Goal: Contribute content: Contribute content

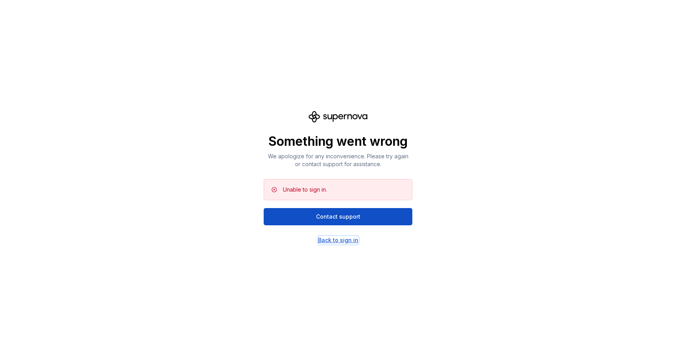
click at [333, 242] on div "Back to sign in" at bounding box center [338, 240] width 40 height 8
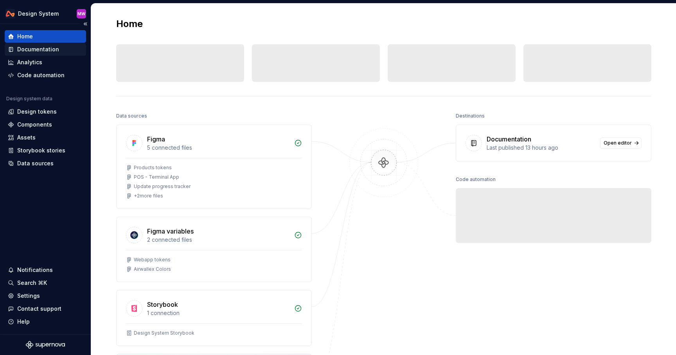
click at [49, 50] on div "Documentation" at bounding box center [38, 49] width 42 height 8
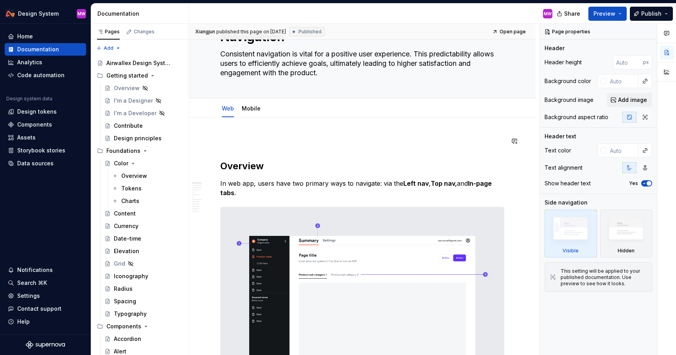
scroll to position [45, 0]
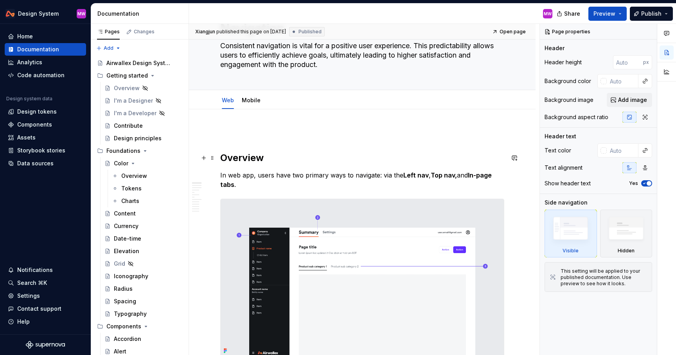
click at [220, 157] on h2 "Overview" at bounding box center [362, 157] width 284 height 13
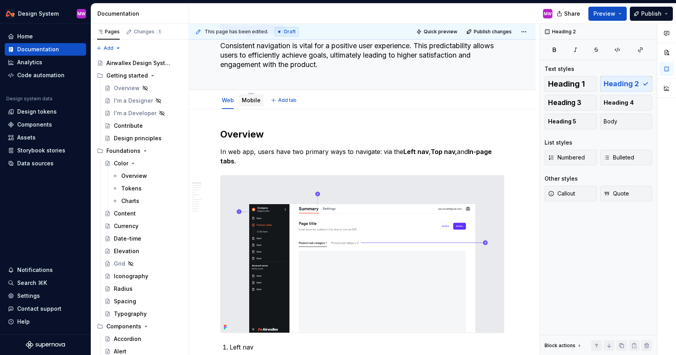
click at [252, 101] on link "Mobile" at bounding box center [251, 100] width 19 height 7
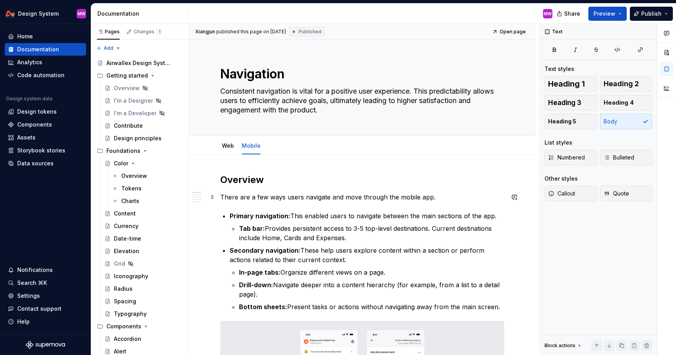
click at [221, 196] on p "There are a few ways users navigate and move through the mobile app." at bounding box center [362, 196] width 284 height 9
type textarea "*"
click at [450, 195] on p "There are a few ways users navigate and move through the mobile app." at bounding box center [362, 196] width 284 height 9
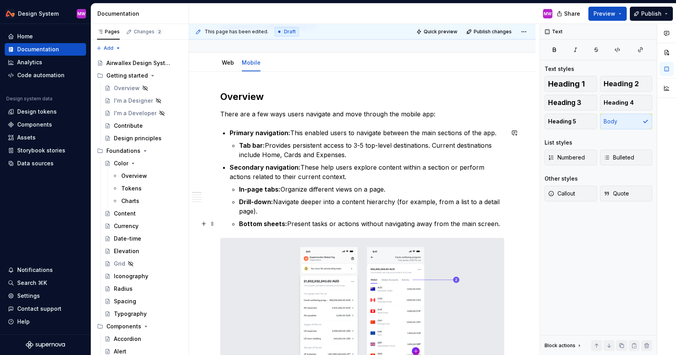
scroll to position [151, 0]
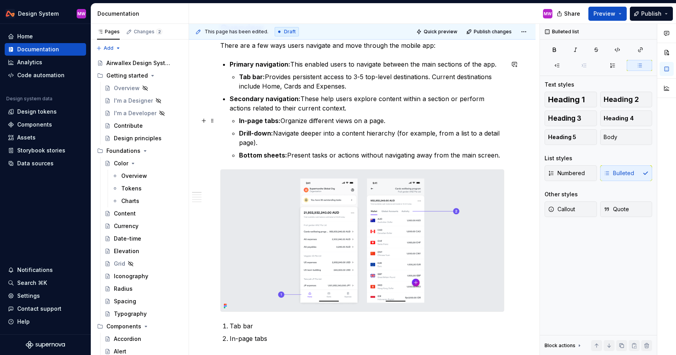
click at [388, 121] on p "In-page tabs: Organize different views on a page." at bounding box center [371, 120] width 265 height 9
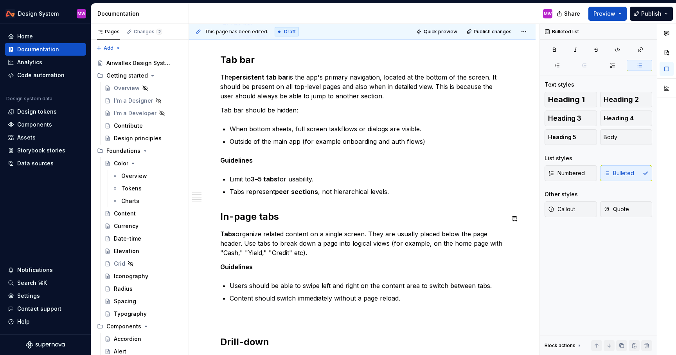
scroll to position [460, 0]
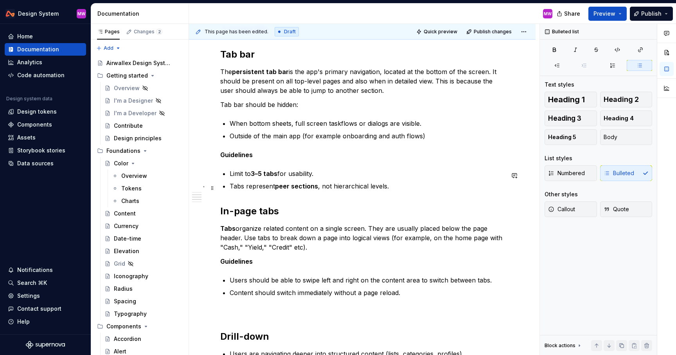
click at [404, 187] on p "Tabs represent peer sections , not hierarchical levels." at bounding box center [367, 185] width 275 height 9
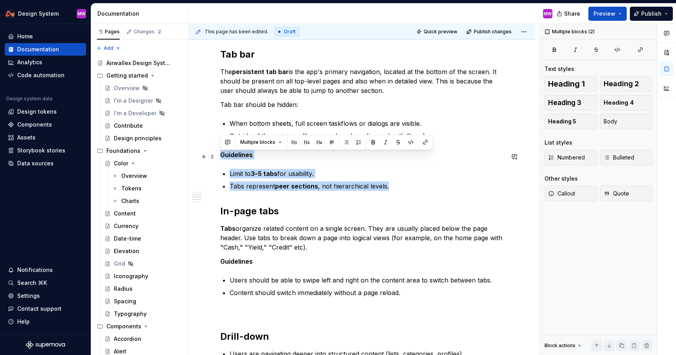
drag, startPoint x: 409, startPoint y: 188, endPoint x: 222, endPoint y: 158, distance: 189.9
click at [222, 158] on div "Overview There are a few ways users navigate and move through the mobile app: P…" at bounding box center [362, 193] width 284 height 960
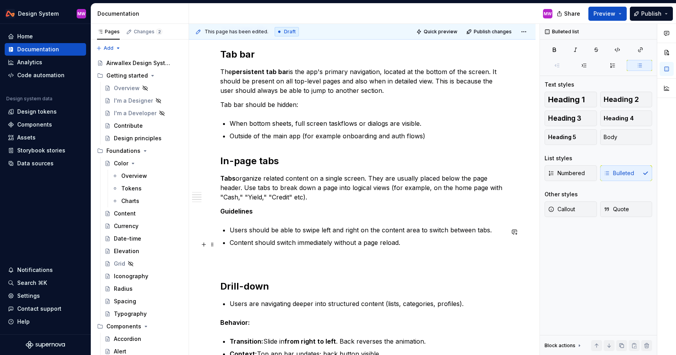
click at [407, 245] on p "Content should switch immediately without a page reload." at bounding box center [367, 242] width 275 height 9
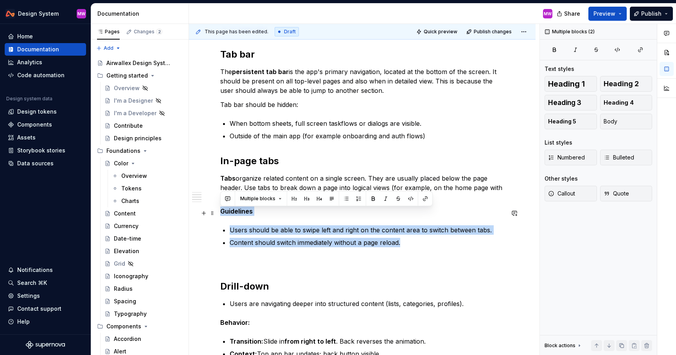
drag, startPoint x: 407, startPoint y: 245, endPoint x: 221, endPoint y: 215, distance: 189.1
click at [221, 215] on div "Overview There are a few ways users navigate and move through the mobile app: P…" at bounding box center [362, 168] width 284 height 910
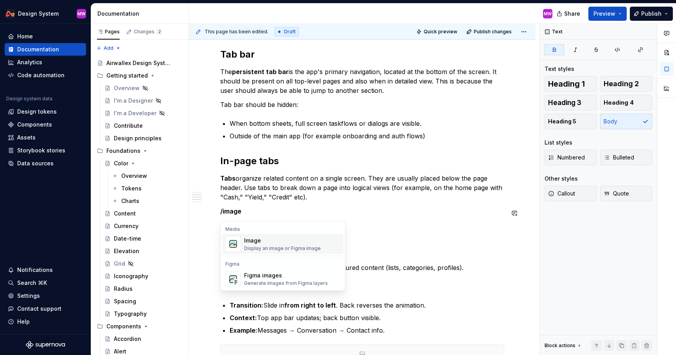
click at [249, 242] on div "Image" at bounding box center [282, 240] width 77 height 8
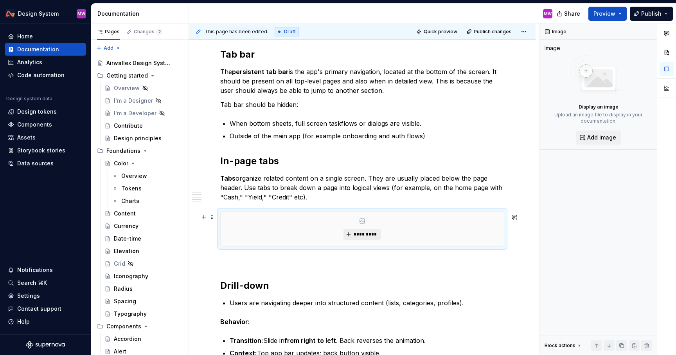
click at [355, 238] on button "*********" at bounding box center [362, 234] width 37 height 11
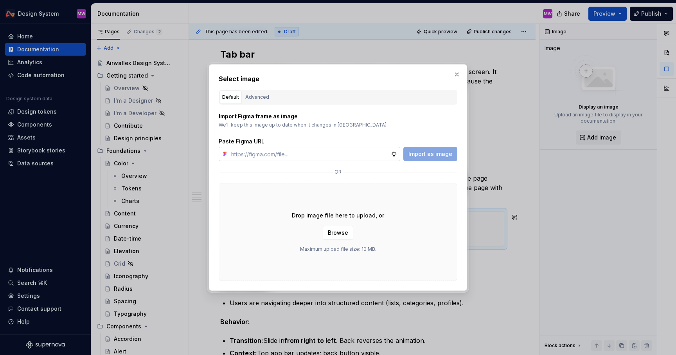
type textarea "*"
type input "[URL][DOMAIN_NAME]"
click at [426, 153] on span "Import as image" at bounding box center [431, 154] width 44 height 8
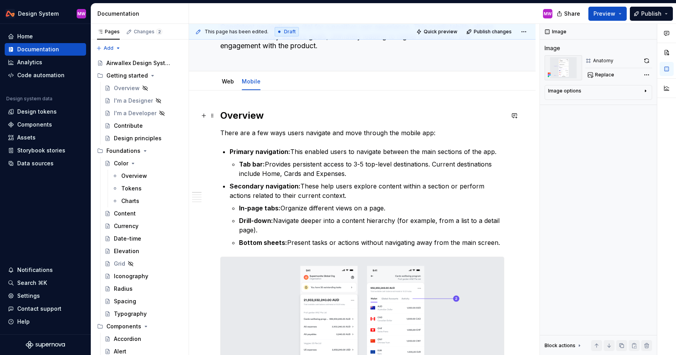
scroll to position [56, 0]
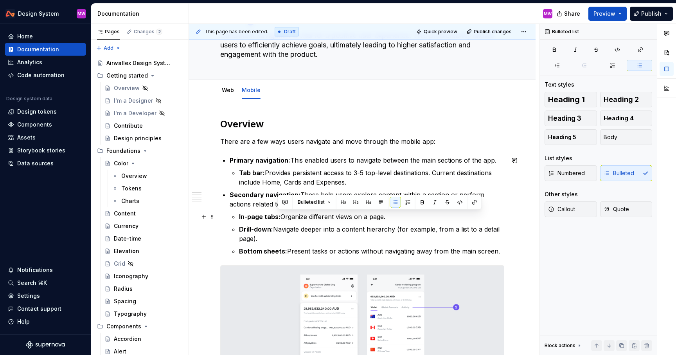
drag, startPoint x: 277, startPoint y: 216, endPoint x: 405, endPoint y: 213, distance: 127.2
click at [405, 213] on p "In-page tabs: Organize different views on a page." at bounding box center [371, 216] width 265 height 9
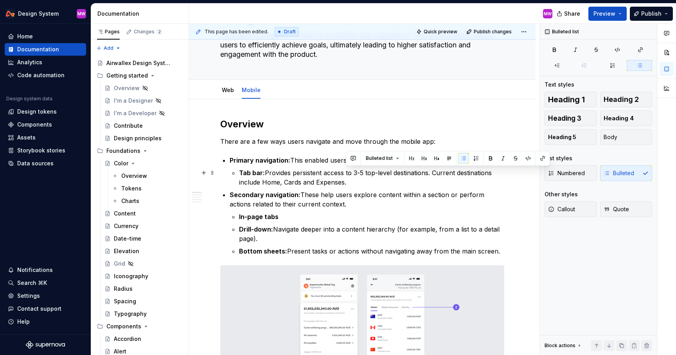
drag, startPoint x: 433, startPoint y: 171, endPoint x: 443, endPoint y: 180, distance: 12.7
click at [443, 180] on p "Tab bar: Provides persistent access to 3-5 top-level destinations. Current dest…" at bounding box center [371, 177] width 265 height 19
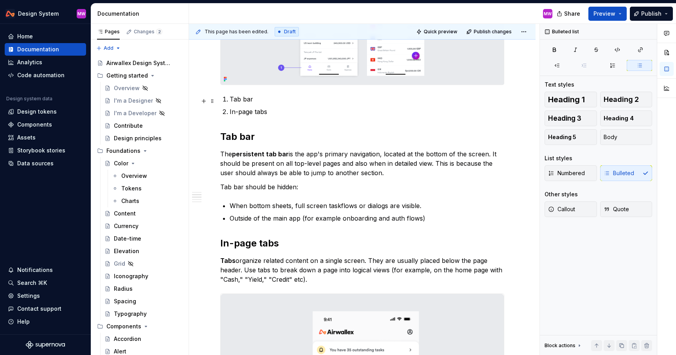
scroll to position [400, 0]
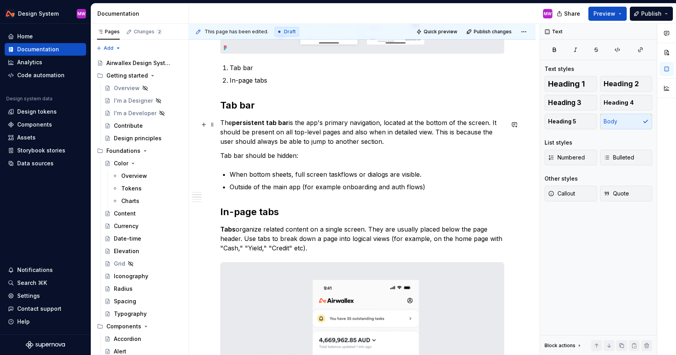
click at [491, 124] on p "The persistent tab bar is the app's primary navigation, located at the bottom o…" at bounding box center [362, 132] width 284 height 28
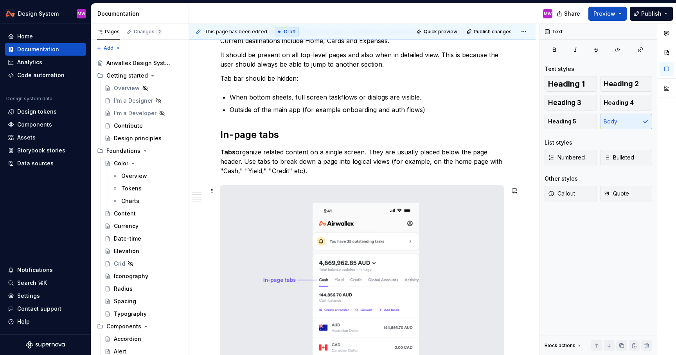
scroll to position [515, 0]
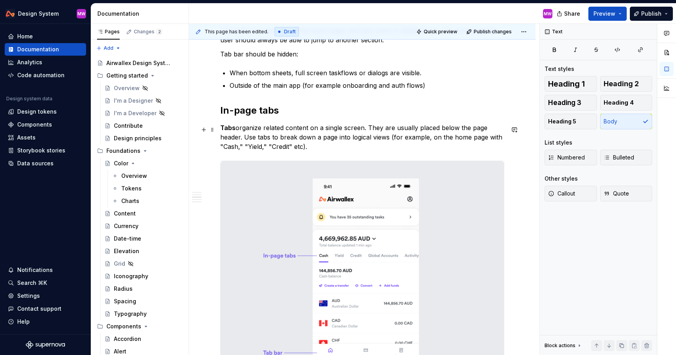
click at [395, 138] on p "Tabs organize related content on a single screen. They are usually placed below…" at bounding box center [362, 137] width 284 height 28
click at [224, 148] on p "Tabs organize related content on a single screen. They are usually placed below…" at bounding box center [362, 137] width 284 height 28
click at [240, 147] on p "Tabs organize related content on a single screen. They are usually placed below…" at bounding box center [362, 137] width 284 height 28
click at [241, 148] on p "Tabs organize related content on a single screen. They are usually placed below…" at bounding box center [362, 137] width 284 height 28
click at [258, 146] on p "Tabs organize related content on a single screen. They are usually placed below…" at bounding box center [362, 137] width 284 height 28
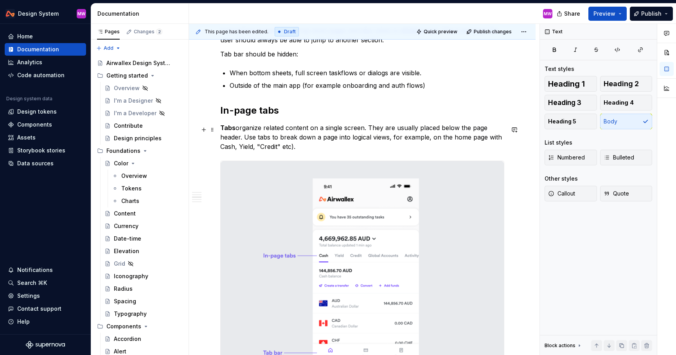
click at [260, 149] on p "Tabs organize related content on a single screen. They are usually placed below…" at bounding box center [362, 137] width 284 height 28
click at [278, 148] on p "Tabs organize related content on a single screen. They are usually placed below…" at bounding box center [362, 137] width 284 height 28
click at [290, 147] on p "Tabs organize related content on a single screen. They are usually placed below…" at bounding box center [362, 137] width 284 height 28
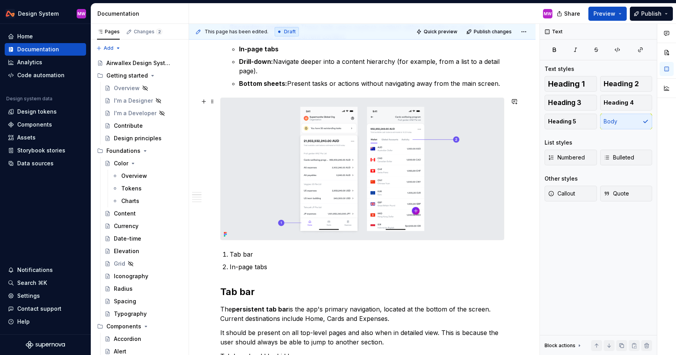
scroll to position [202, 0]
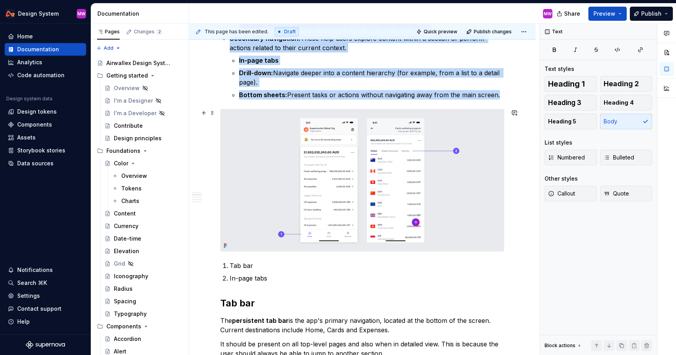
click at [314, 158] on img at bounding box center [362, 180] width 283 height 142
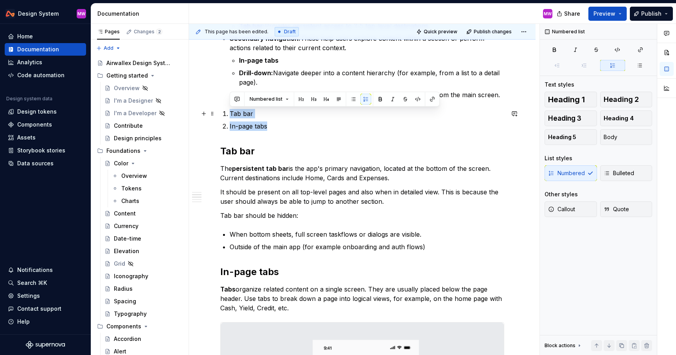
drag, startPoint x: 280, startPoint y: 127, endPoint x: 216, endPoint y: 117, distance: 64.5
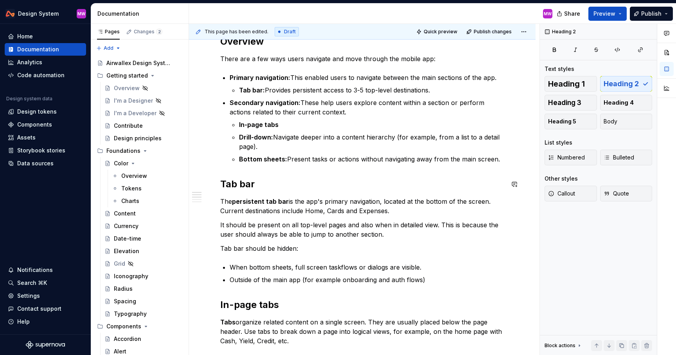
scroll to position [83, 0]
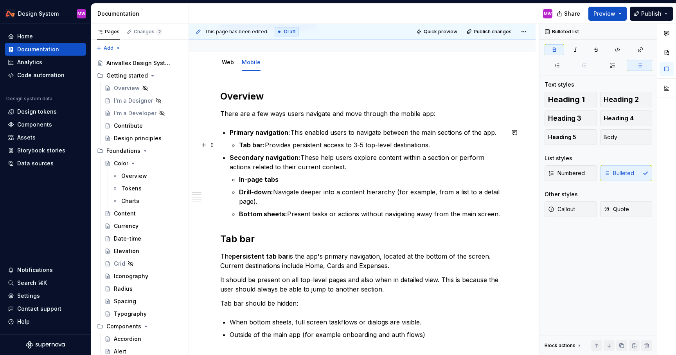
click at [262, 144] on strong "Tab bar:" at bounding box center [252, 145] width 26 height 8
drag, startPoint x: 262, startPoint y: 145, endPoint x: 444, endPoint y: 144, distance: 182.4
click at [445, 144] on p "Tab bar: Provides persistent access to 3-5 top-level destinations." at bounding box center [371, 144] width 265 height 9
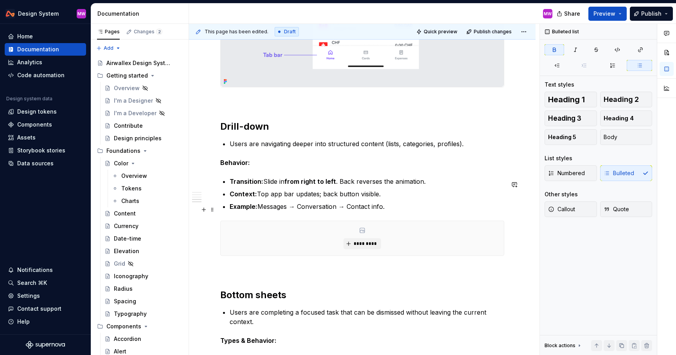
scroll to position [705, 0]
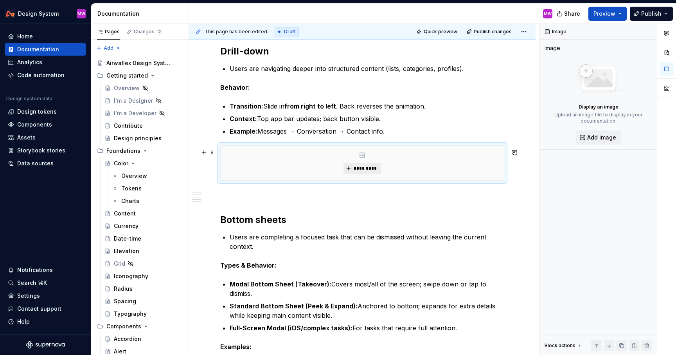
click at [365, 171] on span "*********" at bounding box center [365, 168] width 24 height 6
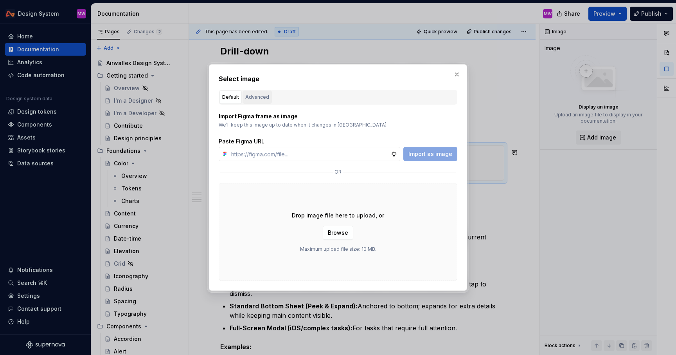
click at [256, 97] on div "Advanced" at bounding box center [257, 97] width 24 height 8
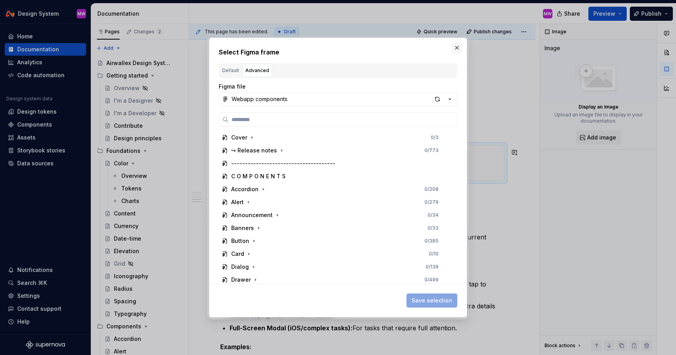
click at [460, 45] on button "button" at bounding box center [457, 47] width 11 height 11
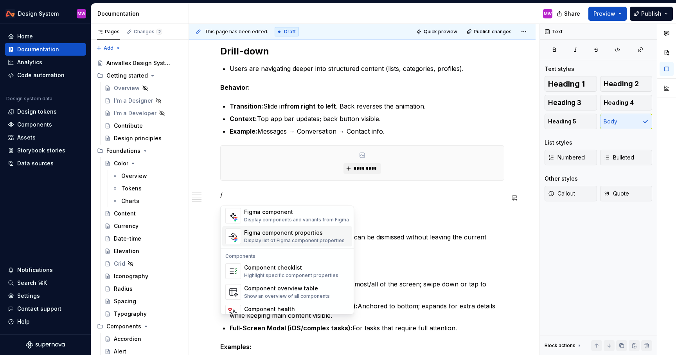
scroll to position [779, 0]
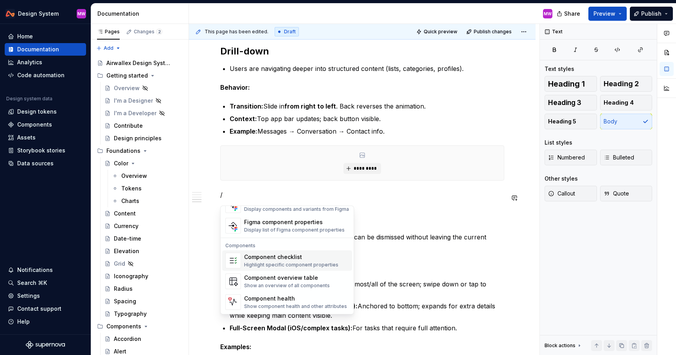
click at [400, 196] on p "/" at bounding box center [362, 194] width 284 height 9
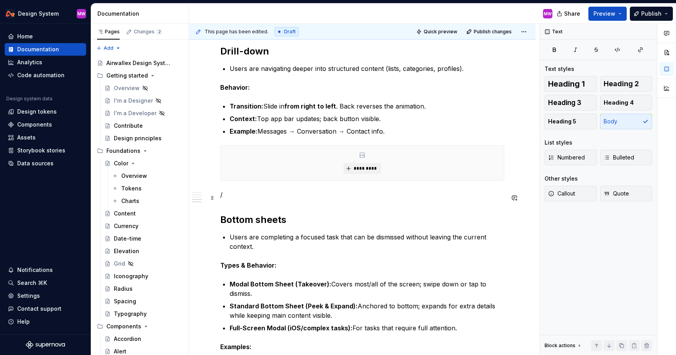
click at [271, 199] on p "/" at bounding box center [362, 194] width 284 height 9
click at [246, 199] on p at bounding box center [362, 194] width 284 height 9
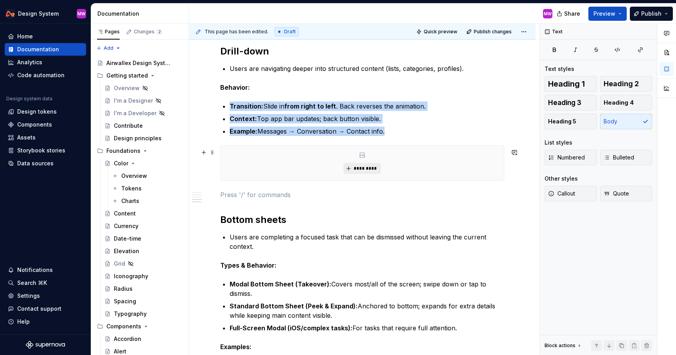
click at [361, 170] on span "*********" at bounding box center [365, 168] width 24 height 6
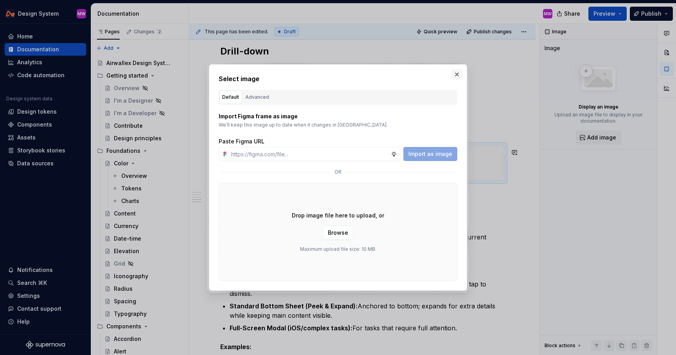
click at [458, 76] on button "button" at bounding box center [457, 74] width 11 height 11
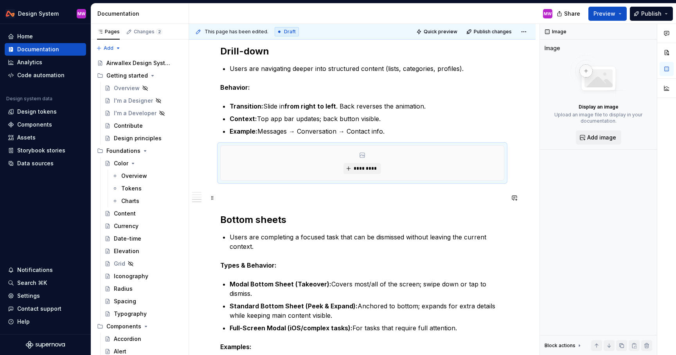
click at [371, 199] on p at bounding box center [362, 194] width 284 height 9
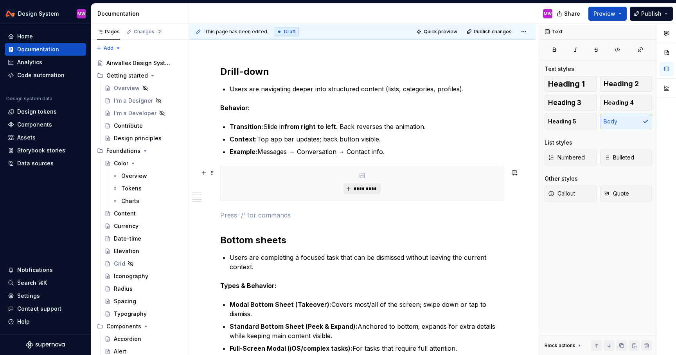
scroll to position [678, 0]
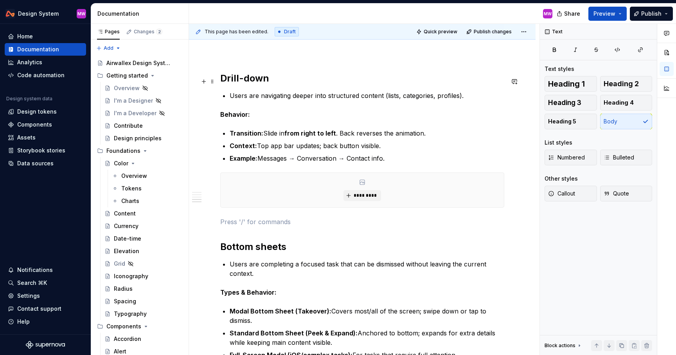
click at [292, 83] on h2 "Drill-down" at bounding box center [362, 78] width 284 height 13
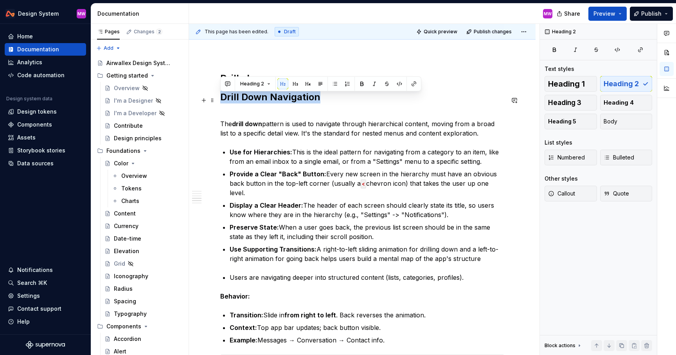
drag, startPoint x: 328, startPoint y: 102, endPoint x: 217, endPoint y: 101, distance: 110.4
click at [217, 101] on div "Overview There are a few ways users navigate and move through the mobile app: P…" at bounding box center [362, 95] width 347 height 1236
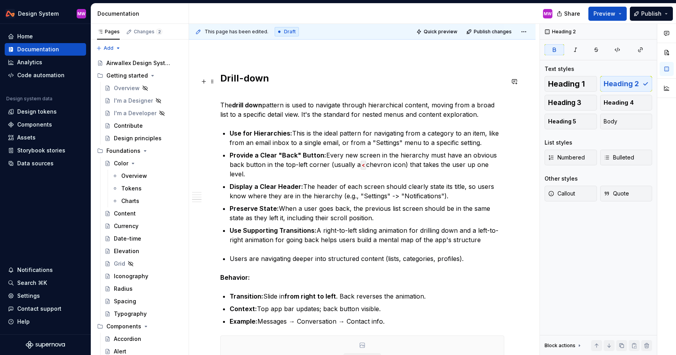
click at [244, 79] on strong "Drill-down" at bounding box center [244, 77] width 49 height 11
click at [295, 83] on h2 "Drill down" at bounding box center [362, 78] width 284 height 13
click at [266, 94] on p "The drill down pattern is used to navigate through hierarchical content, moving…" at bounding box center [362, 105] width 284 height 28
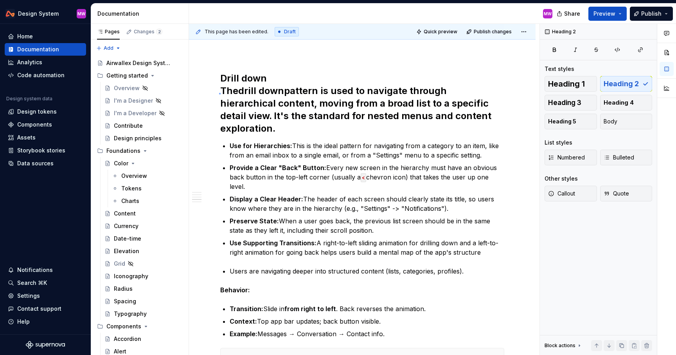
click at [220, 93] on div "This page has been edited. Draft Quick preview Publish changes Navigation Consi…" at bounding box center [364, 189] width 351 height 331
click at [220, 92] on h2 "Drill down The drill down pattern is used to navigate through hierarchical cont…" at bounding box center [362, 103] width 284 height 63
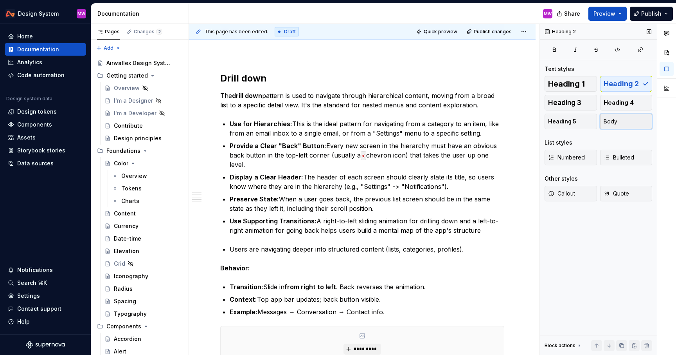
click at [623, 118] on button "Body" at bounding box center [626, 122] width 52 height 16
click at [270, 82] on h2 "Drill down" at bounding box center [362, 78] width 284 height 13
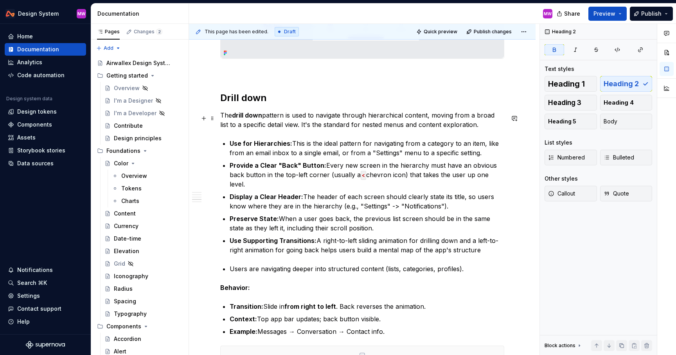
scroll to position [657, 0]
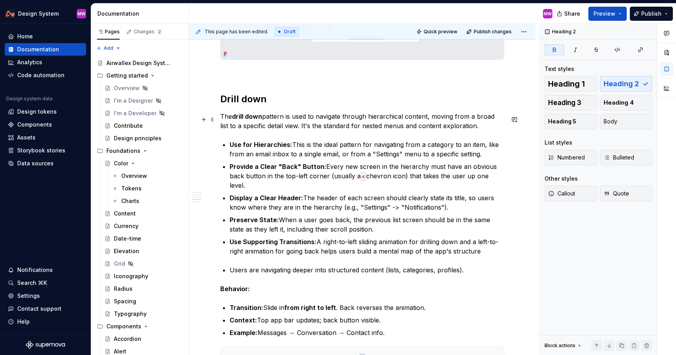
click at [292, 128] on p "The drill down pattern is used to navigate through hierarchical content, moving…" at bounding box center [362, 121] width 284 height 19
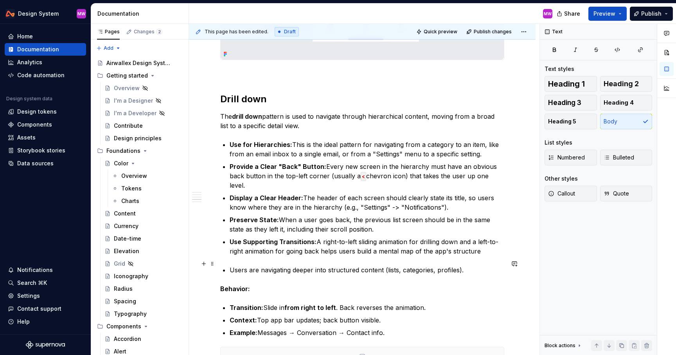
click at [479, 266] on p "Users are navigating deeper into structured content (lists, categories, profile…" at bounding box center [367, 269] width 275 height 9
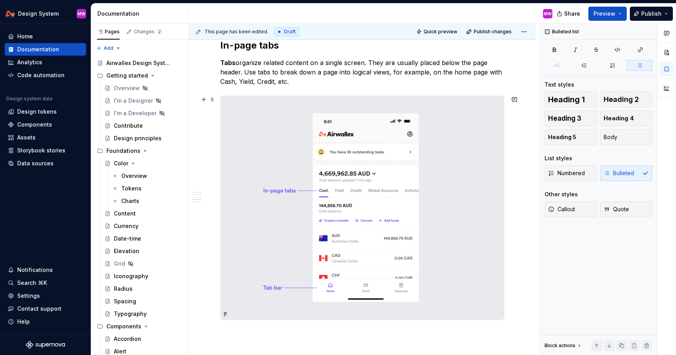
scroll to position [444, 0]
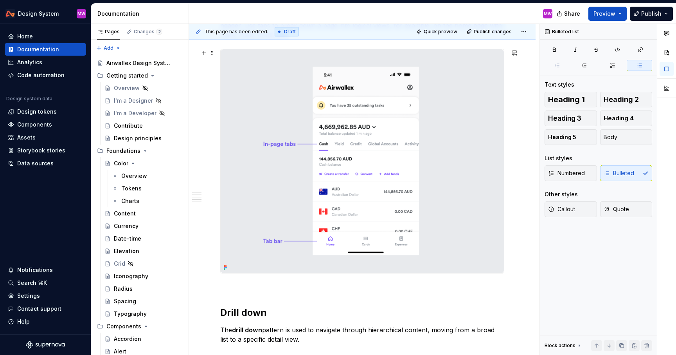
click at [399, 170] on img at bounding box center [362, 160] width 283 height 223
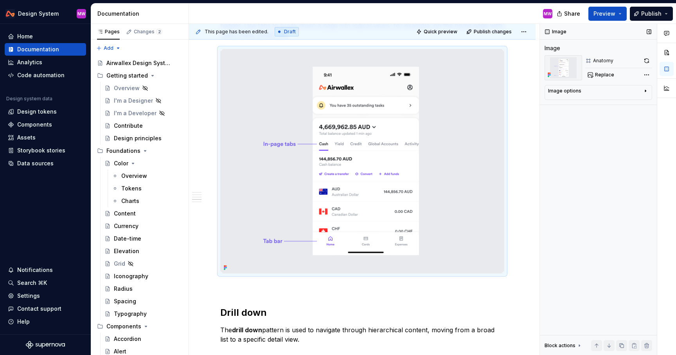
click at [577, 90] on div "Image options" at bounding box center [564, 91] width 33 height 6
click at [573, 126] on textarea at bounding box center [598, 131] width 101 height 14
type textarea "*"
type textarea "I"
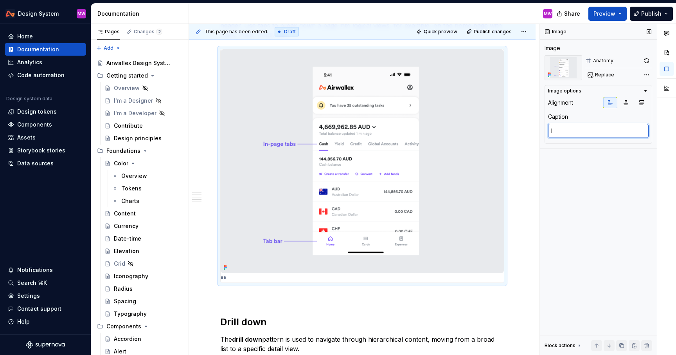
type textarea "*"
type textarea "In"
type textarea "*"
type textarea "In-"
type textarea "*"
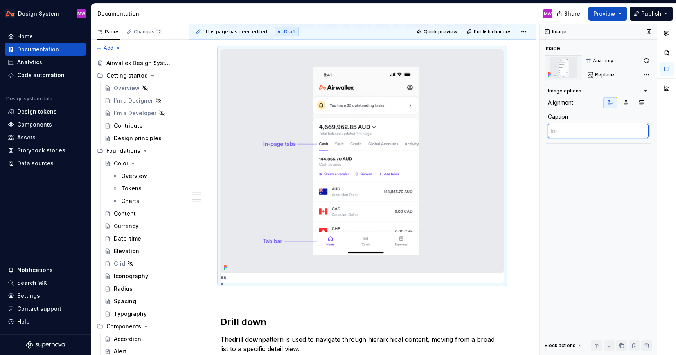
type textarea "In-p"
type textarea "*"
type textarea "In-pa"
type textarea "*"
type textarea "In-pag"
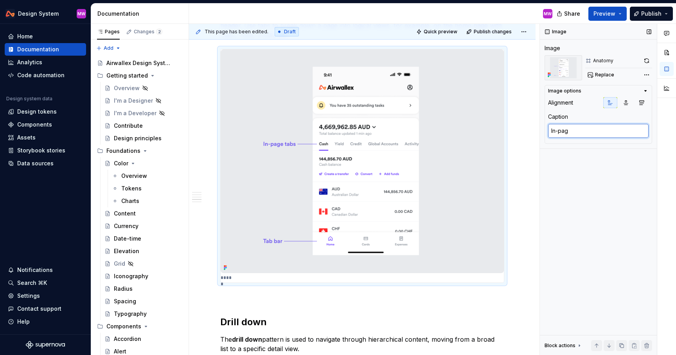
type textarea "*"
type textarea "In-page"
type textarea "*"
type textarea "In-page"
type textarea "*"
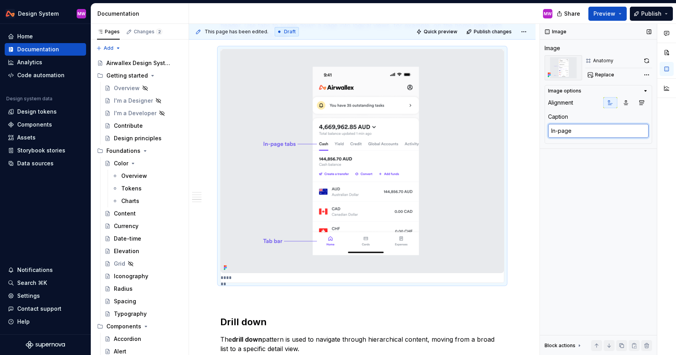
type textarea "In-page t"
type textarea "*"
type textarea "In-page ta"
type textarea "*"
type textarea "In-page tab"
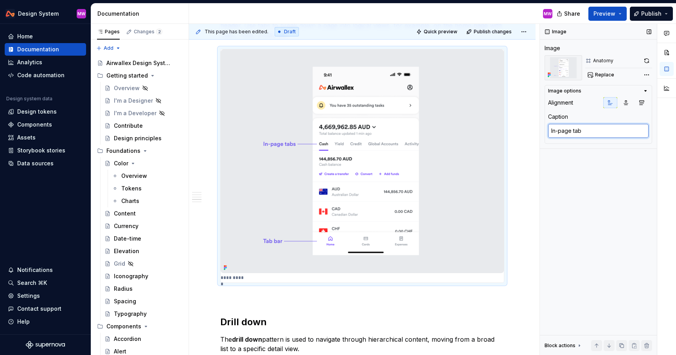
type textarea "*"
type textarea "In-page tabs"
type textarea "*"
type textarea "In-page tabs"
type textarea "*"
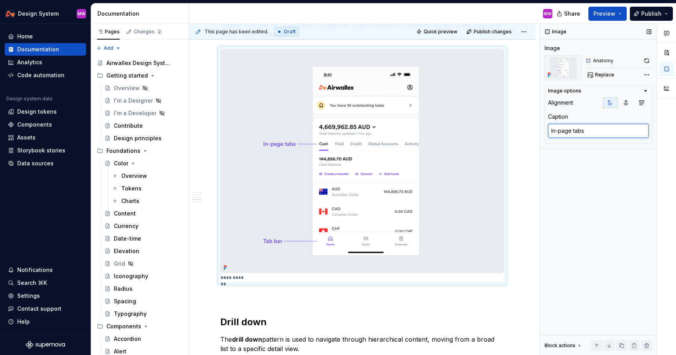
type textarea "In-page tabs v"
type textarea "*"
type textarea "In-page tabs vs"
type textarea "*"
type textarea "In-page tabs vs"
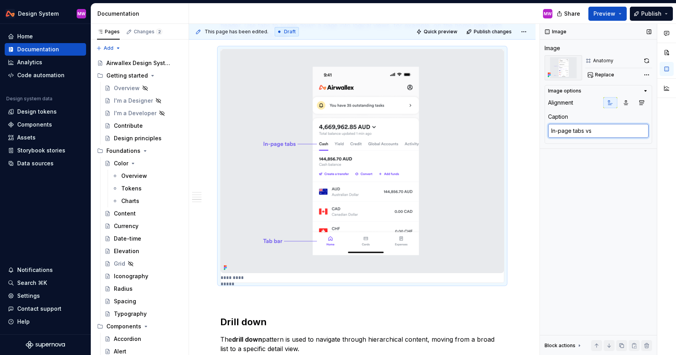
type textarea "*"
type textarea "In-page tabs vs t"
type textarea "*"
type textarea "In-page tabs vs ta"
type textarea "*"
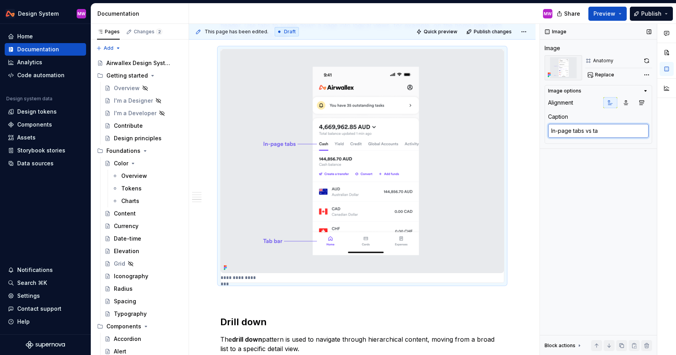
type textarea "In-page tabs vs tab"
type textarea "*"
type textarea "In-page tabs vs tab"
type textarea "*"
type textarea "In-page tabs vs tab ba"
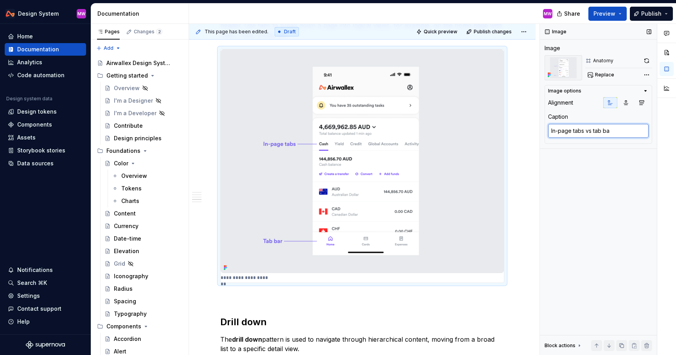
type textarea "*"
type textarea "In-page tabs vs tab bar"
type textarea "*"
type textarea "In-page tabs vs tab bar"
type textarea "*"
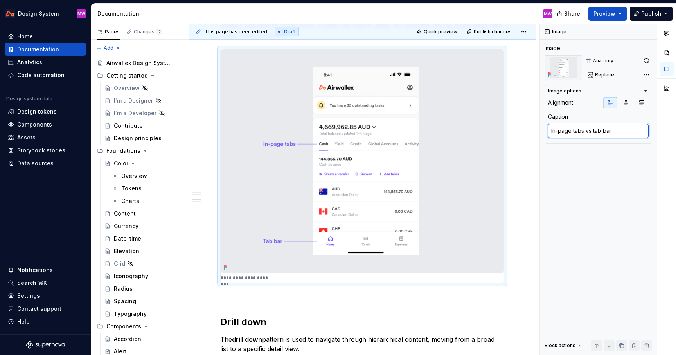
type textarea "In-page tabs vs tab bar"
click at [530, 137] on div "**********" at bounding box center [362, 310] width 347 height 1199
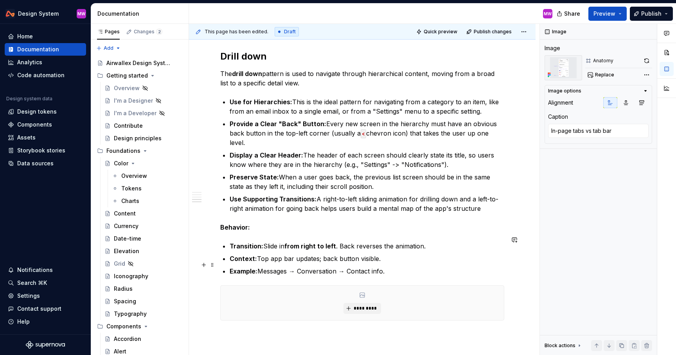
scroll to position [713, 0]
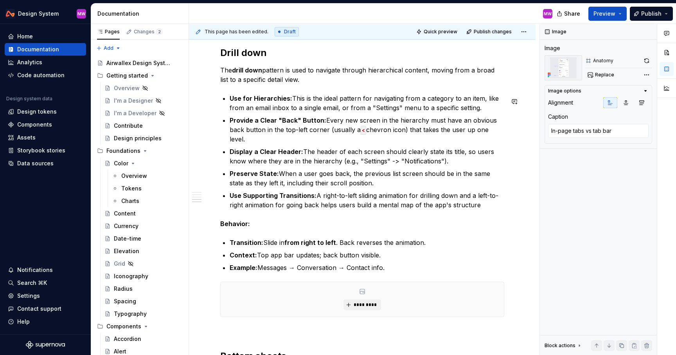
click at [311, 84] on p "The drill down pattern is used to navigate through hierarchical content, moving…" at bounding box center [362, 74] width 284 height 19
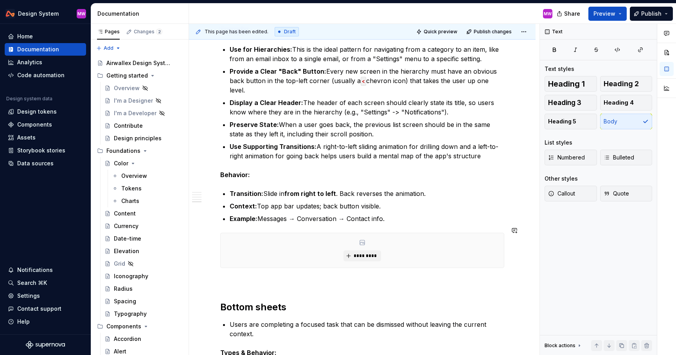
scroll to position [839, 0]
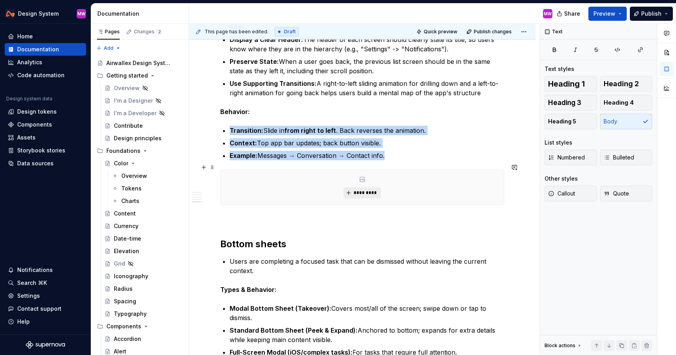
click at [368, 189] on span "*********" at bounding box center [365, 192] width 24 height 6
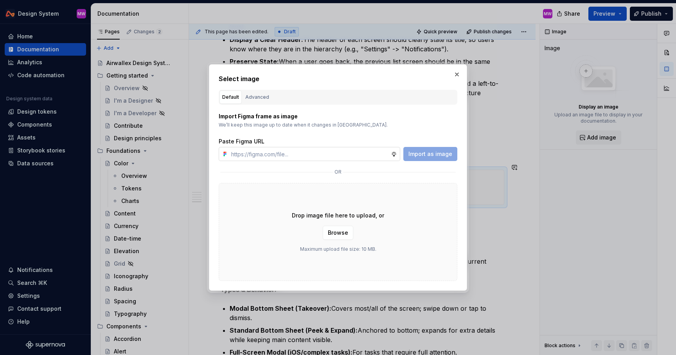
click at [357, 152] on input "text" at bounding box center [309, 154] width 163 height 14
type textarea "*"
type input "[URL][DOMAIN_NAME]"
type textarea "*"
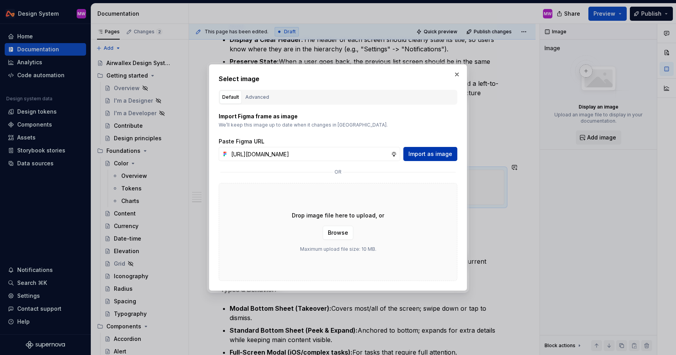
type input "[URL][DOMAIN_NAME]"
click at [438, 154] on span "Import as image" at bounding box center [431, 154] width 44 height 8
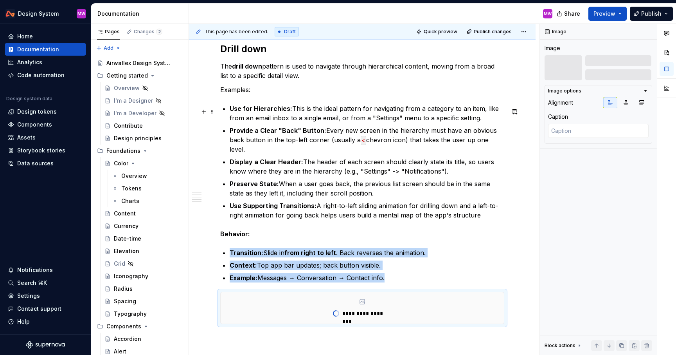
scroll to position [708, 0]
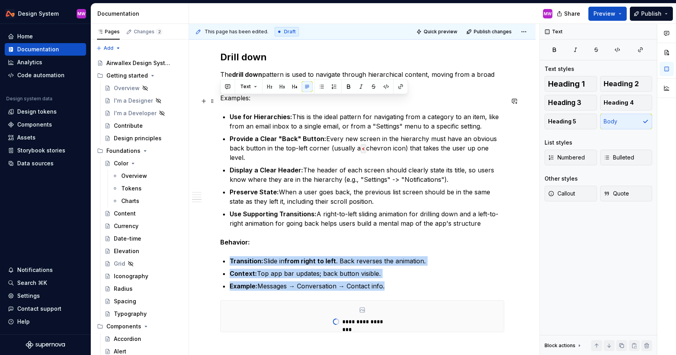
drag, startPoint x: 264, startPoint y: 101, endPoint x: 216, endPoint y: 101, distance: 48.5
click at [216, 101] on div "**********" at bounding box center [362, 51] width 347 height 1210
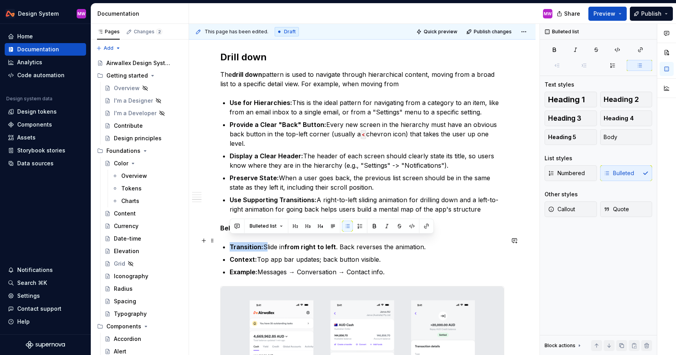
drag, startPoint x: 263, startPoint y: 241, endPoint x: 223, endPoint y: 240, distance: 40.3
click at [223, 240] on div "**********" at bounding box center [362, 63] width 284 height 1196
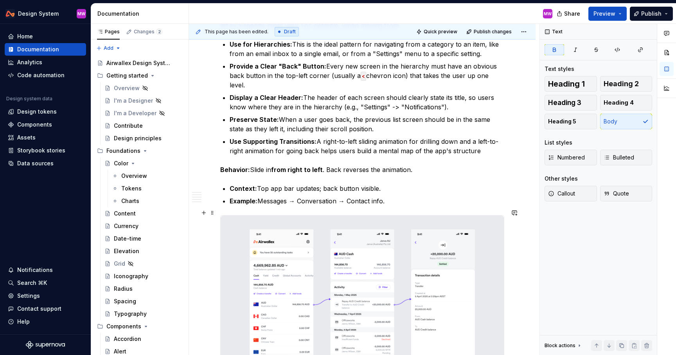
scroll to position [781, 0]
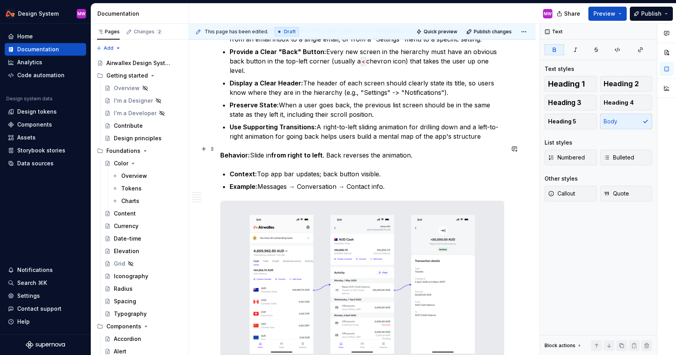
click at [424, 150] on p "Behavior: Slide in from right to left . Back reverses the animation." at bounding box center [362, 154] width 284 height 9
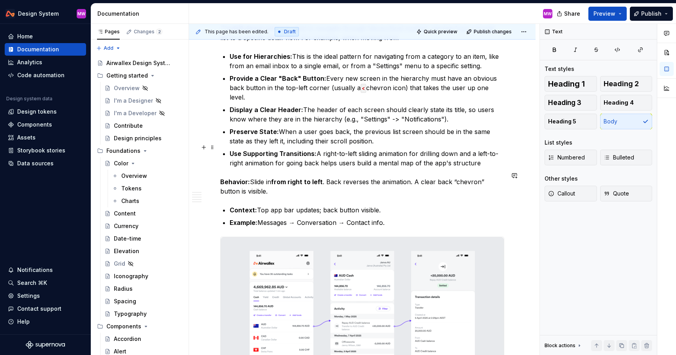
scroll to position [753, 0]
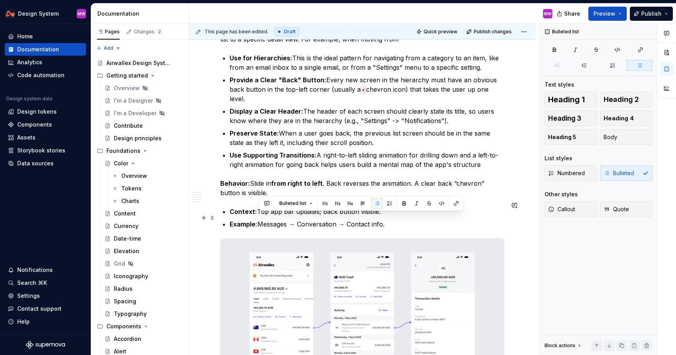
drag, startPoint x: 259, startPoint y: 217, endPoint x: 414, endPoint y: 217, distance: 155.4
click at [414, 219] on p "Example: Messages → Conversation → Contact info." at bounding box center [367, 223] width 275 height 9
copy p "Messages → Conversation → Contact info."
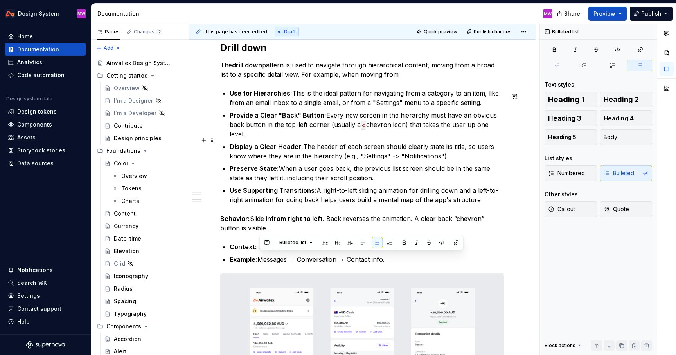
scroll to position [714, 0]
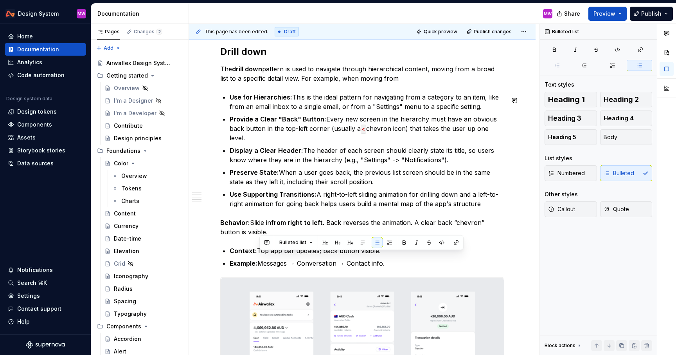
click at [407, 86] on div "**********" at bounding box center [362, 56] width 284 height 1193
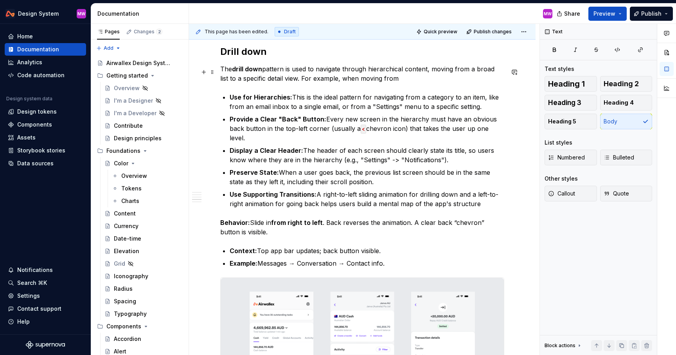
click at [405, 82] on p "The drill down pattern is used to navigate through hierarchical content, moving…" at bounding box center [362, 73] width 284 height 19
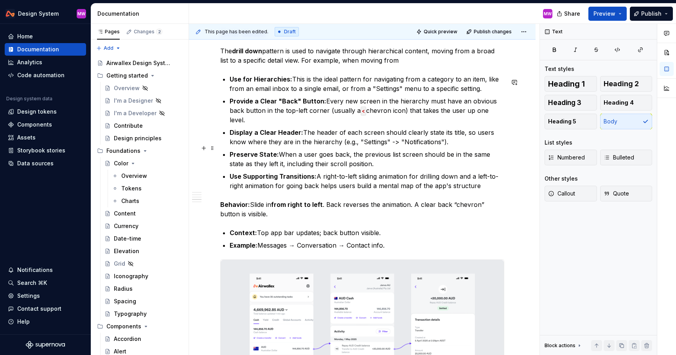
scroll to position [728, 0]
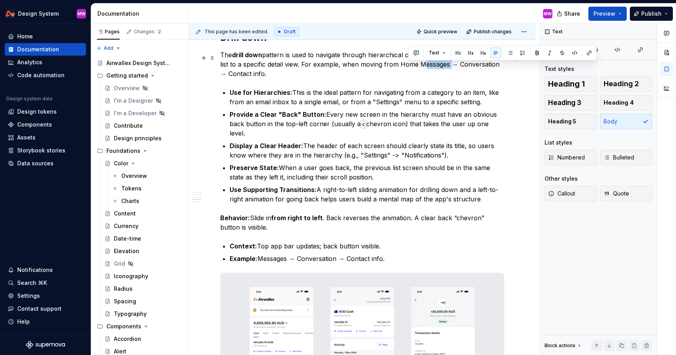
drag, startPoint x: 439, startPoint y: 65, endPoint x: 409, endPoint y: 66, distance: 30.1
click at [409, 66] on p "The drill down pattern is used to navigate through hierarchical content, moving…" at bounding box center [362, 64] width 284 height 28
drag, startPoint x: 456, startPoint y: 66, endPoint x: 418, endPoint y: 66, distance: 38.0
click at [418, 66] on p "The drill down pattern is used to navigate through hierarchical content, moving…" at bounding box center [362, 64] width 284 height 28
drag, startPoint x: 457, startPoint y: 67, endPoint x: 492, endPoint y: 68, distance: 35.6
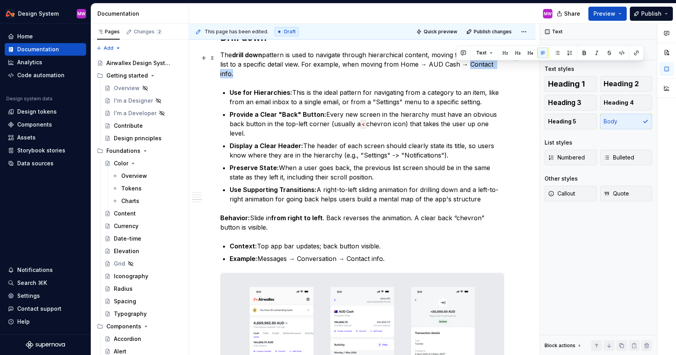
click at [492, 68] on p "The drill down pattern is used to navigate through hierarchical content, moving…" at bounding box center [362, 64] width 284 height 28
click at [255, 76] on p "The drill down pattern is used to navigate through hierarchical content, moving…" at bounding box center [362, 64] width 284 height 28
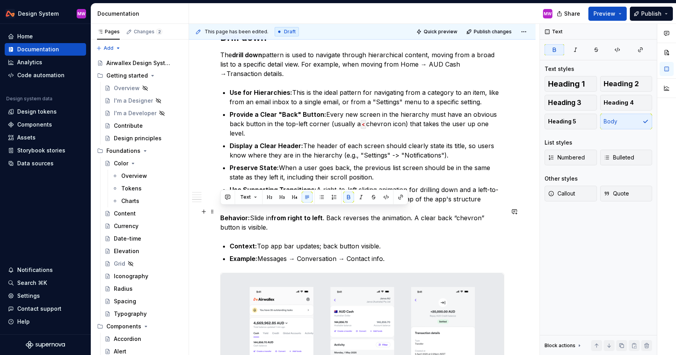
drag, startPoint x: 252, startPoint y: 210, endPoint x: 220, endPoint y: 210, distance: 32.9
click at [220, 210] on div "**********" at bounding box center [362, 95] width 347 height 1336
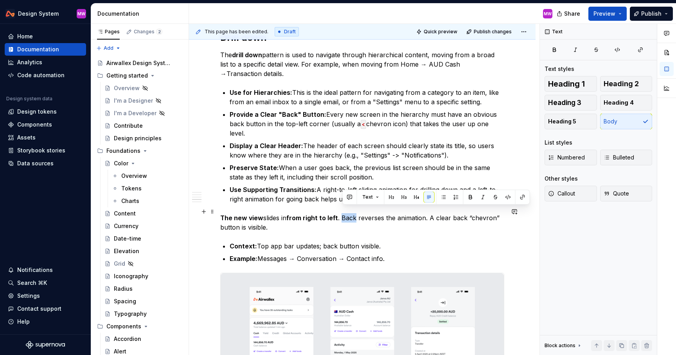
drag, startPoint x: 357, startPoint y: 211, endPoint x: 342, endPoint y: 211, distance: 14.9
click at [342, 213] on p "The new view slides in from right to left . Back reverses the animation. A clea…" at bounding box center [362, 222] width 284 height 19
drag, startPoint x: 470, startPoint y: 211, endPoint x: 344, endPoint y: 213, distance: 126.0
click at [344, 213] on p "The new view slides in from right to left . Going back simple reverses the anim…" at bounding box center [362, 222] width 284 height 19
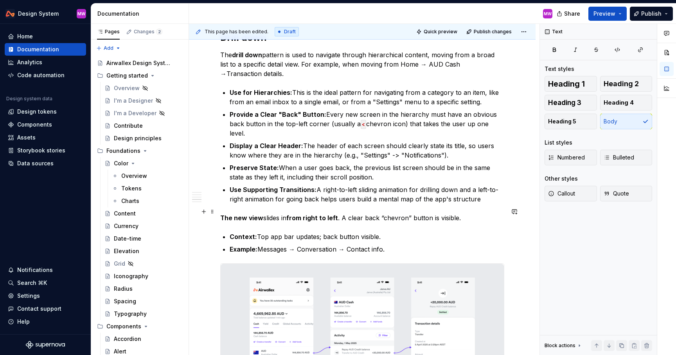
click at [438, 213] on p "The new view slides in from right to left . A clear back “chevron” button is vi…" at bounding box center [362, 217] width 284 height 9
click at [485, 213] on p "The new view slides in from right to left . A clear back “chevron” button must …" at bounding box center [362, 217] width 284 height 9
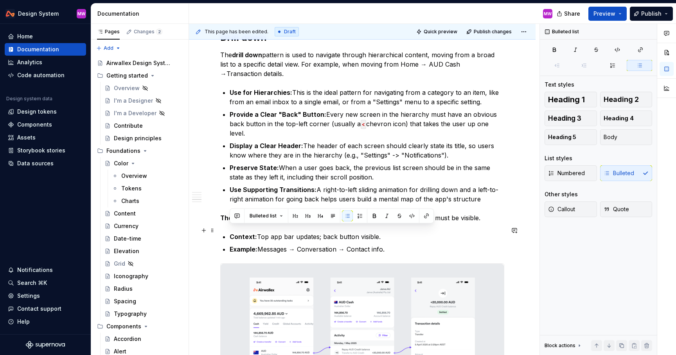
drag, startPoint x: 396, startPoint y: 246, endPoint x: 231, endPoint y: 230, distance: 166.3
click at [231, 232] on ul "Context: Top app bar updates; back button visible. Example: Messages → Conversa…" at bounding box center [367, 243] width 275 height 22
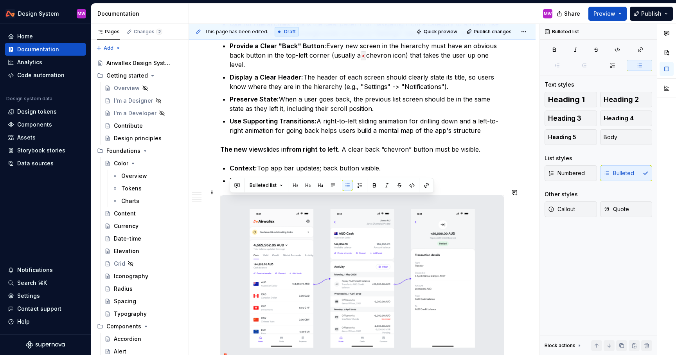
scroll to position [847, 0]
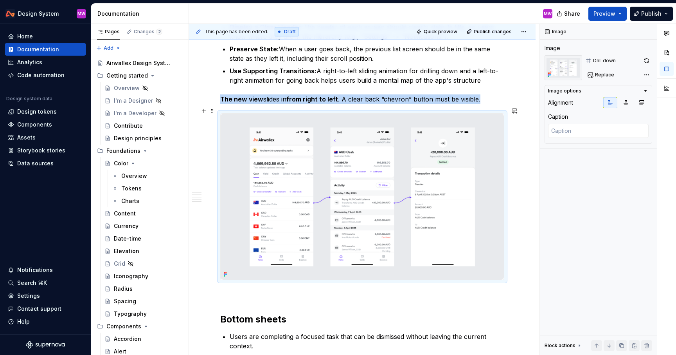
click at [311, 198] on img at bounding box center [362, 197] width 283 height 166
click at [469, 183] on img at bounding box center [362, 197] width 283 height 166
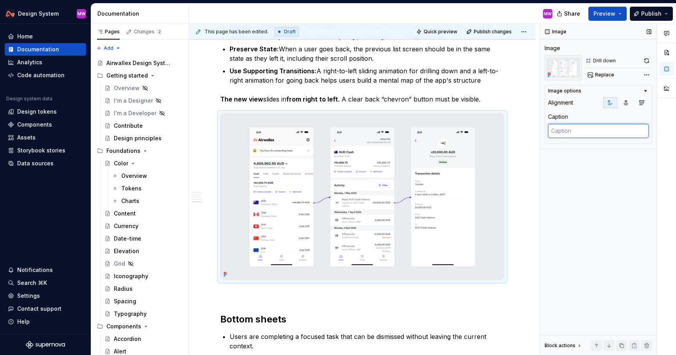
click at [593, 130] on textarea at bounding box center [598, 131] width 101 height 14
type textarea "*"
type textarea "D"
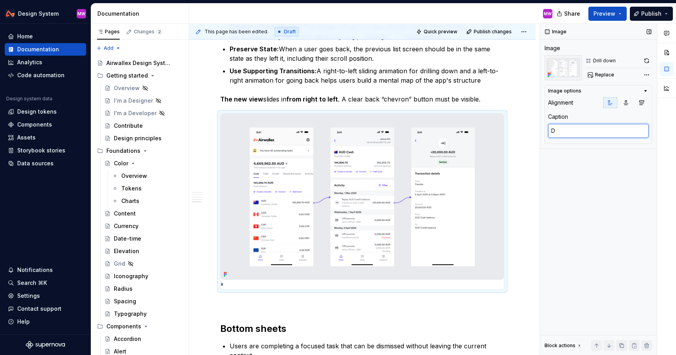
type textarea "*"
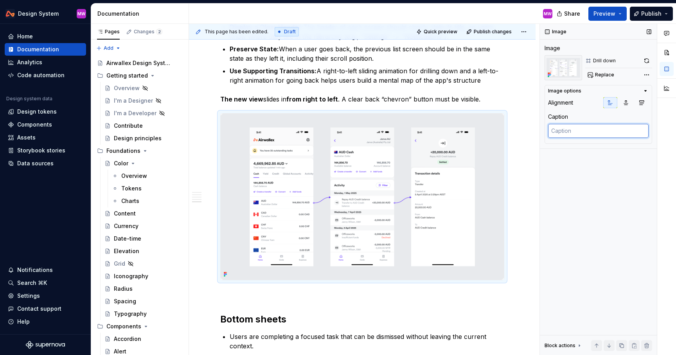
type textarea "*"
type textarea "E"
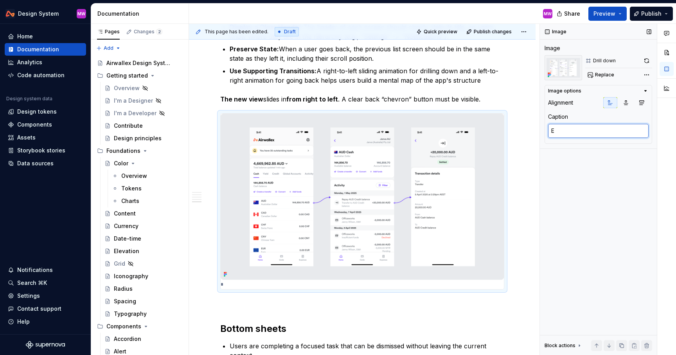
type textarea "*"
type textarea "Ex"
type textarea "*"
type textarea "Exam"
type textarea "*"
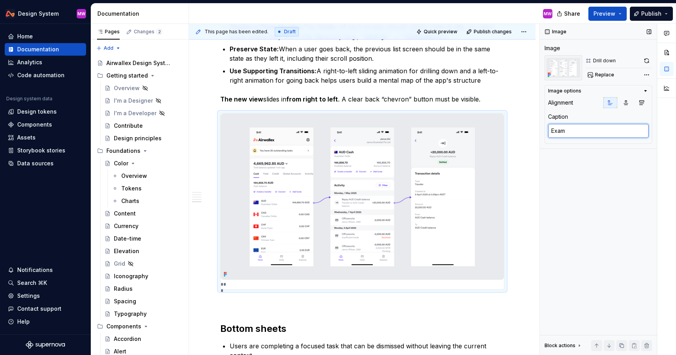
type textarea "Examp"
type textarea "*"
type textarea "Exampl"
type textarea "*"
type textarea "Example"
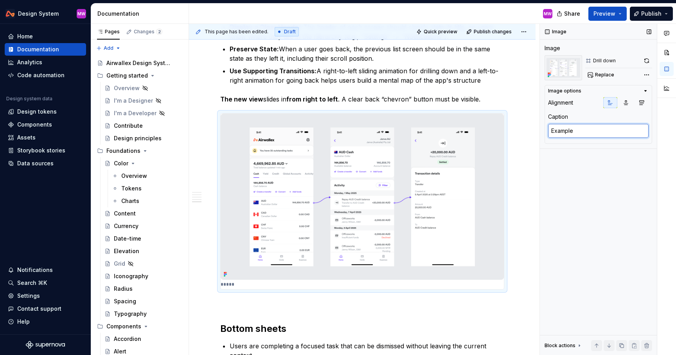
type textarea "*"
type textarea "Example"
type textarea "*"
type textarea "Example o"
type textarea "*"
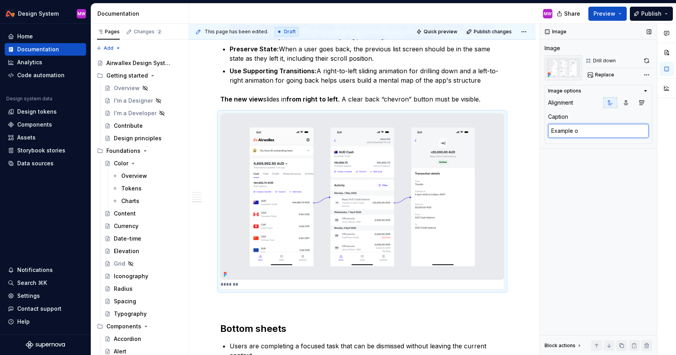
type textarea "Example of"
type textarea "*"
type textarea "Example of"
type textarea "*"
type textarea "Example of a"
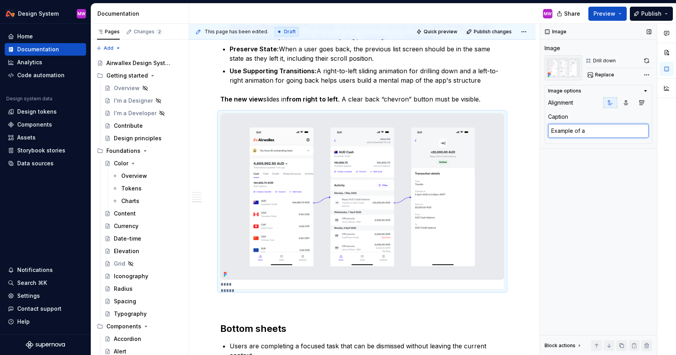
type textarea "*"
type textarea "Example of a"
type textarea "*"
type textarea "Example of a"
type textarea "*"
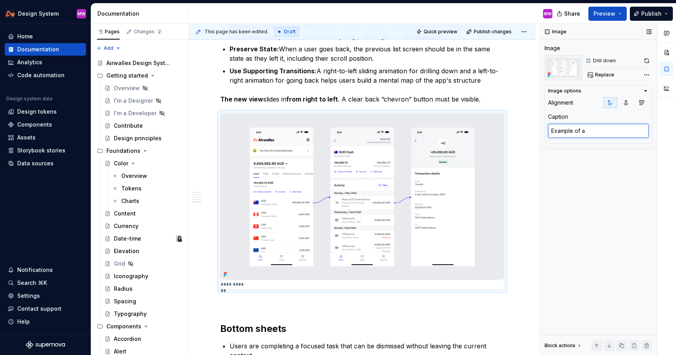
type textarea "Example of"
type textarea "*"
type textarea "Example of d"
type textarea "*"
type textarea "Example of dr"
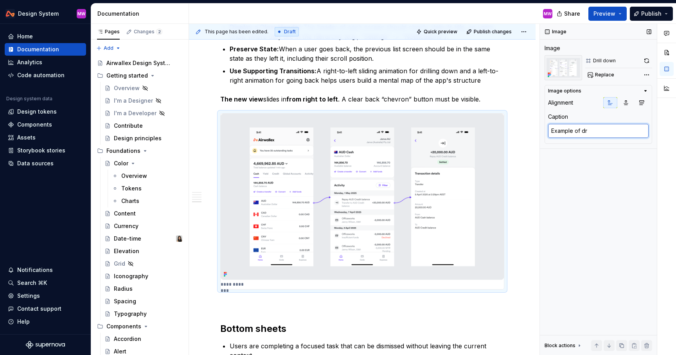
type textarea "*"
type textarea "Example of dri"
type textarea "*"
type textarea "Example of dril"
type textarea "*"
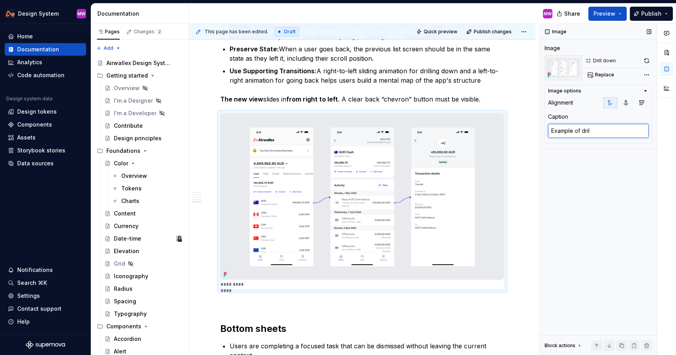
type textarea "Example of drill"
type textarea "*"
type textarea "Example of drill"
type textarea "*"
type textarea "Example of drill do"
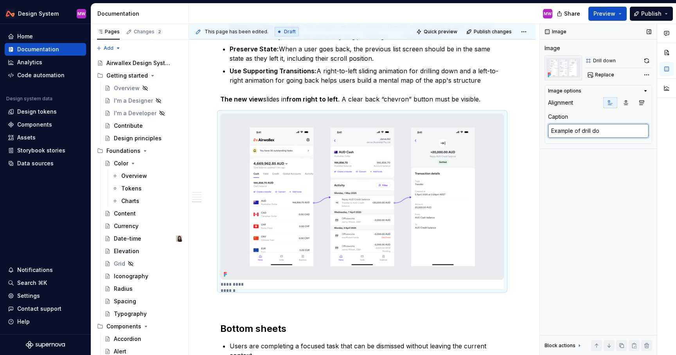
type textarea "*"
type textarea "Example of drill dow"
type textarea "*"
type textarea "Example of drill down"
click at [493, 76] on p "Use Supporting Transitions: A right-to-left sliding animation for drilling down…" at bounding box center [367, 75] width 275 height 19
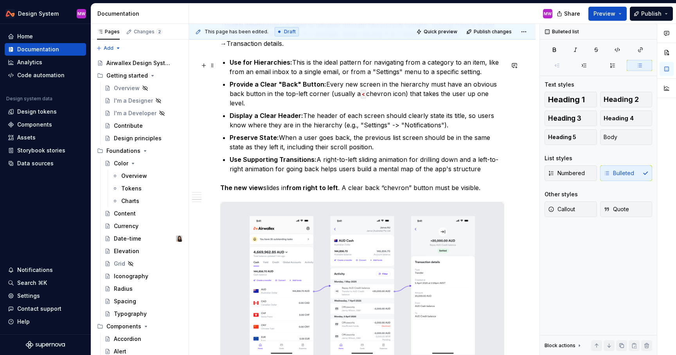
scroll to position [738, 0]
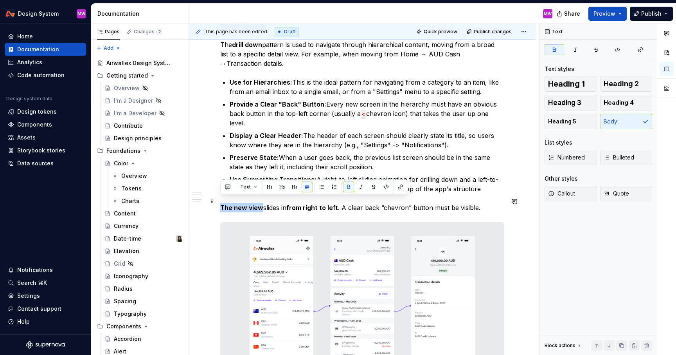
drag, startPoint x: 261, startPoint y: 201, endPoint x: 222, endPoint y: 201, distance: 39.1
click at [222, 204] on strong "The new view" at bounding box center [241, 208] width 43 height 8
click at [345, 187] on button "button" at bounding box center [348, 186] width 11 height 11
click at [289, 212] on div "**********" at bounding box center [362, 20] width 284 height 1171
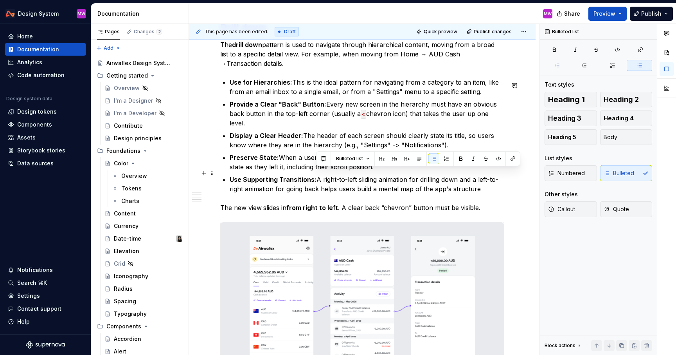
drag, startPoint x: 482, startPoint y: 182, endPoint x: 318, endPoint y: 173, distance: 164.2
click at [318, 175] on p "Use Supporting Transitions: A right-to-left sliding animation for drilling down…" at bounding box center [367, 184] width 275 height 19
copy p "A right-to-left sliding animation for drilling down and a left-to-right animati…"
click at [294, 204] on strong "from right to left" at bounding box center [312, 208] width 52 height 8
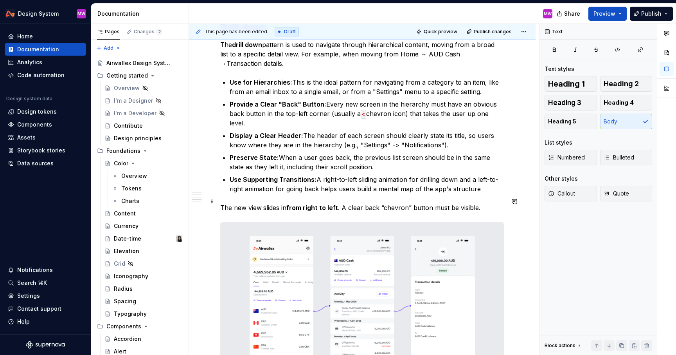
click at [341, 203] on p "The new view slides in from right to left . A clear back “chevron” button must …" at bounding box center [362, 207] width 284 height 9
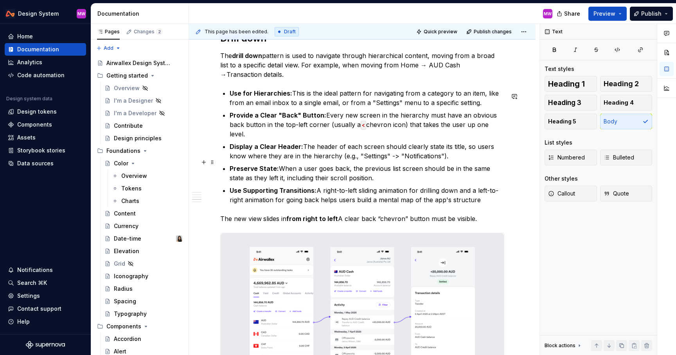
scroll to position [722, 0]
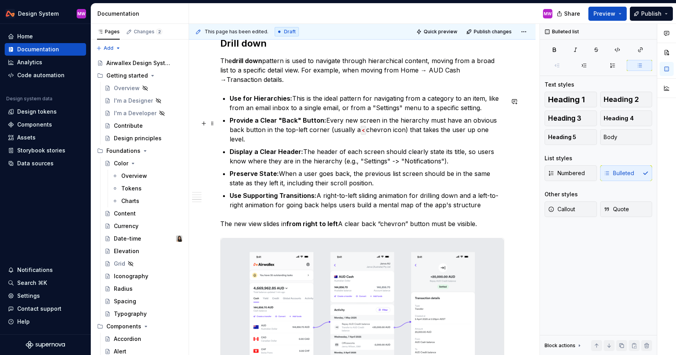
click at [325, 123] on p "Provide a Clear "Back" Button: Every new screen in the hierarchy must have an o…" at bounding box center [367, 129] width 275 height 28
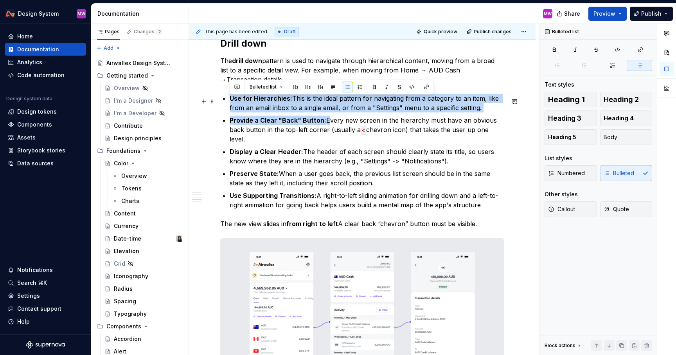
drag, startPoint x: 325, startPoint y: 123, endPoint x: 228, endPoint y: 101, distance: 99.0
click at [228, 101] on div "**********" at bounding box center [362, 36] width 284 height 1171
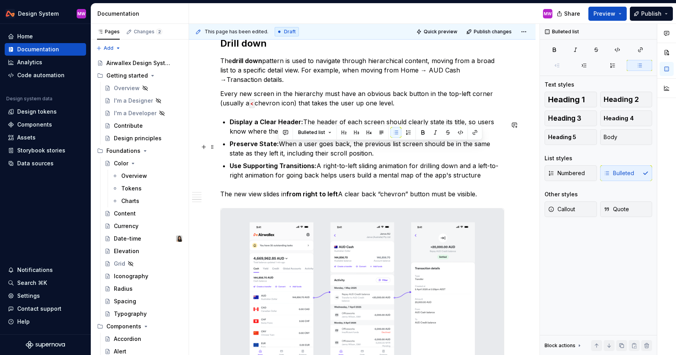
drag, startPoint x: 279, startPoint y: 147, endPoint x: 364, endPoint y: 157, distance: 85.4
click at [364, 157] on p "Preserve State: When a user goes back, the previous list screen should be in th…" at bounding box center [367, 148] width 275 height 19
copy p "When a user goes back, the previous list screen should be in the same state as …"
click at [429, 103] on p "Every new screen in the hierarchy must have an obvious back button in the top-l…" at bounding box center [362, 98] width 284 height 19
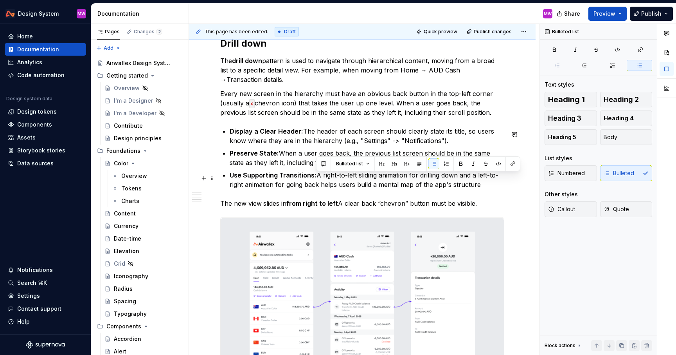
drag, startPoint x: 317, startPoint y: 178, endPoint x: 481, endPoint y: 188, distance: 164.3
click at [481, 188] on p "Use Supporting Transitions: A right-to-left sliding animation for drilling down…" at bounding box center [367, 179] width 275 height 19
copy p "A right-to-left sliding animation for drilling down and a left-to-right animati…"
click at [221, 96] on p "Every new screen in the hierarchy must have an obvious back button in the top-l…" at bounding box center [362, 103] width 284 height 28
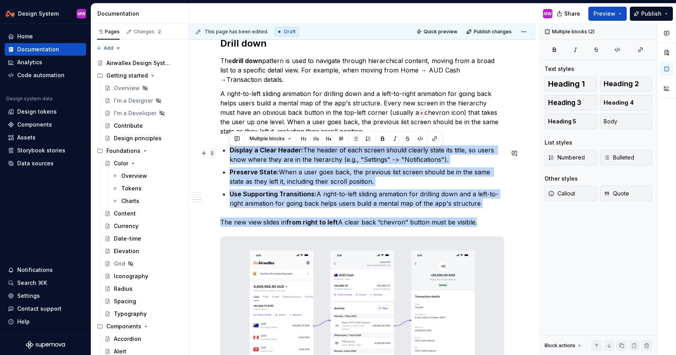
drag, startPoint x: 481, startPoint y: 225, endPoint x: 215, endPoint y: 155, distance: 275.1
click at [220, 155] on div "**********" at bounding box center [362, 40] width 284 height 1178
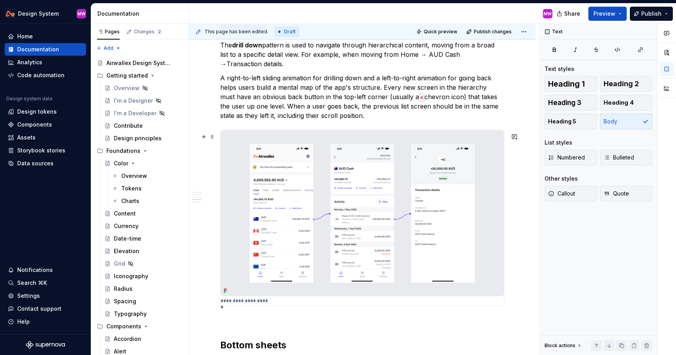
scroll to position [847, 0]
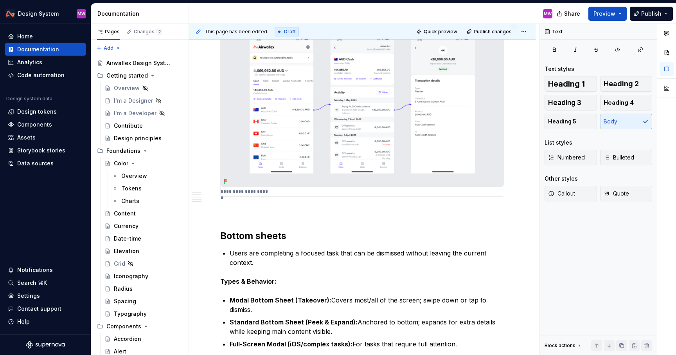
click at [396, 115] on img at bounding box center [362, 104] width 283 height 166
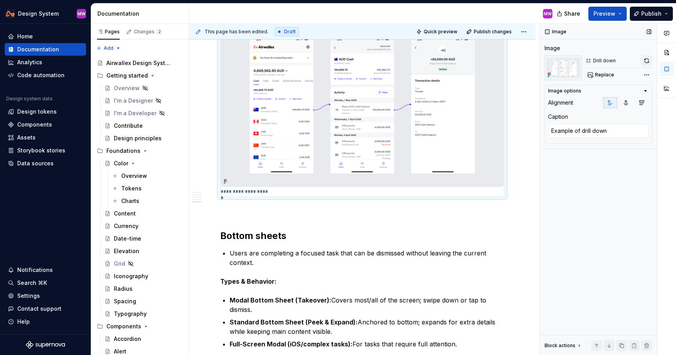
click at [645, 60] on button "button" at bounding box center [646, 60] width 11 height 11
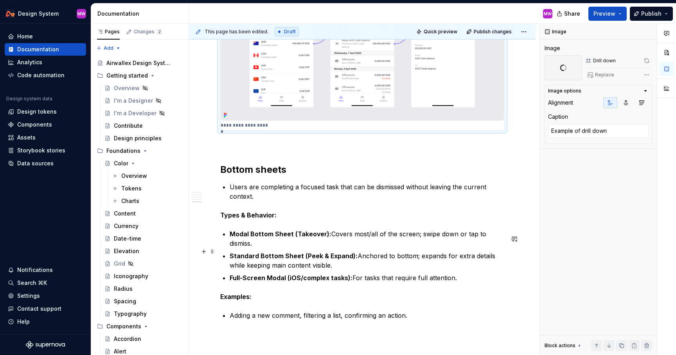
scroll to position [1008, 0]
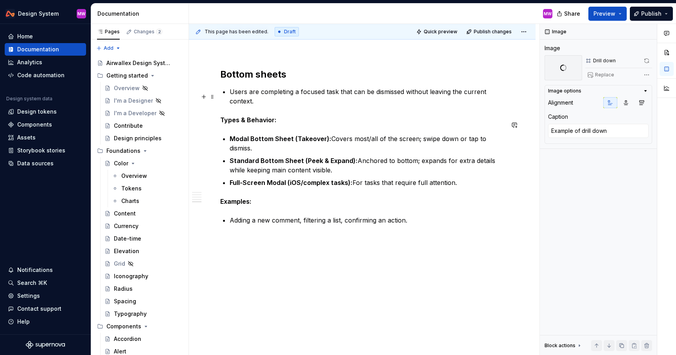
click at [265, 106] on p "Users are completing a focused task that can be dismissed without leaving the c…" at bounding box center [367, 96] width 275 height 19
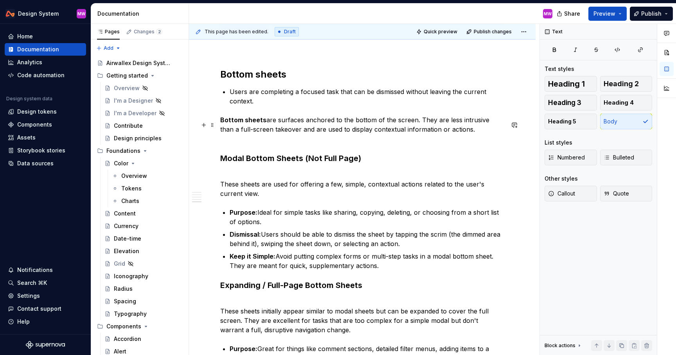
click at [458, 137] on p "Bottom sheets are surfaces anchored to the bottom of the screen. They are less …" at bounding box center [362, 129] width 284 height 28
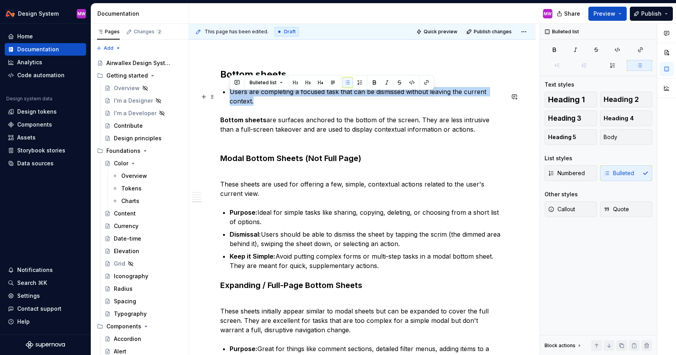
drag, startPoint x: 274, startPoint y: 108, endPoint x: 220, endPoint y: 98, distance: 54.8
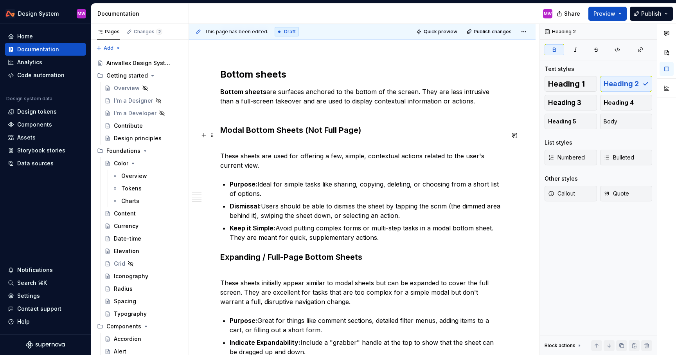
click at [363, 135] on h3 "Modal Bottom Sheets (Not Full Page)" at bounding box center [362, 129] width 284 height 11
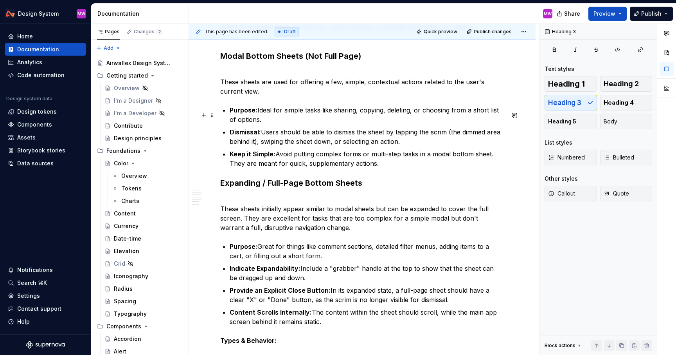
scroll to position [1036, 0]
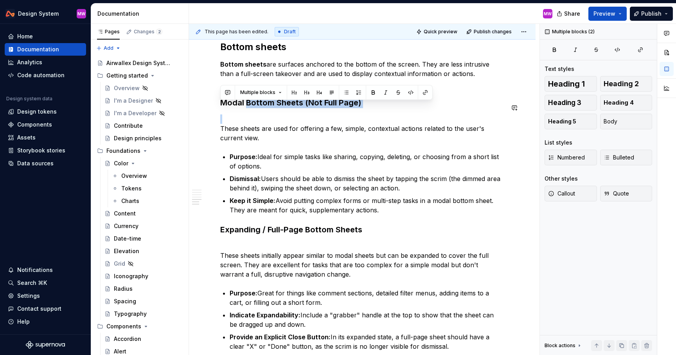
drag, startPoint x: 246, startPoint y: 108, endPoint x: 385, endPoint y: 117, distance: 138.8
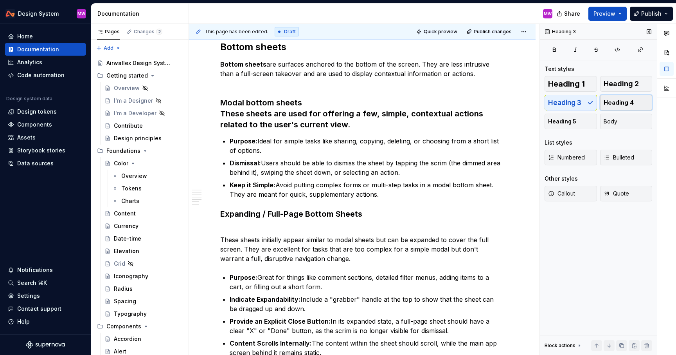
click at [610, 100] on span "Heading 4" at bounding box center [619, 103] width 30 height 8
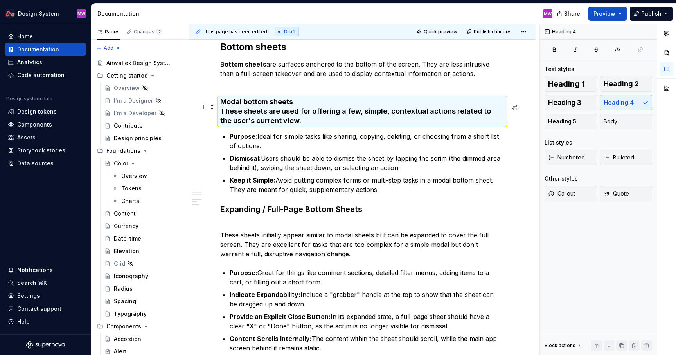
click at [234, 116] on h4 "Modal bottom sheets These sheets are used for offering a few, simple, contextua…" at bounding box center [362, 111] width 284 height 28
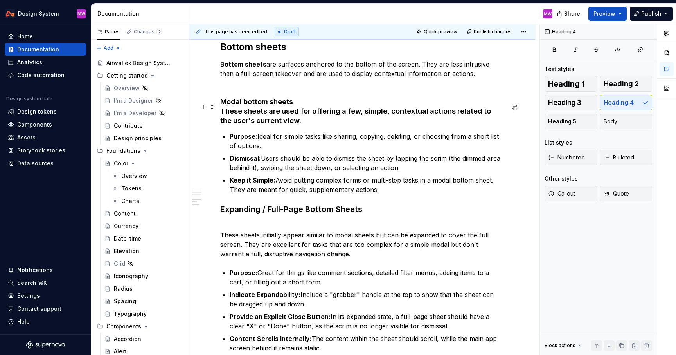
click at [220, 115] on h4 "Modal bottom sheets These sheets are used for offering a few, simple, contextua…" at bounding box center [362, 111] width 284 height 28
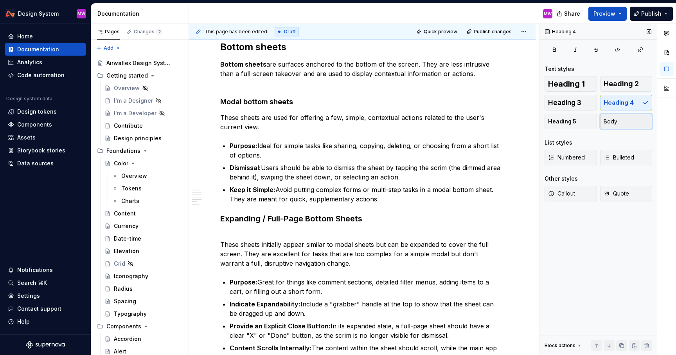
click at [623, 127] on button "Body" at bounding box center [626, 122] width 52 height 16
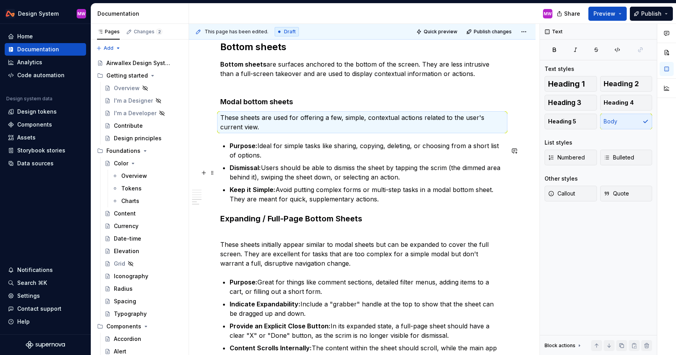
click at [346, 160] on p "Purpose: Ideal for simple tasks like sharing, copying, deleting, or choosing fr…" at bounding box center [367, 150] width 275 height 19
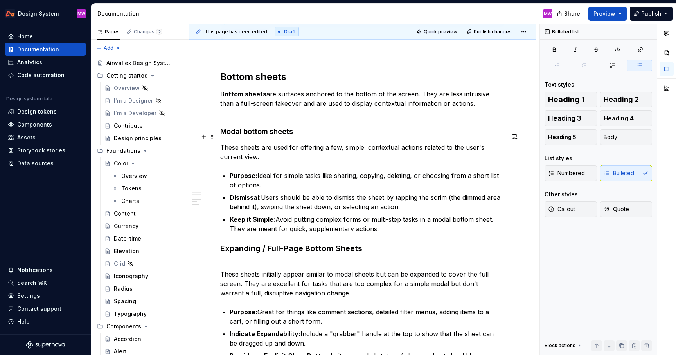
scroll to position [1005, 0]
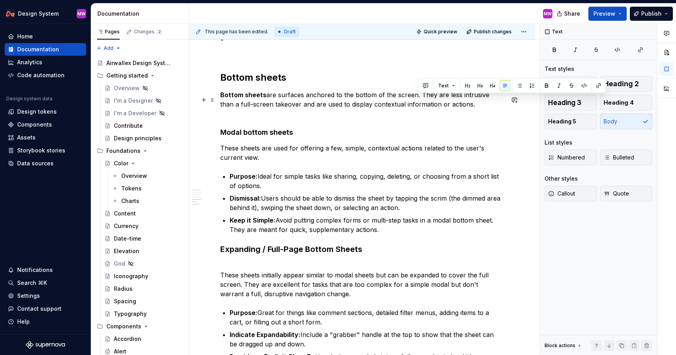
drag, startPoint x: 418, startPoint y: 98, endPoint x: 467, endPoint y: 110, distance: 50.6
click at [467, 110] on p "Bottom sheets are surfaces anchored to the bottom of the screen. They are less …" at bounding box center [362, 104] width 284 height 28
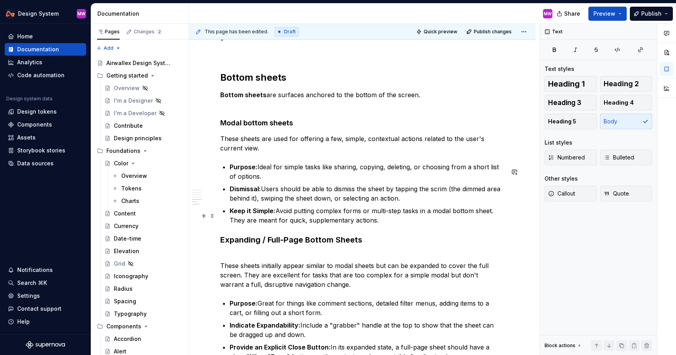
click at [414, 225] on p "Keep it Simple: Avoid putting complex forms or multi-step tasks in a modal bott…" at bounding box center [367, 215] width 275 height 19
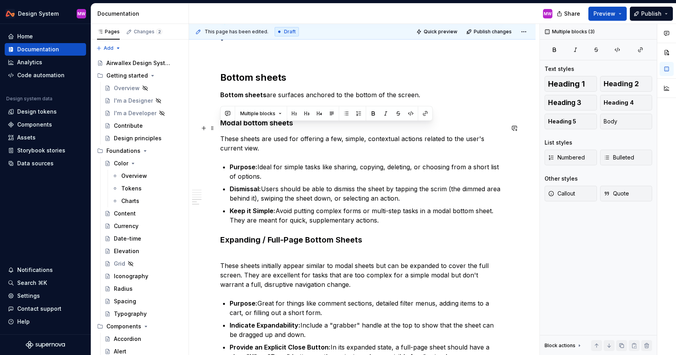
drag, startPoint x: 414, startPoint y: 225, endPoint x: 218, endPoint y: 124, distance: 220.0
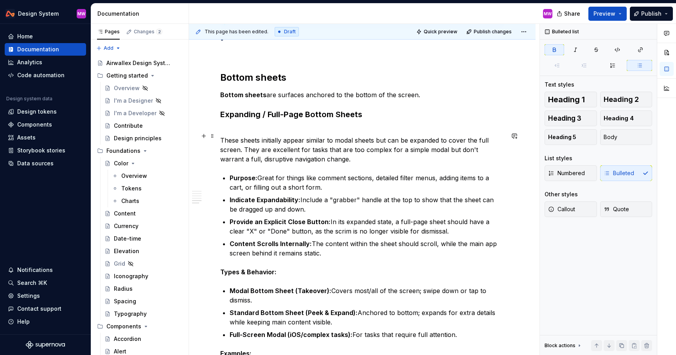
click at [341, 162] on p "These sheets initially appear similar to modal sheets but can be expanded to co…" at bounding box center [362, 145] width 284 height 38
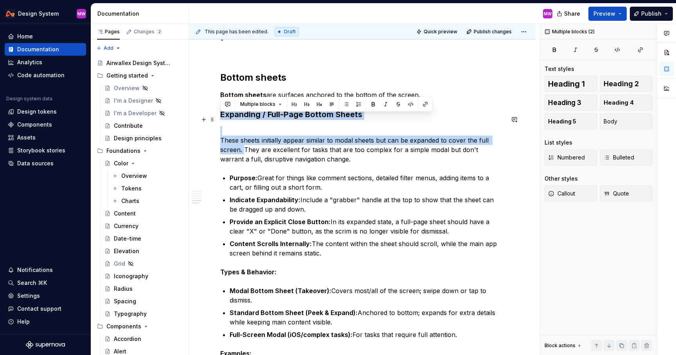
drag, startPoint x: 244, startPoint y: 153, endPoint x: 220, endPoint y: 114, distance: 46.4
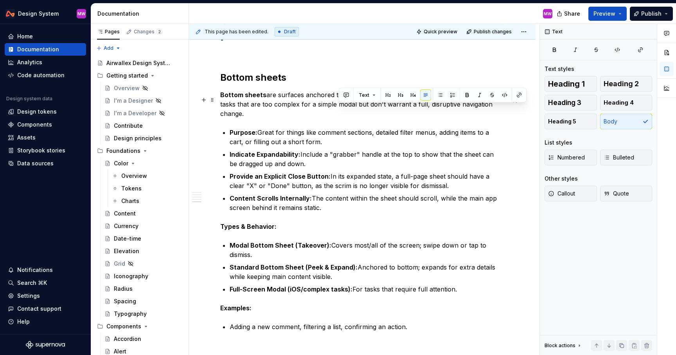
drag, startPoint x: 499, startPoint y: 110, endPoint x: 340, endPoint y: 110, distance: 158.5
click at [340, 110] on p "Bottom sheets are surfaces anchored to the bottom of the screen. They are excel…" at bounding box center [362, 104] width 284 height 28
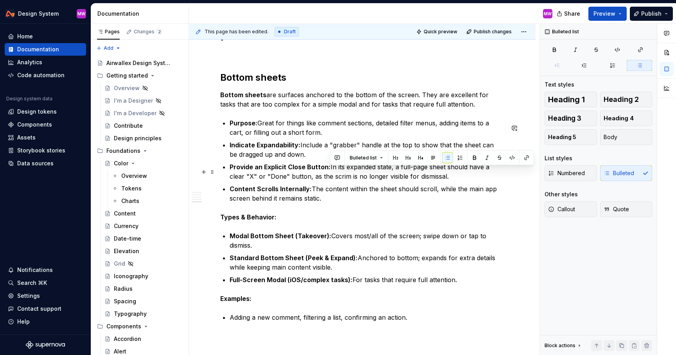
drag, startPoint x: 330, startPoint y: 171, endPoint x: 437, endPoint y: 184, distance: 107.9
click at [437, 181] on p "Provide an Explicit Close Button: In its expanded state, a full-page sheet shou…" at bounding box center [367, 171] width 275 height 19
copy p "In its expanded state, a full-page sheet should have a clear "X" or "Done" butt…"
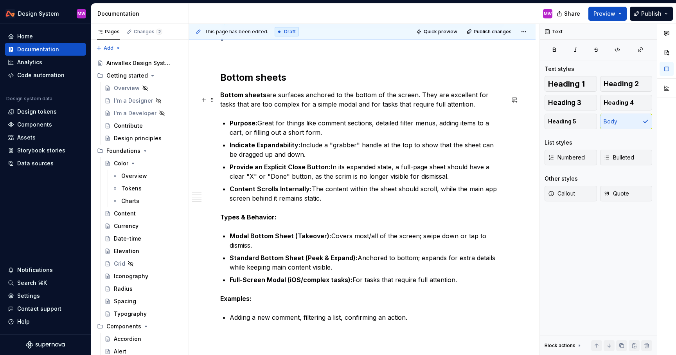
click at [476, 109] on p "Bottom sheets are surfaces anchored to the bottom of the screen. They are excel…" at bounding box center [362, 99] width 284 height 19
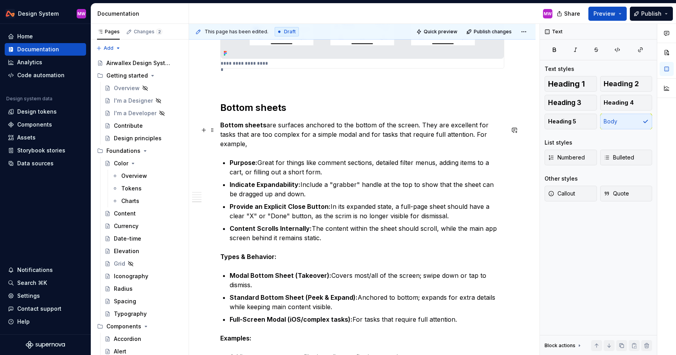
scroll to position [975, 0]
click at [496, 137] on p "Bottom sheets are surfaces anchored to the bottom of the screen. They are excel…" at bounding box center [362, 134] width 284 height 28
click at [441, 148] on p "Bottom sheets are surfaces anchored to the bottom of the screen. They are excel…" at bounding box center [362, 134] width 284 height 28
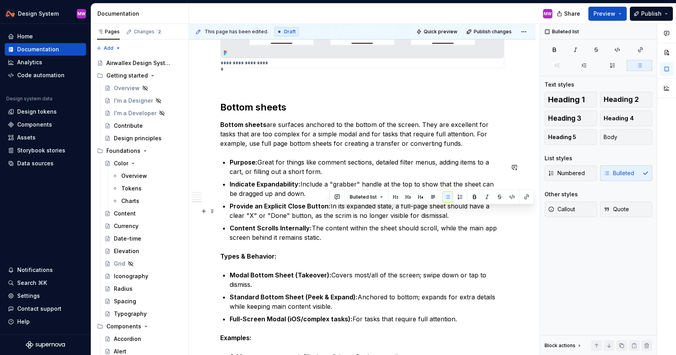
drag, startPoint x: 330, startPoint y: 210, endPoint x: 437, endPoint y: 218, distance: 107.2
click at [437, 218] on p "Provide an Explicit Close Button: In its expanded state, a full-page sheet shou…" at bounding box center [367, 210] width 275 height 19
copy p "In its expanded state, a full-page sheet should have a clear "X" or "Done" butt…"
click at [425, 148] on p "Bottom sheets are surfaces anchored to the bottom of the screen. They are excel…" at bounding box center [362, 134] width 284 height 28
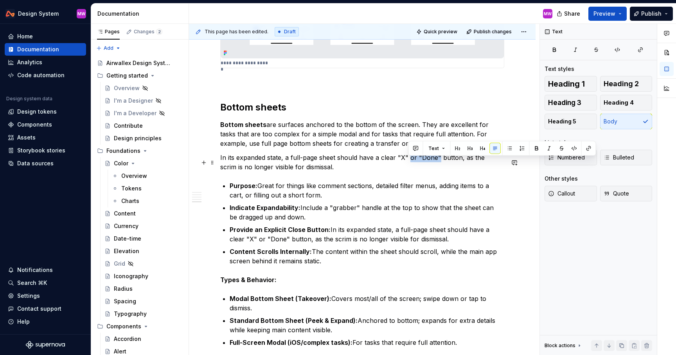
drag, startPoint x: 408, startPoint y: 162, endPoint x: 437, endPoint y: 162, distance: 29.0
click at [437, 162] on p "In its expanded state, a full-page sheet should have a clear "X" or "Done" butt…" at bounding box center [362, 162] width 284 height 19
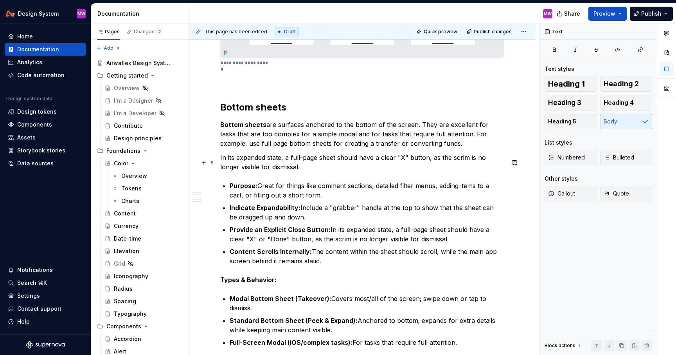
click at [364, 170] on p "In its expanded state, a full-page sheet should have a clear "X" button, as the…" at bounding box center [362, 162] width 284 height 19
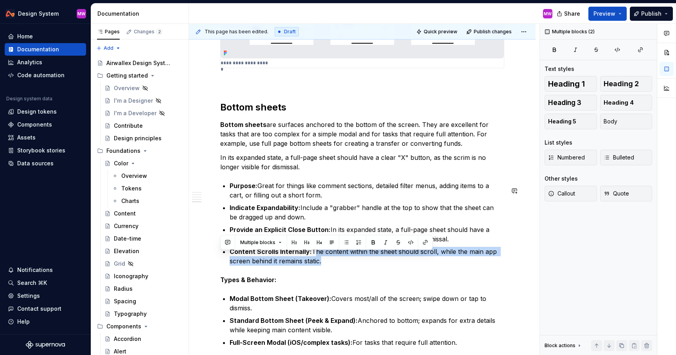
drag, startPoint x: 311, startPoint y: 255, endPoint x: 338, endPoint y: 272, distance: 32.4
copy p "The content within the sheet should scroll, while the main app screen behind it…"
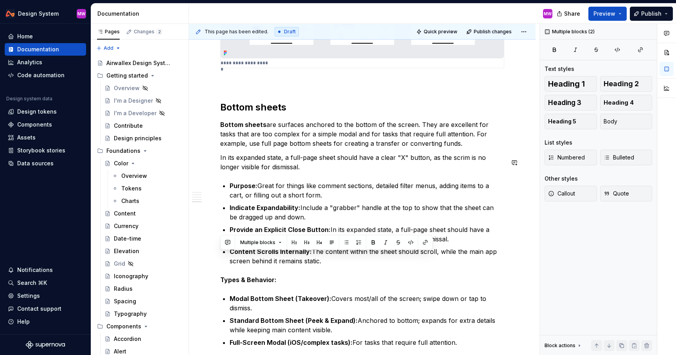
click at [316, 167] on p "In its expanded state, a full-page sheet should have a clear "X" button, as the…" at bounding box center [362, 162] width 284 height 19
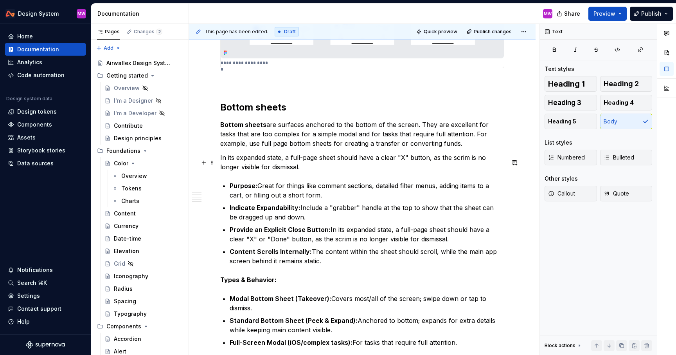
click at [294, 171] on p "In its expanded state, a full-page sheet should have a clear "X" button, as the…" at bounding box center [362, 162] width 284 height 19
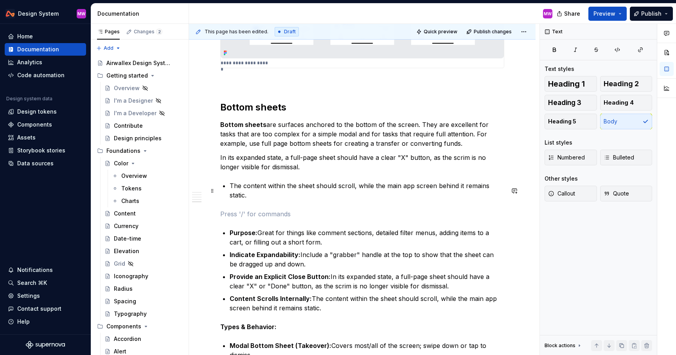
click at [230, 190] on p "The content within the sheet should scroll, while the main app screen behind it…" at bounding box center [367, 190] width 275 height 19
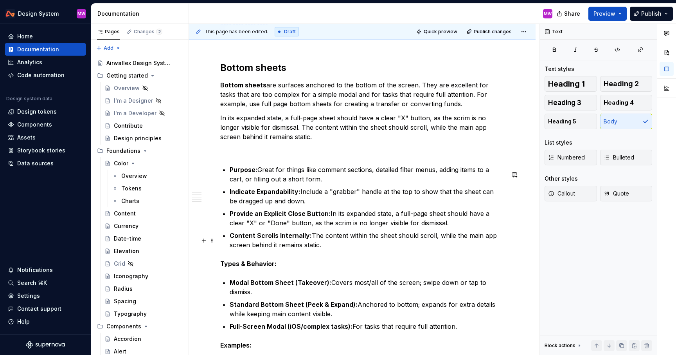
scroll to position [1035, 0]
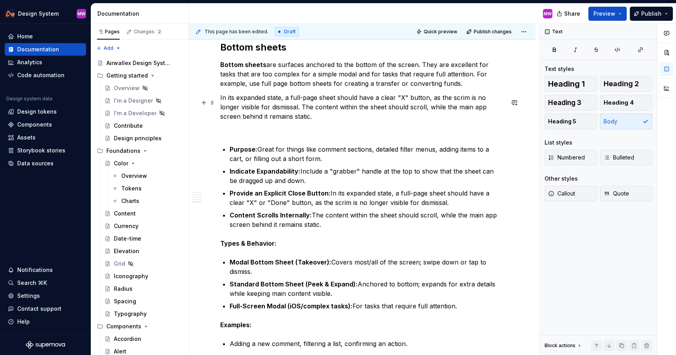
click at [310, 121] on p "In its expanded state, a full-page sheet should have a clear "X" button, as the…" at bounding box center [362, 107] width 284 height 28
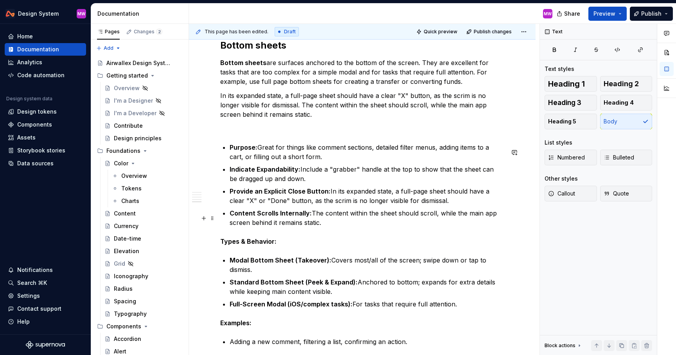
scroll to position [1038, 0]
click at [304, 118] on p "In its expanded state, a full-page sheet should have a clear "X" button, as the…" at bounding box center [362, 104] width 284 height 28
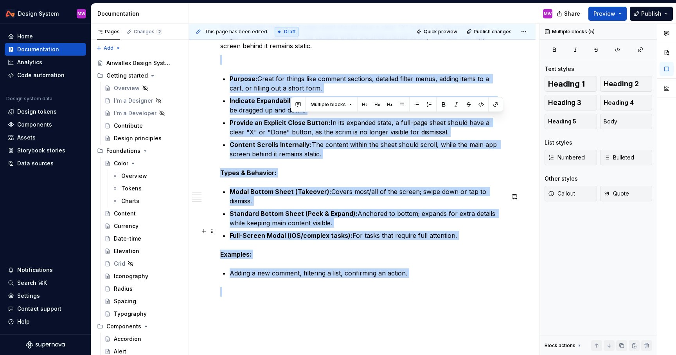
scroll to position [1158, 0]
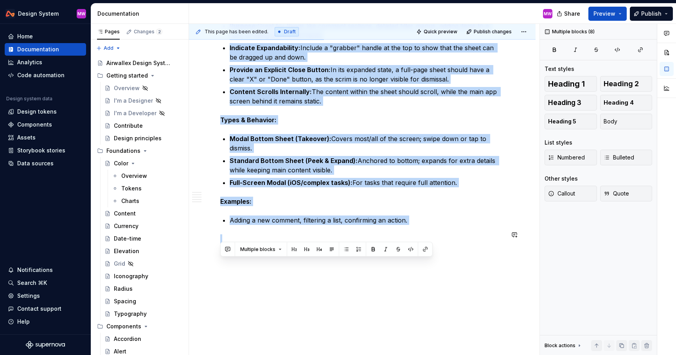
drag, startPoint x: 304, startPoint y: 119, endPoint x: 425, endPoint y: 229, distance: 163.8
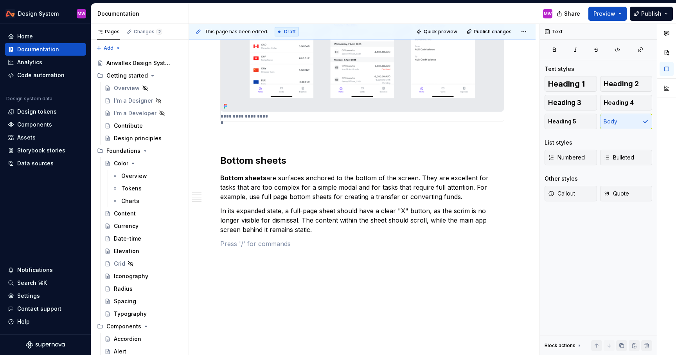
scroll to position [936, 0]
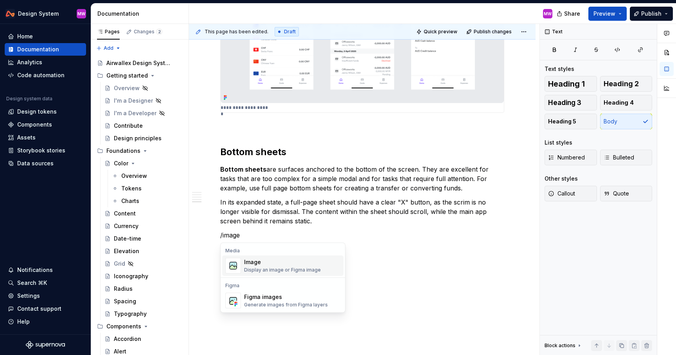
click at [317, 263] on div "Image" at bounding box center [282, 262] width 77 height 8
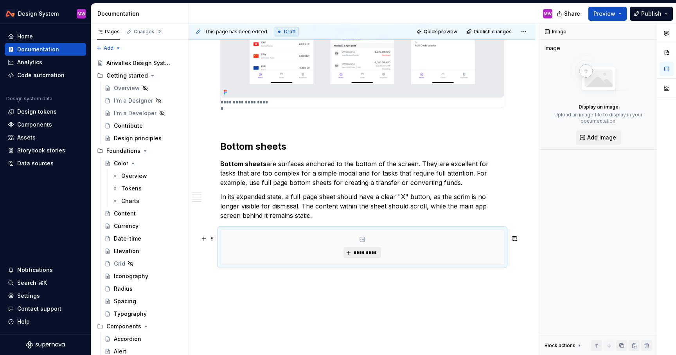
click at [372, 254] on button "*********" at bounding box center [362, 252] width 37 height 11
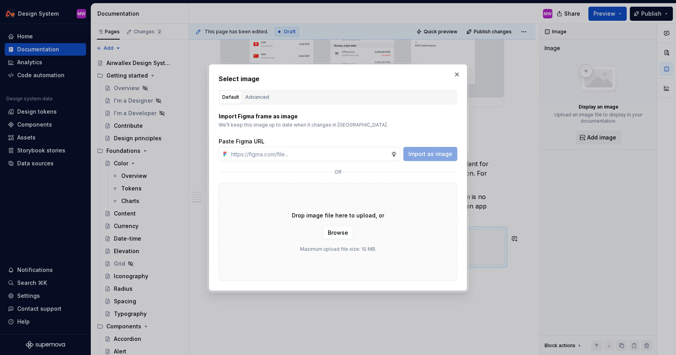
type textarea "*"
click at [314, 156] on input "text" at bounding box center [309, 154] width 163 height 14
paste input "[URL][DOMAIN_NAME]"
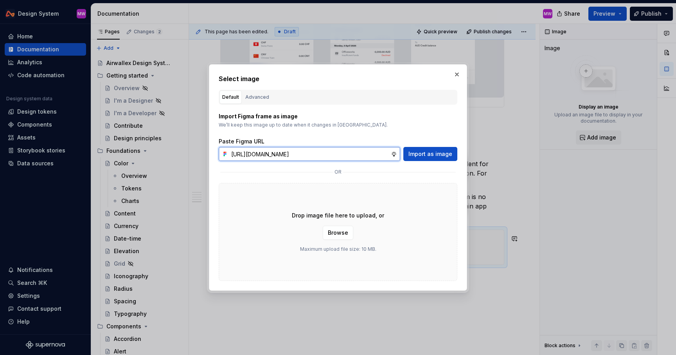
scroll to position [0, 166]
type input "[URL][DOMAIN_NAME]"
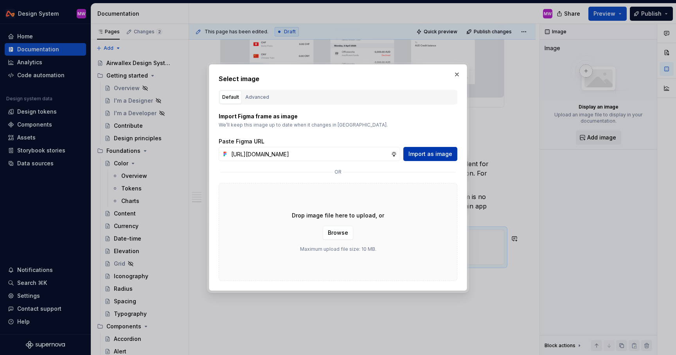
click at [436, 152] on span "Import as image" at bounding box center [431, 154] width 44 height 8
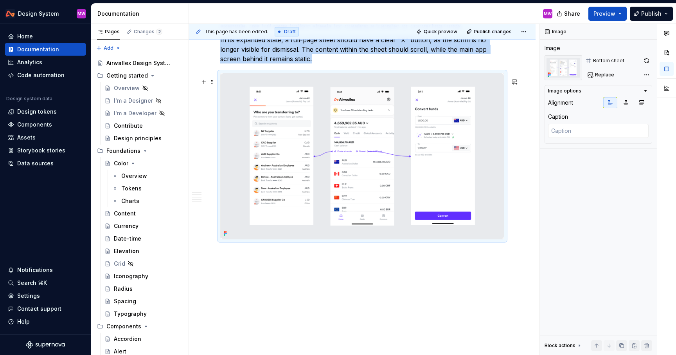
scroll to position [1100, 0]
click at [351, 153] on img at bounding box center [362, 156] width 283 height 166
click at [436, 188] on img at bounding box center [362, 156] width 283 height 166
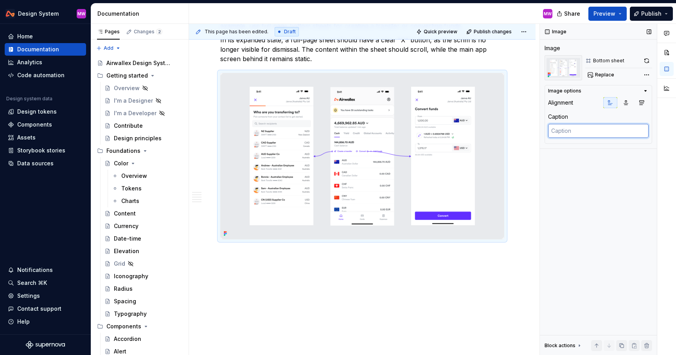
click at [575, 130] on textarea at bounding box center [598, 131] width 101 height 14
type textarea "*"
type textarea "E"
type textarea "*"
type textarea "Ex"
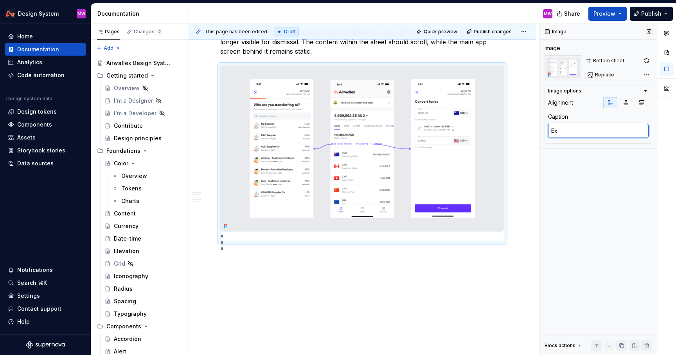
type textarea "*"
type textarea "Exm"
type textarea "*"
type textarea "Ex"
type textarea "*"
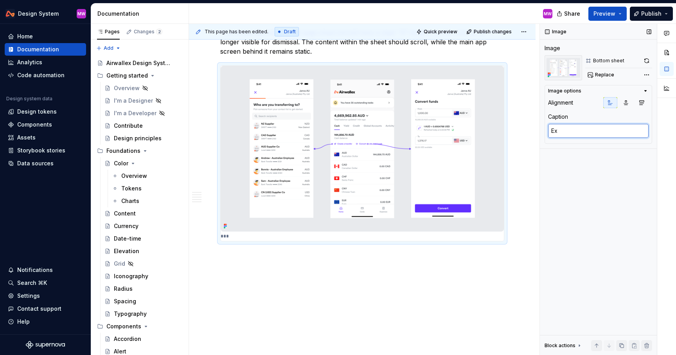
type textarea "Exa"
type textarea "*"
type textarea "Exam"
type textarea "*"
type textarea "Examp"
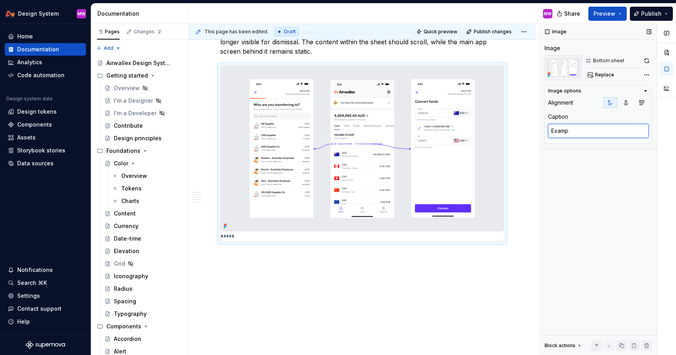
type textarea "*"
type textarea "Exampl"
type textarea "*"
type textarea "Example"
type textarea "*"
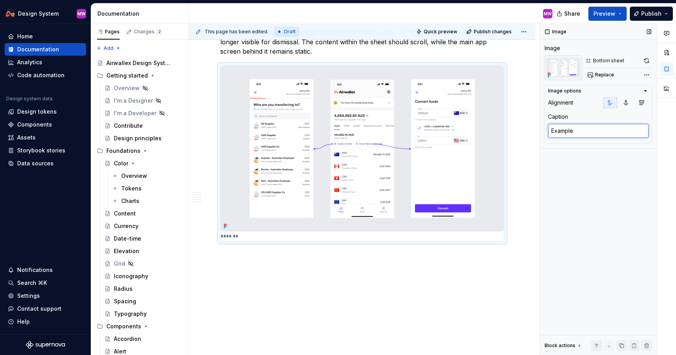
type textarea "Example"
type textarea "*"
type textarea "Example o"
type textarea "*"
type textarea "Example of"
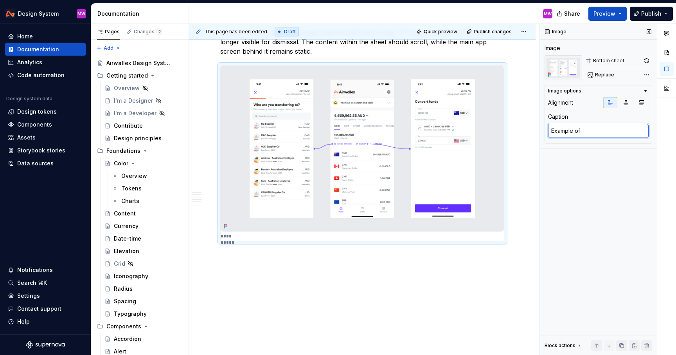
type textarea "*"
type textarea "Example of"
type textarea "*"
type textarea "Example of a"
type textarea "*"
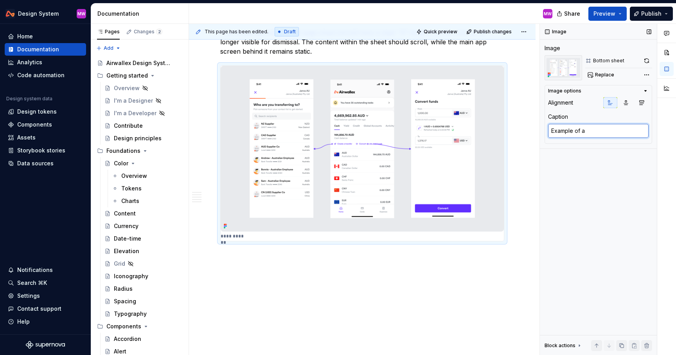
type textarea "Example of a b"
type textarea "*"
type textarea "Example of a bo"
type textarea "*"
type textarea "Example of a bot"
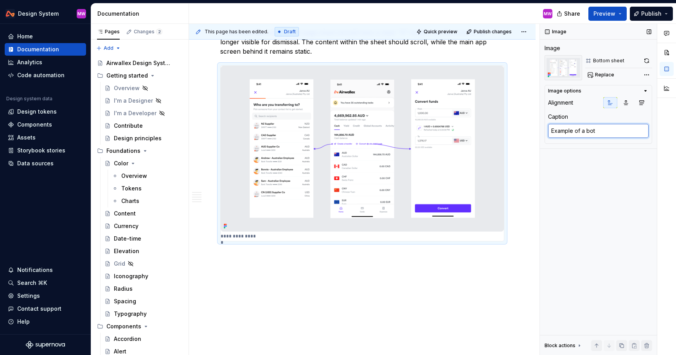
type textarea "*"
type textarea "Example of a [PERSON_NAME]"
type textarea "*"
type textarea "Example of a [PERSON_NAME]"
type textarea "*"
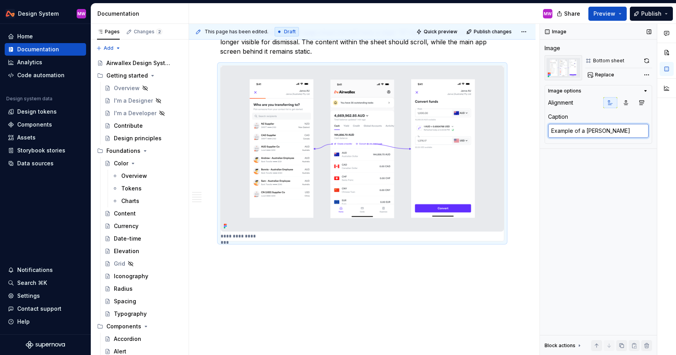
type textarea "Example of a bottom"
type textarea "*"
type textarea "Example of a bottom"
type textarea "*"
type textarea "Example of a bottom"
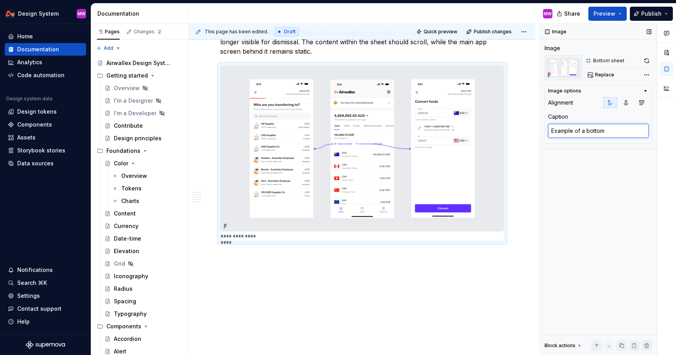
type textarea "*"
type textarea "Example of a [PERSON_NAME]"
type textarea "*"
type textarea "Example of a [PERSON_NAME]"
type textarea "*"
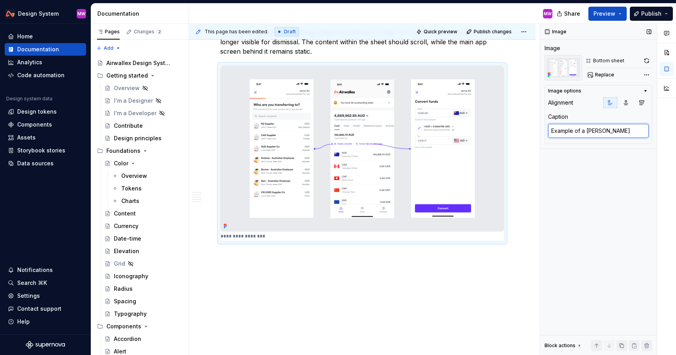
type textarea "Example of a bot"
type textarea "*"
type textarea "Example of a bo"
type textarea "*"
type textarea "Example of a b"
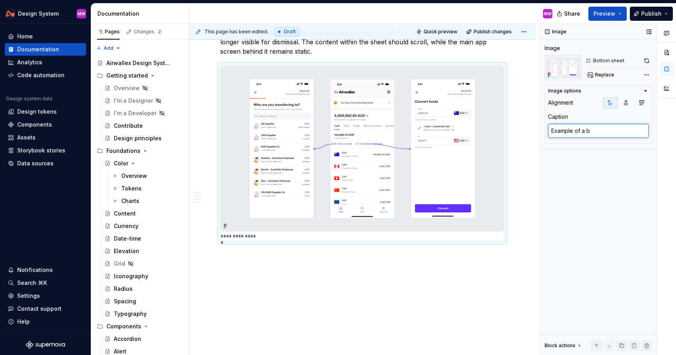
type textarea "*"
type textarea "Example of a"
type textarea "*"
type textarea "Example of a"
type textarea "*"
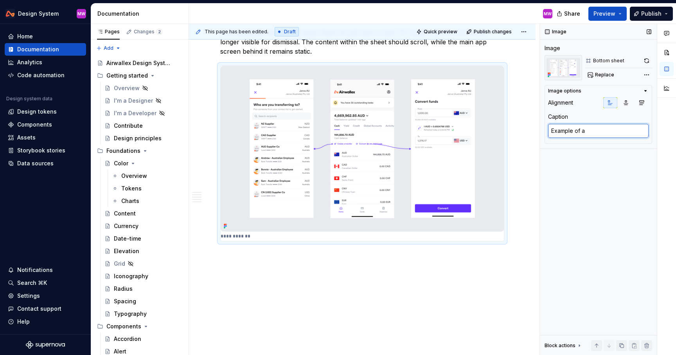
type textarea "Example of"
type textarea "*"
type textarea "Example of f"
type textarea "*"
type textarea "Example of fu"
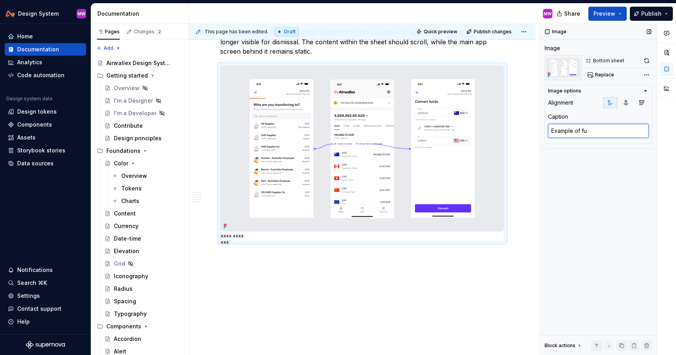
type textarea "*"
type textarea "Example of ful"
type textarea "*"
type textarea "Example of full"
type textarea "*"
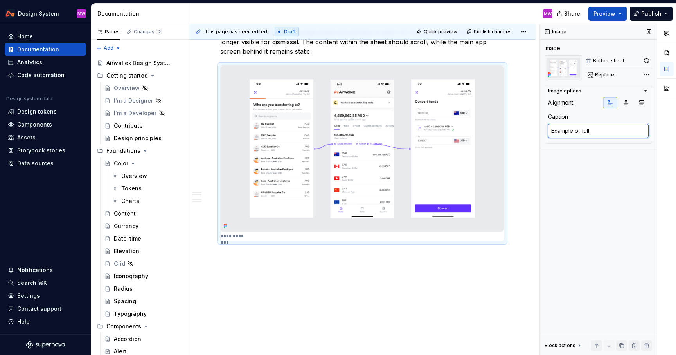
type textarea "Example of full"
type textarea "*"
type textarea "Example of full p"
type textarea "*"
type textarea "Example of full pa"
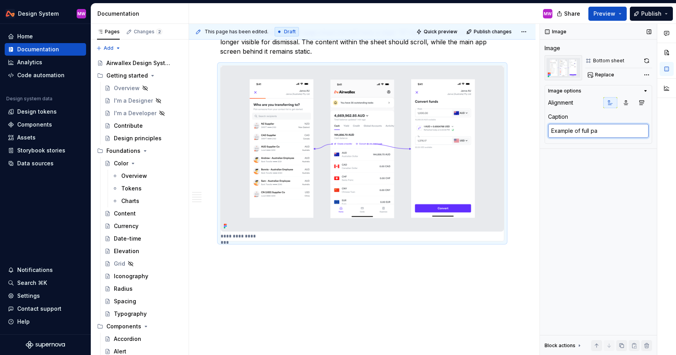
type textarea "*"
type textarea "Example of full pag"
type textarea "*"
type textarea "Example of full page"
type textarea "*"
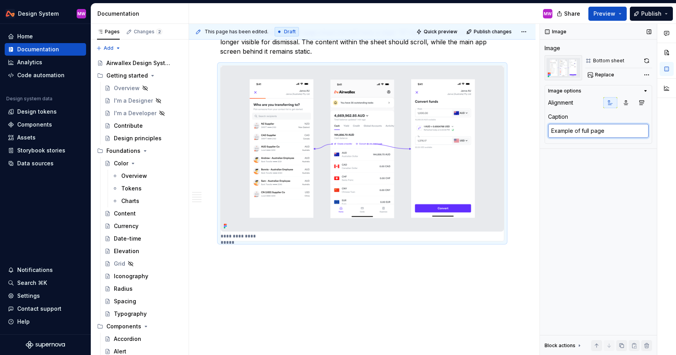
type textarea "Example of full page"
type textarea "*"
type textarea "Example of full page b"
type textarea "*"
type textarea "Example of full page bo"
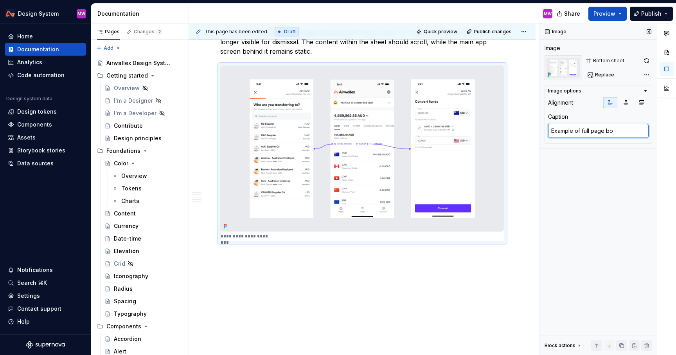
type textarea "*"
type textarea "Example of full page bot"
type textarea "*"
type textarea "Example of full page boto"
type textarea "*"
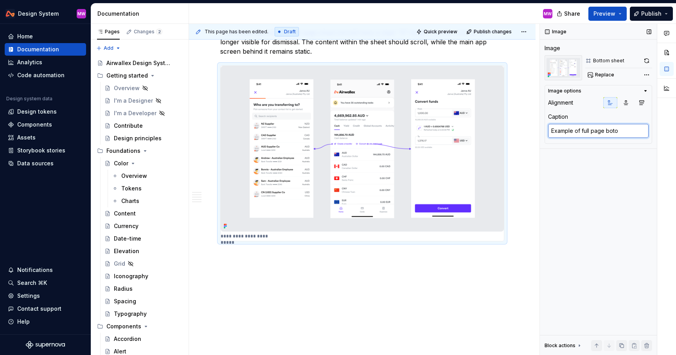
type textarea "Example of full page bot"
type textarea "*"
type textarea "Example of full page [PERSON_NAME]"
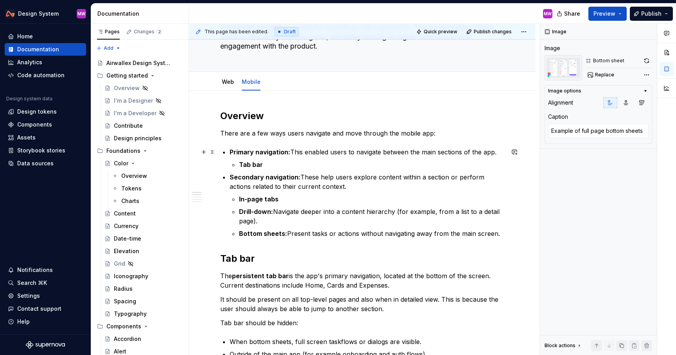
scroll to position [0, 0]
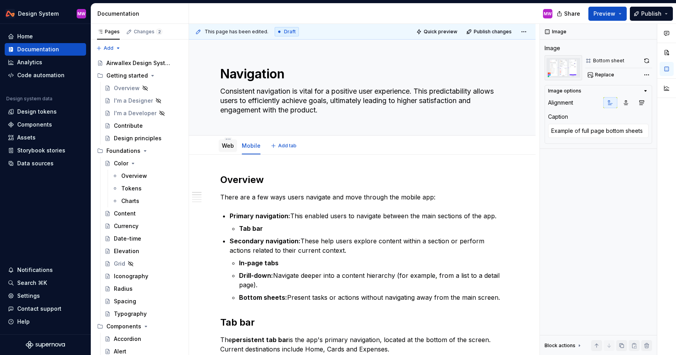
click at [228, 143] on link "Web" at bounding box center [228, 145] width 12 height 7
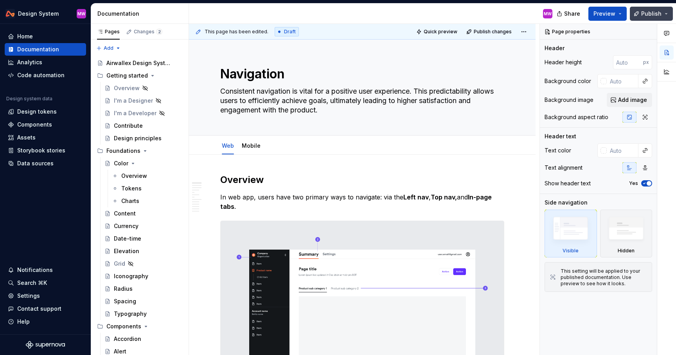
click at [645, 11] on span "Publish" at bounding box center [651, 14] width 20 height 8
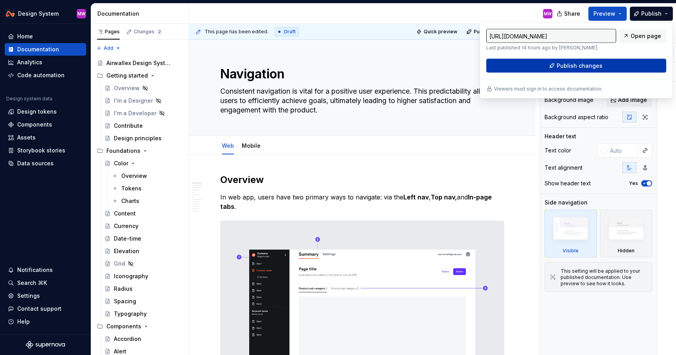
click at [576, 64] on span "Publish changes" at bounding box center [580, 66] width 46 height 8
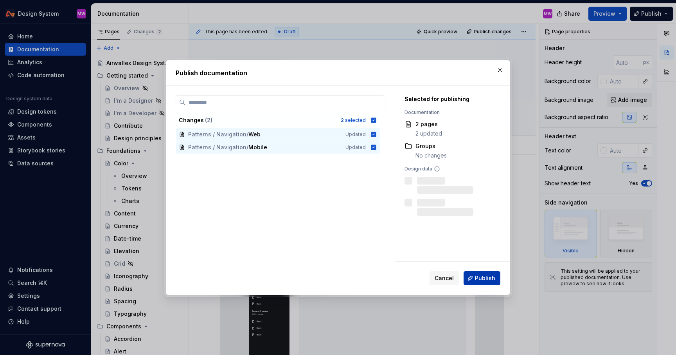
click at [473, 281] on button "Publish" at bounding box center [482, 278] width 37 height 14
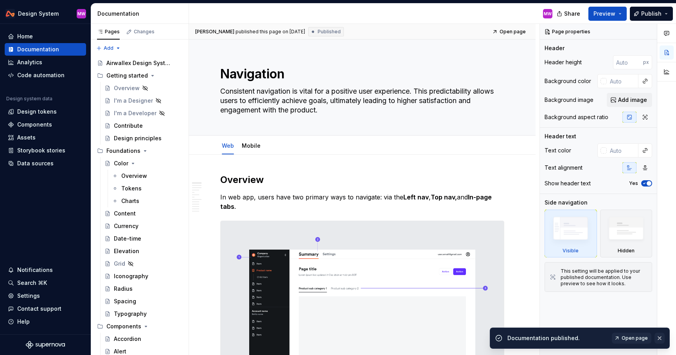
click at [661, 337] on button "button" at bounding box center [660, 337] width 10 height 11
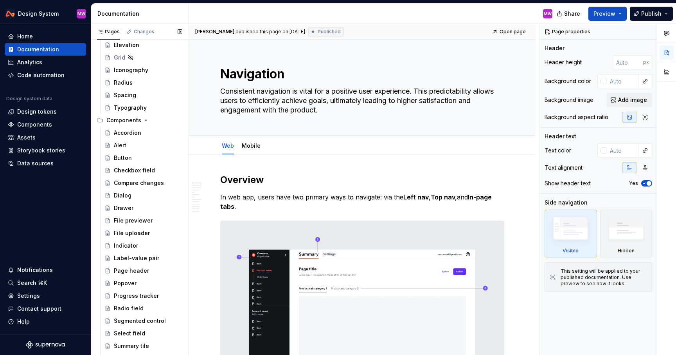
scroll to position [206, 0]
click at [178, 118] on button "Page tree" at bounding box center [176, 119] width 11 height 11
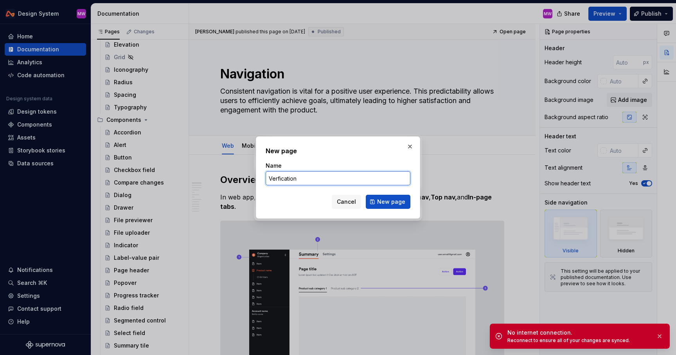
click at [277, 176] on input "Verfication" at bounding box center [338, 178] width 145 height 14
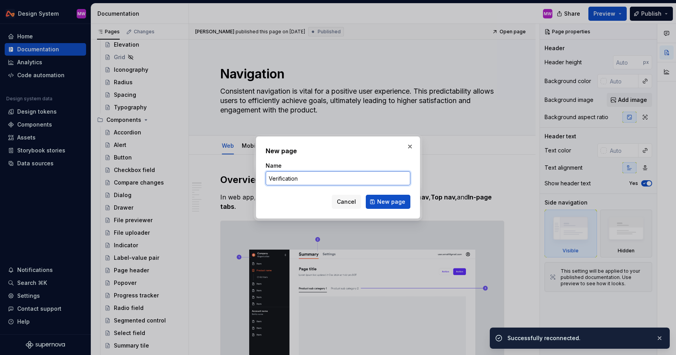
click at [329, 175] on input "Verification" at bounding box center [338, 178] width 145 height 14
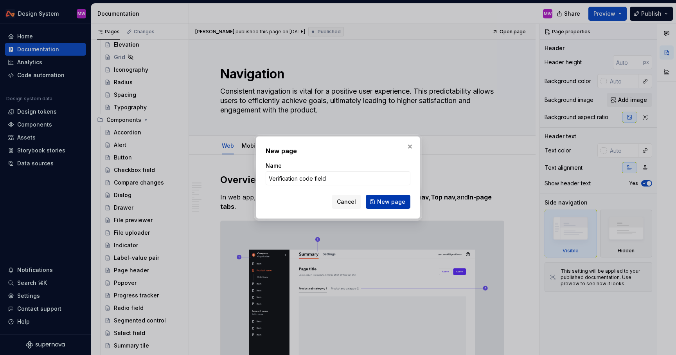
click at [386, 200] on span "New page" at bounding box center [391, 202] width 28 height 8
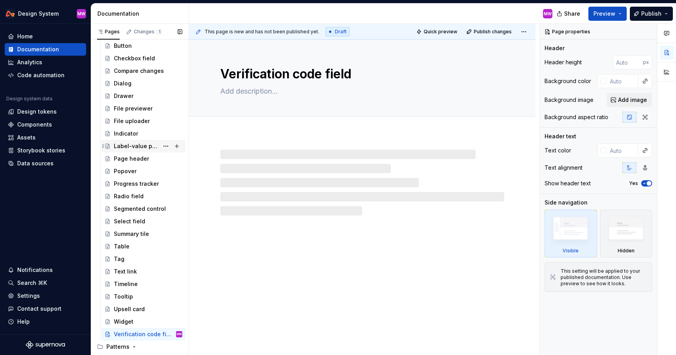
scroll to position [378, 0]
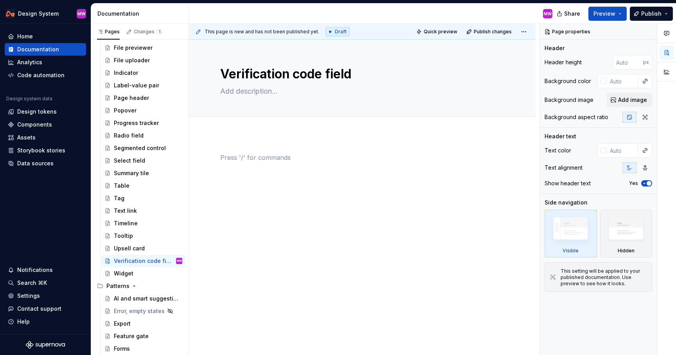
click at [231, 163] on div at bounding box center [362, 168] width 284 height 30
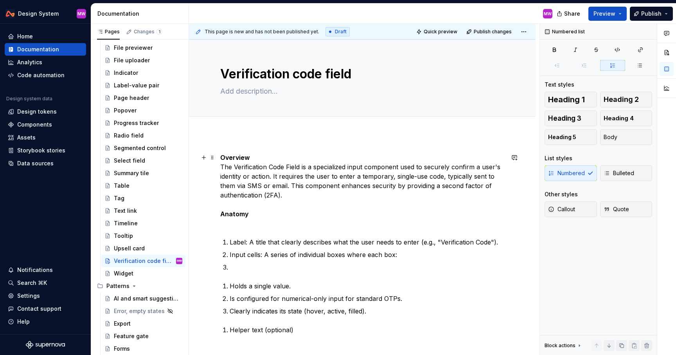
click at [254, 158] on p "Overview The Verification Code Field is a specialized input component used to s…" at bounding box center [362, 190] width 284 height 75
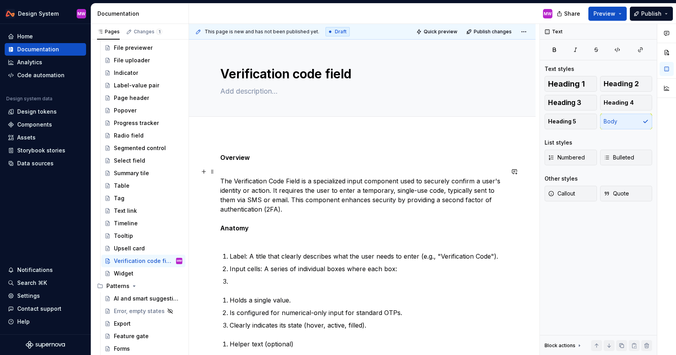
click at [221, 180] on p "The Verification Code Field is a specialized input component used to securely c…" at bounding box center [362, 204] width 284 height 75
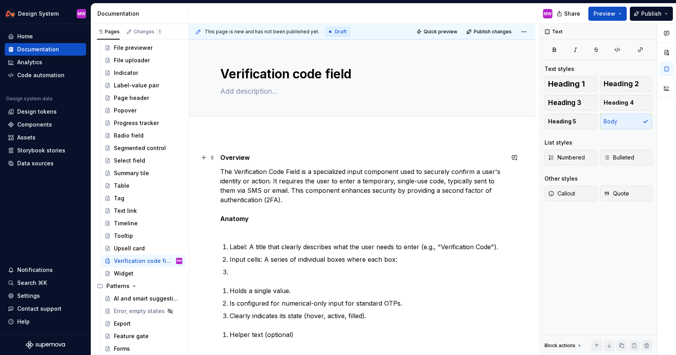
click at [220, 157] on strong "Overview" at bounding box center [235, 157] width 30 height 8
click at [627, 83] on span "Heading 2" at bounding box center [621, 84] width 35 height 8
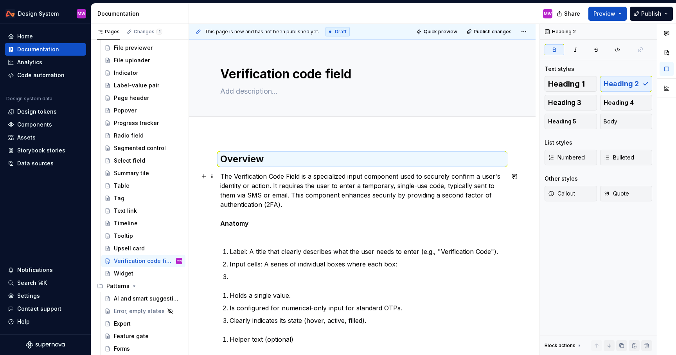
click at [303, 205] on p "The Verification Code Field is a specialized input component used to securely c…" at bounding box center [362, 204] width 284 height 66
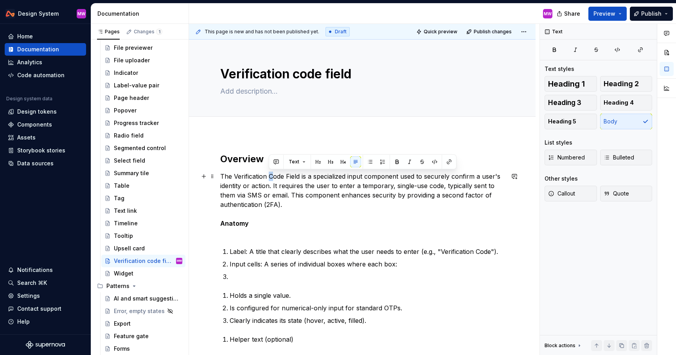
click at [270, 176] on p "The Verification Code Field is a specialized input component used to securely c…" at bounding box center [362, 204] width 284 height 66
click at [234, 175] on p "The Verification code Field is a specialized input component used to securely c…" at bounding box center [362, 204] width 284 height 66
click at [285, 175] on p "The verification code Field is a specialized input component used to securely c…" at bounding box center [362, 204] width 284 height 66
click at [344, 196] on p "The verification code field is a specialized input component used to securely c…" at bounding box center [362, 204] width 284 height 66
click at [336, 177] on p "The verification code field is a specialized input component used to securely c…" at bounding box center [362, 204] width 284 height 66
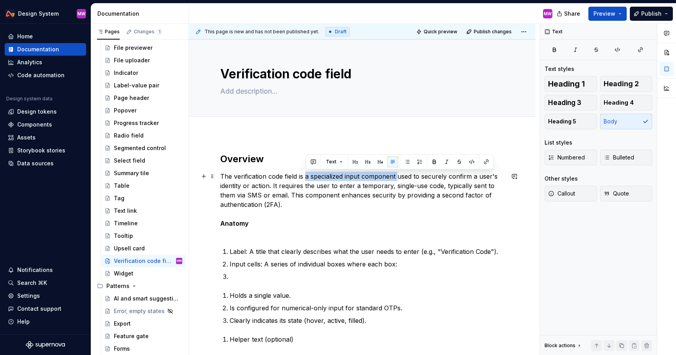
drag, startPoint x: 306, startPoint y: 176, endPoint x: 399, endPoint y: 174, distance: 93.2
click at [399, 174] on p "The verification code field is a specialized input component used to securely c…" at bounding box center [362, 204] width 284 height 66
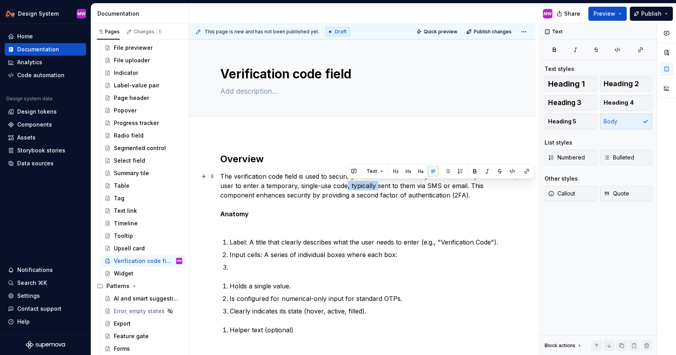
drag, startPoint x: 377, startPoint y: 186, endPoint x: 346, endPoint y: 186, distance: 30.1
click at [346, 186] on p "The verification code field is used to securely confirm a user's identity or ac…" at bounding box center [362, 199] width 284 height 56
click at [298, 184] on p "The verification code field is used to securely confirm a user's identity or ac…" at bounding box center [362, 199] width 284 height 56
drag, startPoint x: 350, startPoint y: 186, endPoint x: 379, endPoint y: 186, distance: 29.0
click at [379, 186] on p "The verification code field is used to securely confirm a user's identity or ac…" at bounding box center [362, 199] width 284 height 56
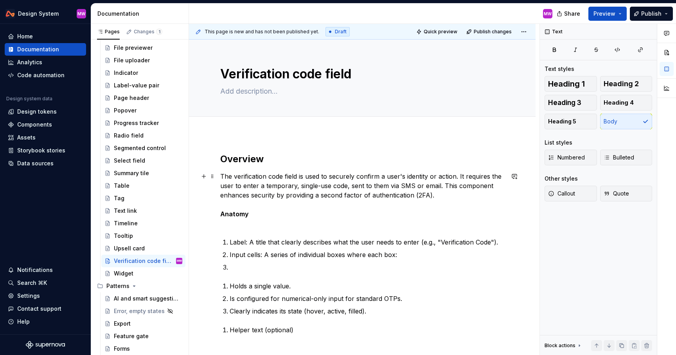
click at [221, 213] on strong "Anatomy" at bounding box center [234, 214] width 29 height 8
click at [625, 81] on span "Heading 2" at bounding box center [621, 84] width 35 height 8
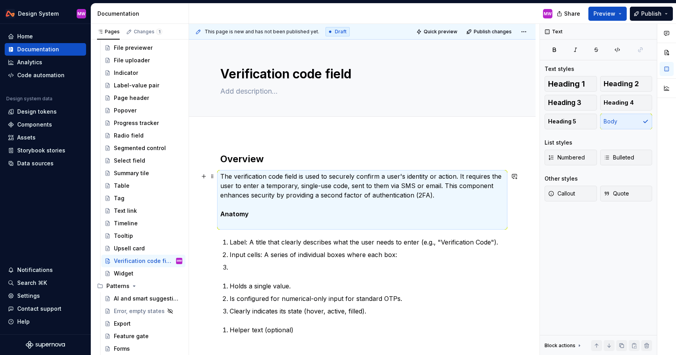
click at [222, 211] on strong "Anatomy" at bounding box center [234, 214] width 29 height 8
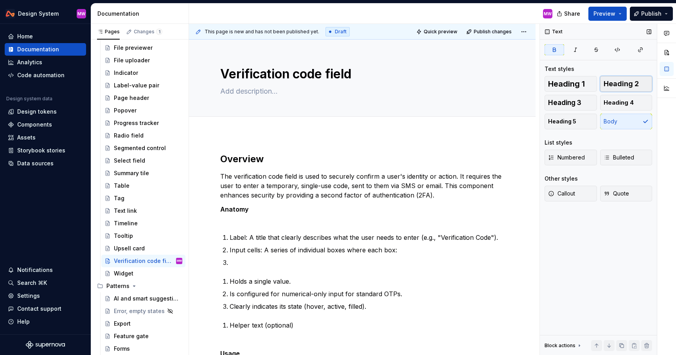
click at [618, 84] on span "Heading 2" at bounding box center [621, 84] width 35 height 8
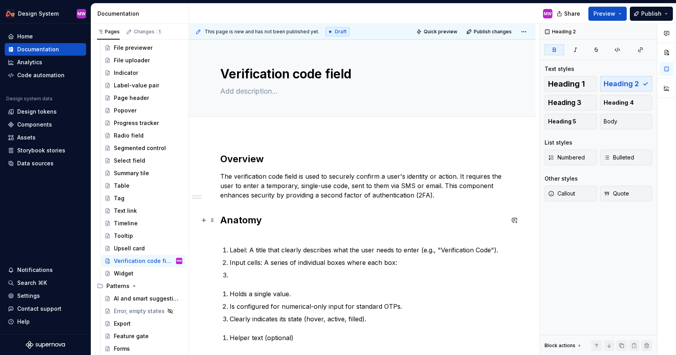
click at [234, 236] on h2 "Anatomy" at bounding box center [362, 226] width 284 height 25
click at [228, 234] on h2 "Anatomy" at bounding box center [362, 226] width 284 height 25
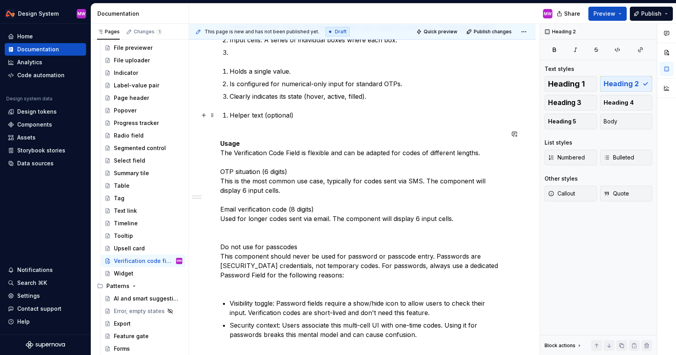
scroll to position [0, 0]
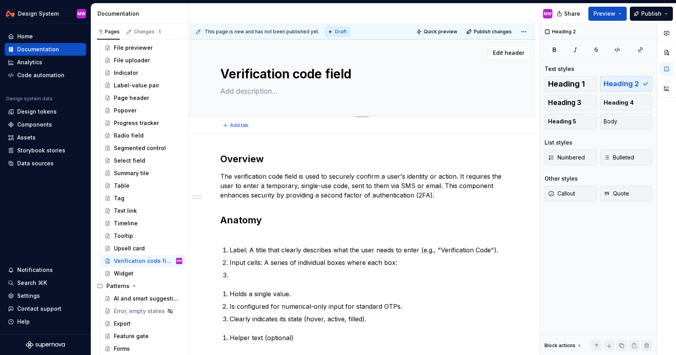
click at [249, 93] on textarea at bounding box center [361, 91] width 284 height 13
paste textarea "A secure input component used to capture a temporary, single-use code from a us…"
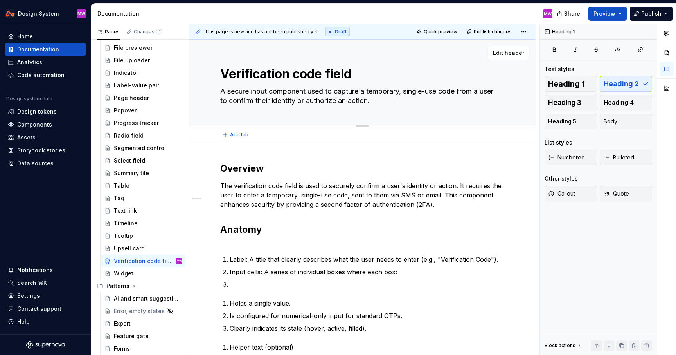
click at [227, 91] on textarea "A secure input component used to capture a temporary, single-use code from a us…" at bounding box center [361, 96] width 284 height 22
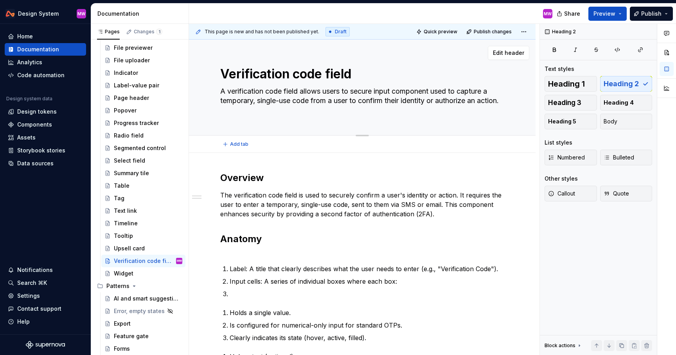
drag, startPoint x: 353, startPoint y: 90, endPoint x: 457, endPoint y: 90, distance: 104.1
click at [458, 90] on textarea "A verification code field allows users to secure input component used to captur…" at bounding box center [361, 100] width 284 height 31
click at [464, 92] on textarea "A verification code field allows users to secure input component used to captur…" at bounding box center [361, 100] width 284 height 31
click at [377, 91] on textarea "A verification code field allows users to secure input component used to captur…" at bounding box center [361, 100] width 284 height 31
drag, startPoint x: 377, startPoint y: 91, endPoint x: 302, endPoint y: 91, distance: 75.5
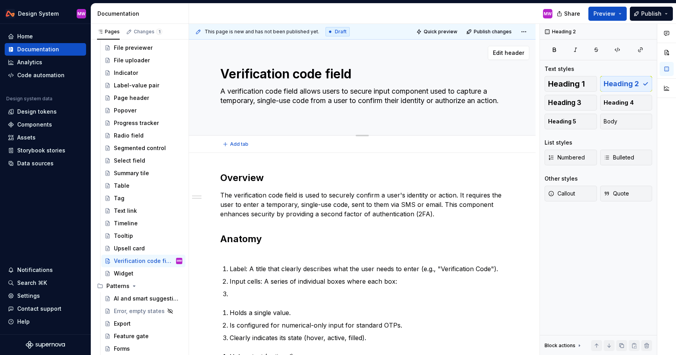
click at [302, 91] on textarea "A verification code field allows users to secure input component used to captur…" at bounding box center [361, 100] width 284 height 31
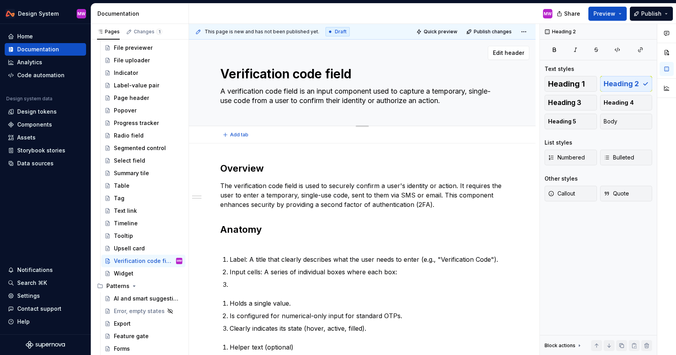
drag, startPoint x: 404, startPoint y: 91, endPoint x: 301, endPoint y: 100, distance: 103.3
click at [301, 100] on textarea "A verification code field is an input component used to capture a temporary, si…" at bounding box center [361, 96] width 284 height 22
drag, startPoint x: 447, startPoint y: 90, endPoint x: 432, endPoint y: 90, distance: 15.7
click at [432, 90] on textarea "A verification code field is an input component used to confirm their identity …" at bounding box center [361, 96] width 284 height 22
click at [312, 102] on textarea "A verification code field is an input component used to confirm users identity …" at bounding box center [361, 96] width 284 height 22
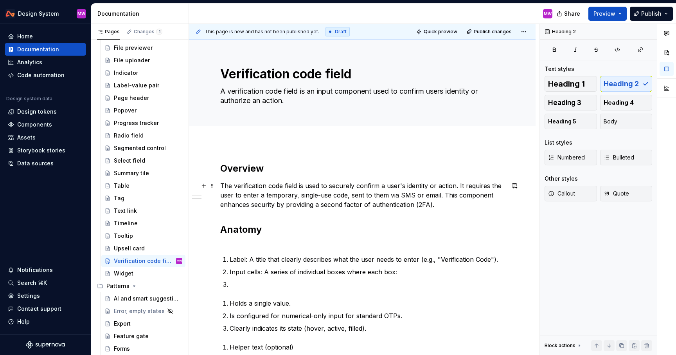
click at [223, 183] on p "The verification code field is used to securely confirm a user's identity or ac…" at bounding box center [362, 195] width 284 height 28
click at [220, 183] on p "The verification code field is used to securely confirm a user's identity or ac…" at bounding box center [362, 195] width 284 height 28
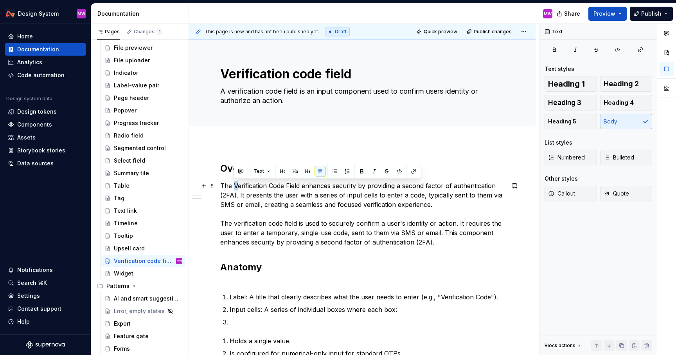
drag, startPoint x: 238, startPoint y: 184, endPoint x: 233, endPoint y: 184, distance: 4.7
click at [233, 184] on p "The Verification Code Field enhances security by providing a second factor of a…" at bounding box center [362, 214] width 284 height 66
click at [270, 185] on p "The verification Code Field enhances security by providing a second factor of a…" at bounding box center [362, 214] width 284 height 66
click at [286, 185] on p "The verification code Field enhances security by providing a second factor of a…" at bounding box center [362, 214] width 284 height 66
click at [446, 206] on p "The verification code field enhances security by providing a second factor of a…" at bounding box center [362, 214] width 284 height 66
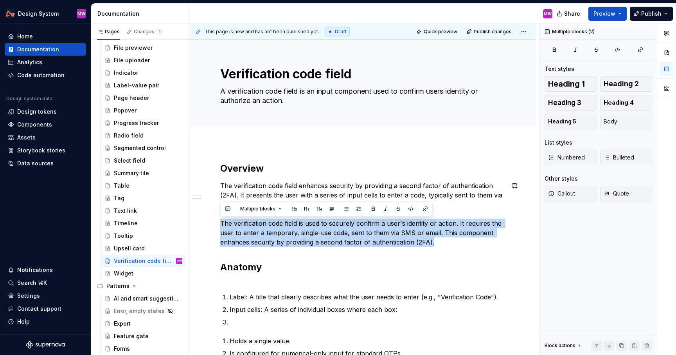
drag, startPoint x: 220, startPoint y: 221, endPoint x: 459, endPoint y: 248, distance: 240.6
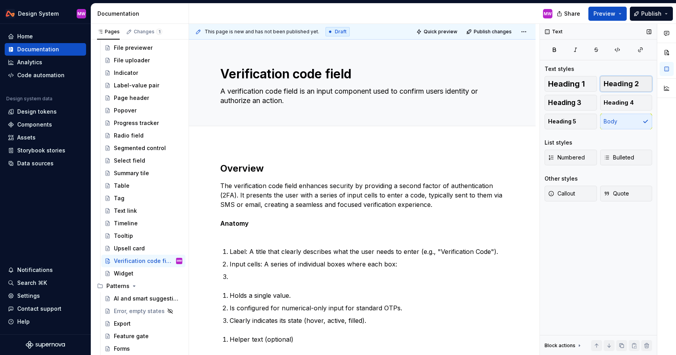
click at [615, 78] on button "Heading 2" at bounding box center [626, 84] width 52 height 16
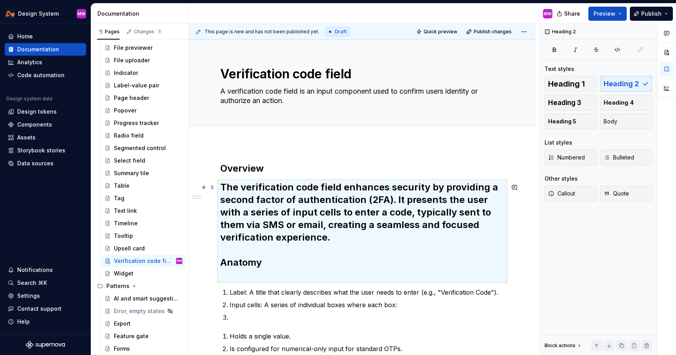
click at [288, 240] on h2 "The verification code field enhances security by providing a second factor of a…" at bounding box center [362, 231] width 284 height 100
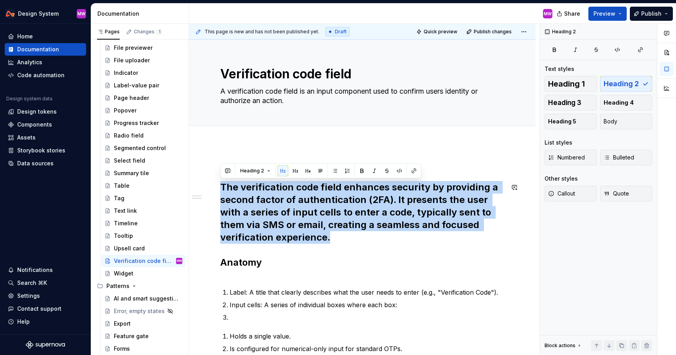
drag, startPoint x: 285, startPoint y: 238, endPoint x: 211, endPoint y: 181, distance: 93.5
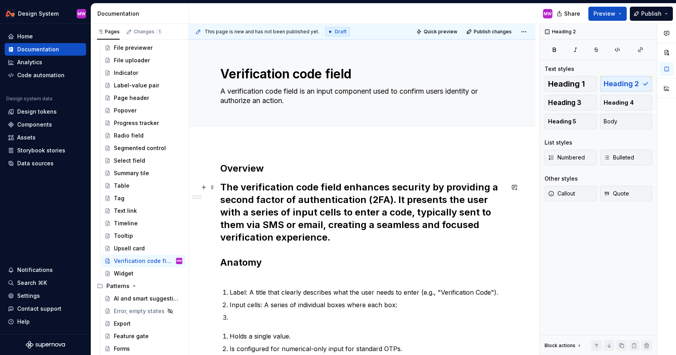
click at [222, 264] on strong "Anatomy" at bounding box center [240, 261] width 41 height 11
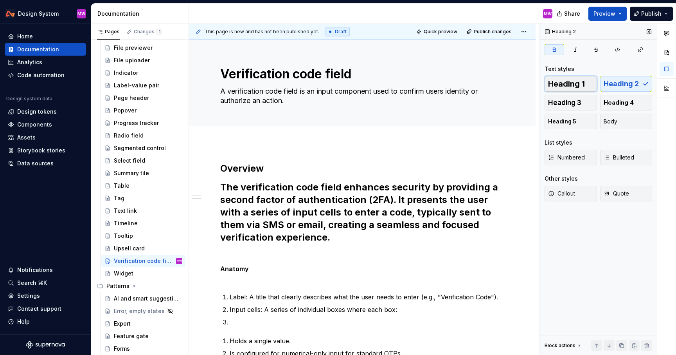
click at [579, 86] on span "Heading 1" at bounding box center [566, 84] width 37 height 8
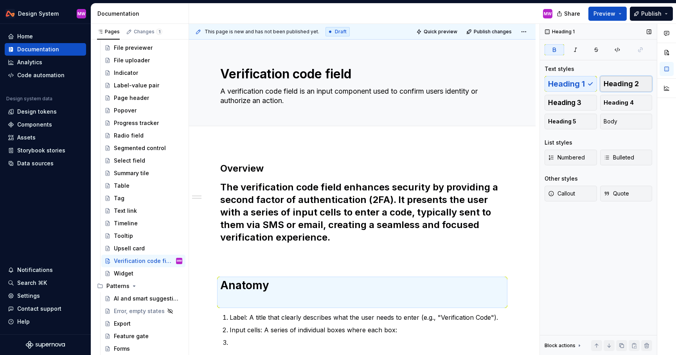
click at [609, 85] on span "Heading 2" at bounding box center [621, 84] width 35 height 8
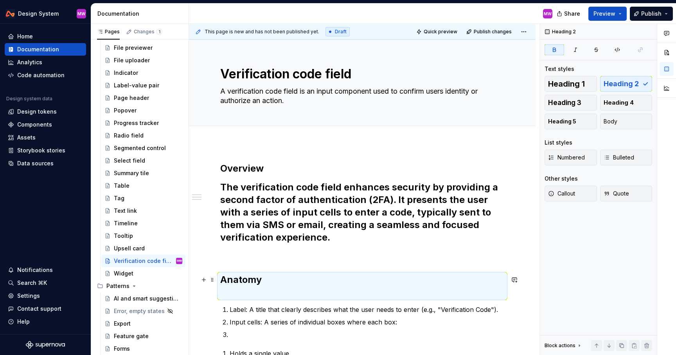
click at [233, 292] on h2 "Anatomy" at bounding box center [362, 285] width 284 height 25
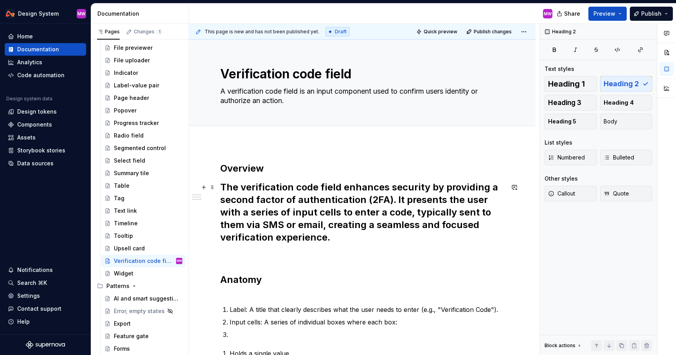
click at [221, 185] on h2 "The verification code field enhances security by providing a second factor of a…" at bounding box center [362, 212] width 284 height 63
click at [609, 123] on span "Body" at bounding box center [611, 121] width 14 height 8
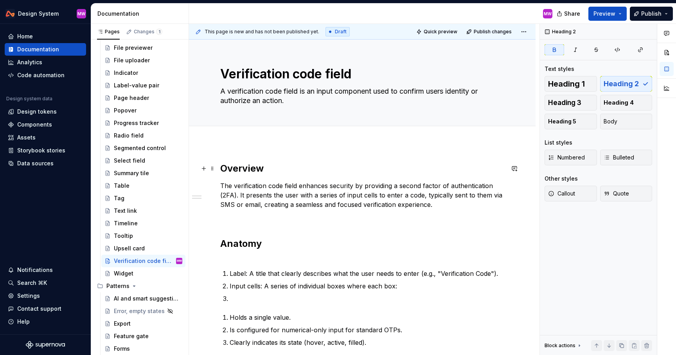
click at [296, 168] on h2 "Overview" at bounding box center [362, 168] width 284 height 13
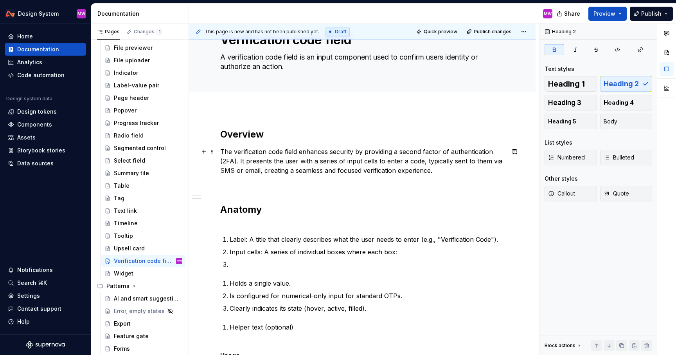
scroll to position [35, 0]
click at [240, 218] on h2 "Anatomy" at bounding box center [362, 214] width 284 height 25
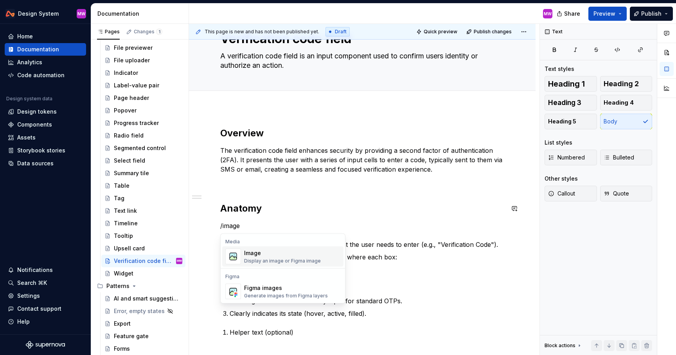
click at [252, 257] on div "Image Display an image or Figma image" at bounding box center [282, 256] width 77 height 15
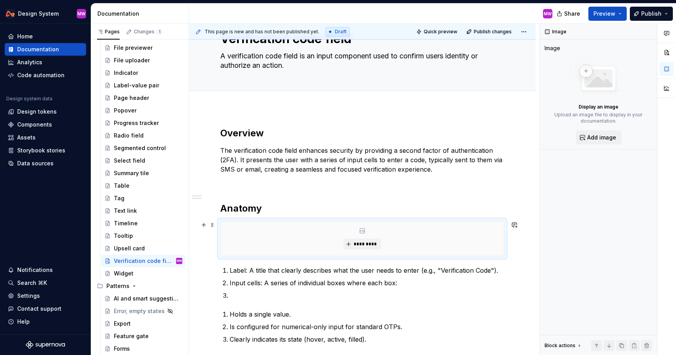
click at [366, 249] on div "*********" at bounding box center [362, 238] width 283 height 34
click at [365, 244] on span "*********" at bounding box center [365, 244] width 24 height 6
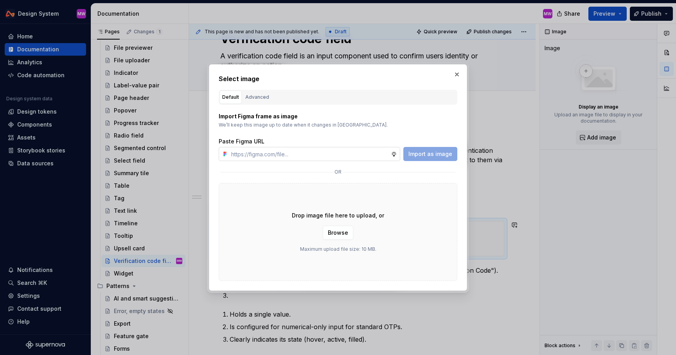
click at [365, 147] on input "text" at bounding box center [309, 154] width 163 height 14
click at [443, 160] on button "Import as image" at bounding box center [431, 154] width 54 height 14
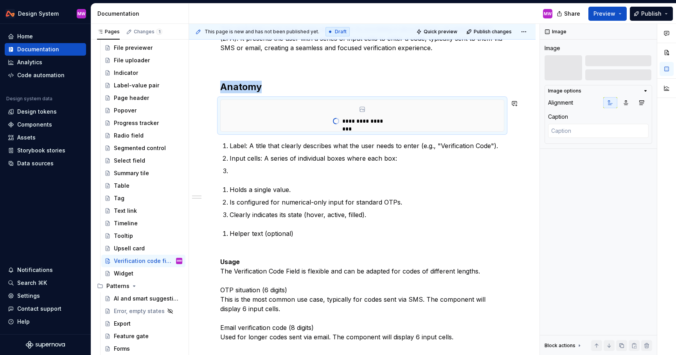
scroll to position [181, 0]
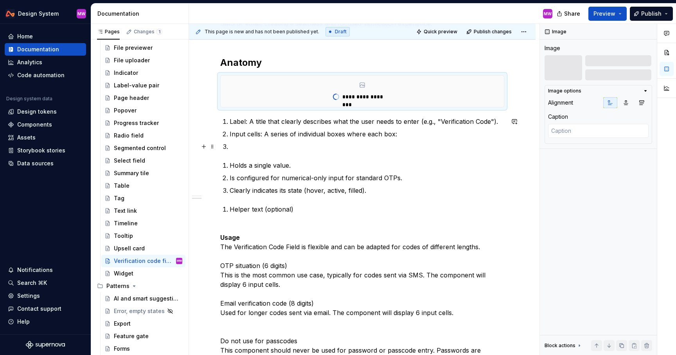
click at [230, 146] on li at bounding box center [367, 146] width 275 height 9
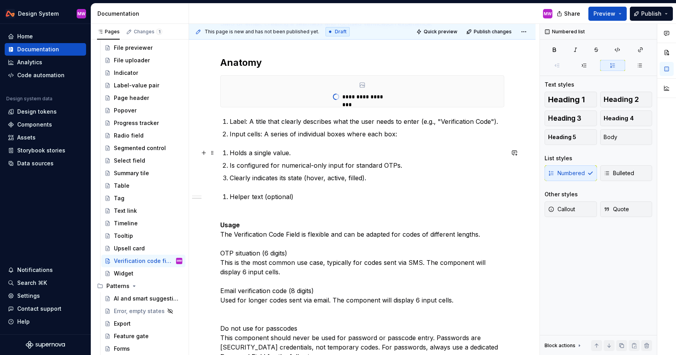
click at [230, 151] on li "Holds a single value." at bounding box center [367, 152] width 275 height 9
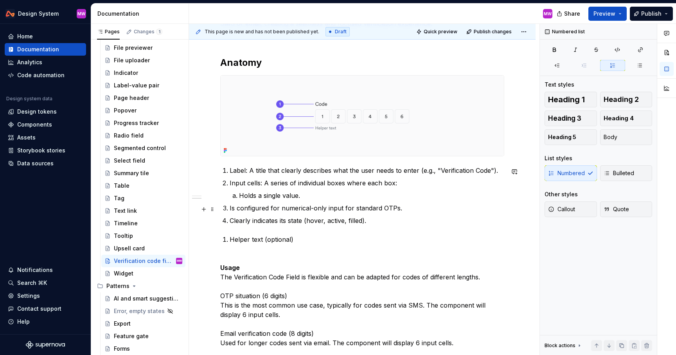
click at [230, 206] on li "Is configured for numerical-only input for standard OTPs." at bounding box center [367, 207] width 275 height 9
click at [230, 223] on p "Clearly indicates its state (hover, active, filled)." at bounding box center [367, 220] width 275 height 9
click at [231, 238] on p "Helper text (optional)" at bounding box center [367, 238] width 275 height 9
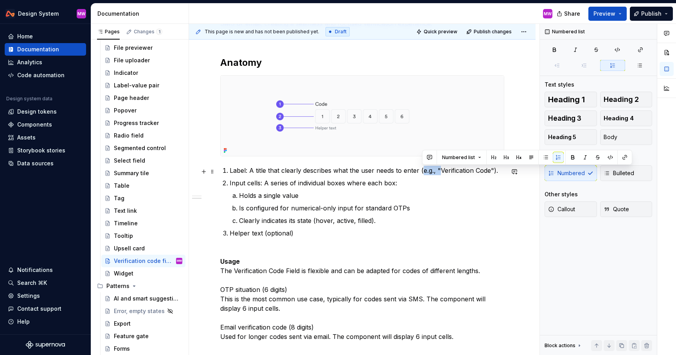
drag, startPoint x: 423, startPoint y: 172, endPoint x: 439, endPoint y: 171, distance: 16.5
click at [440, 171] on p "Label: A title that clearly describes what the user needs to enter (e.g., "Veri…" at bounding box center [367, 170] width 275 height 9
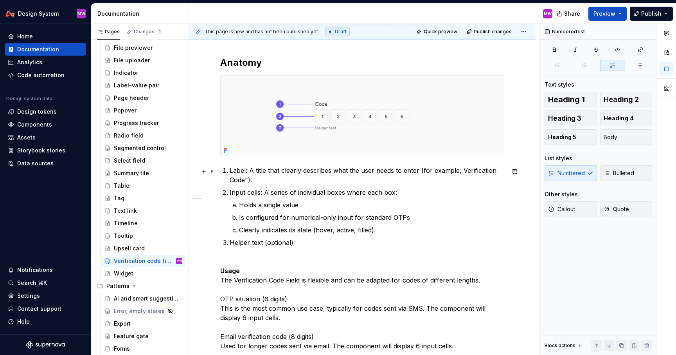
click at [249, 180] on p "Label: A title that clearly describes what the user needs to enter (for example…" at bounding box center [367, 175] width 275 height 19
click at [247, 92] on img at bounding box center [362, 116] width 283 height 80
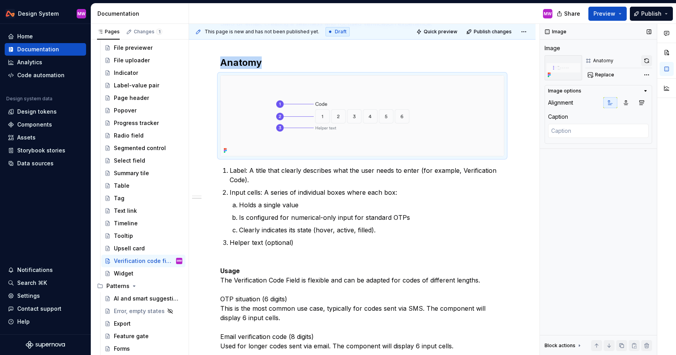
click at [645, 61] on button "button" at bounding box center [646, 60] width 11 height 11
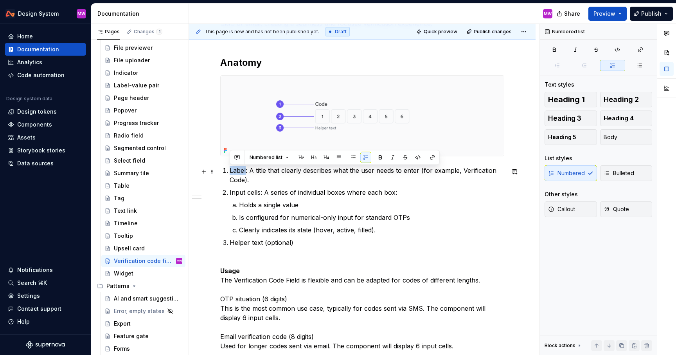
drag, startPoint x: 246, startPoint y: 172, endPoint x: 229, endPoint y: 172, distance: 17.2
click at [230, 172] on li "Label: A title that clearly describes what the user needs to enter (for example…" at bounding box center [367, 175] width 275 height 19
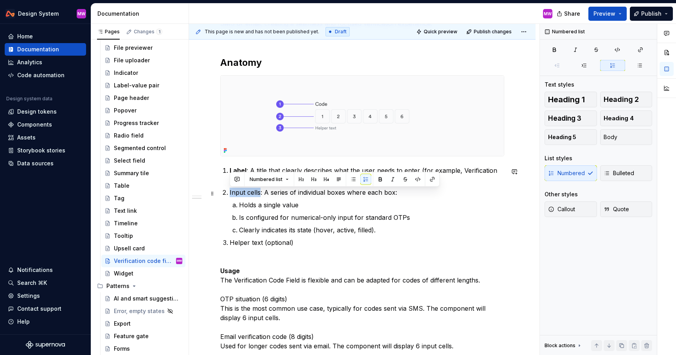
drag, startPoint x: 260, startPoint y: 194, endPoint x: 229, endPoint y: 194, distance: 30.9
click at [230, 194] on li "Input cells: A series of individual boxes where each box: Holds a single value …" at bounding box center [367, 210] width 275 height 47
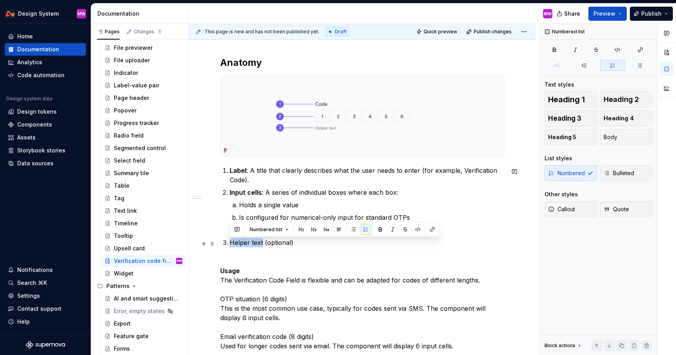
drag, startPoint x: 262, startPoint y: 243, endPoint x: 227, endPoint y: 242, distance: 34.8
click at [230, 242] on li "Helper text (optional)" at bounding box center [367, 242] width 275 height 9
click at [258, 265] on p "Usage The Verification Code Field is flexible and can be adapted for codes of d…" at bounding box center [362, 336] width 284 height 160
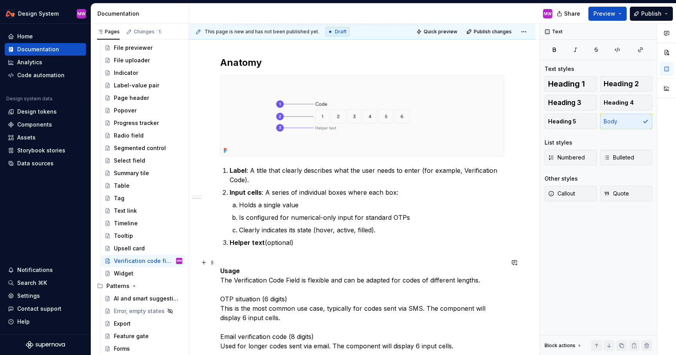
click at [248, 270] on p "Usage The Verification Code Field is flexible and can be adapted for codes of d…" at bounding box center [362, 336] width 284 height 160
click at [220, 270] on strong "Usage" at bounding box center [230, 271] width 20 height 8
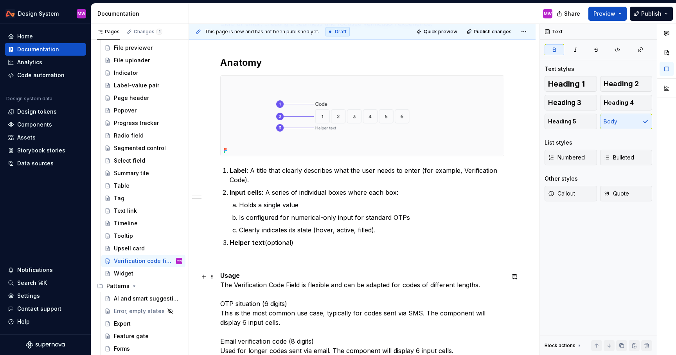
click at [242, 276] on p "Usage The Verification Code Field is flexible and can be adapted for codes of d…" at bounding box center [362, 345] width 284 height 150
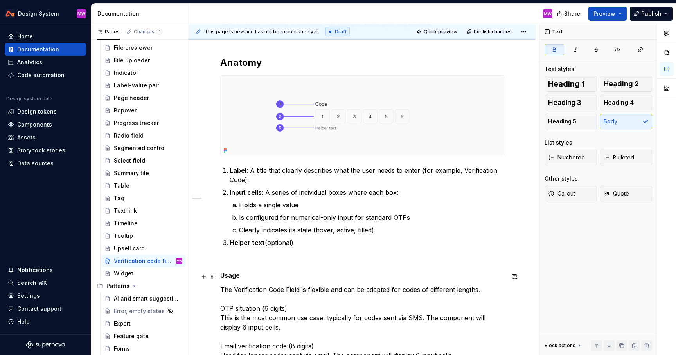
click at [222, 274] on strong "Usage" at bounding box center [230, 275] width 20 height 8
click at [626, 81] on span "Heading 2" at bounding box center [621, 84] width 35 height 8
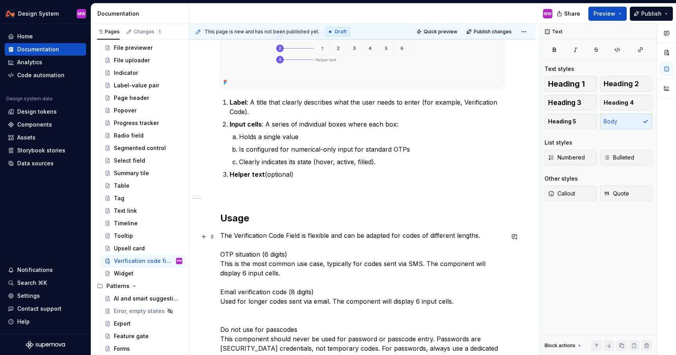
scroll to position [294, 0]
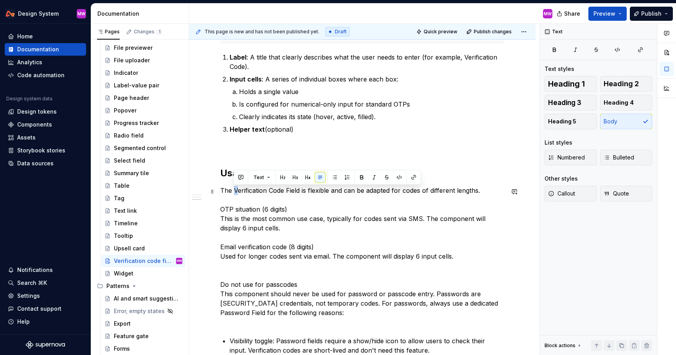
click at [235, 189] on p "The Verification Code Field is flexible and can be adapted for codes of differe…" at bounding box center [362, 256] width 284 height 141
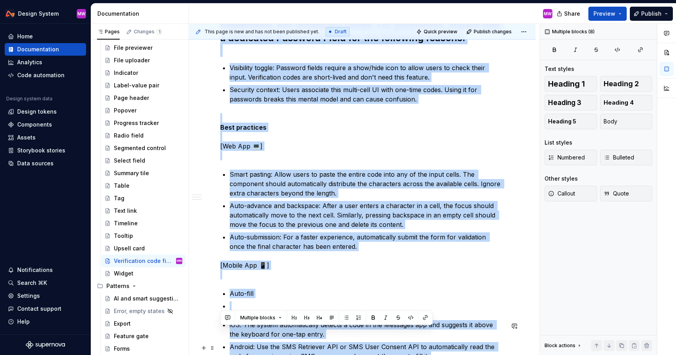
scroll to position [871, 0]
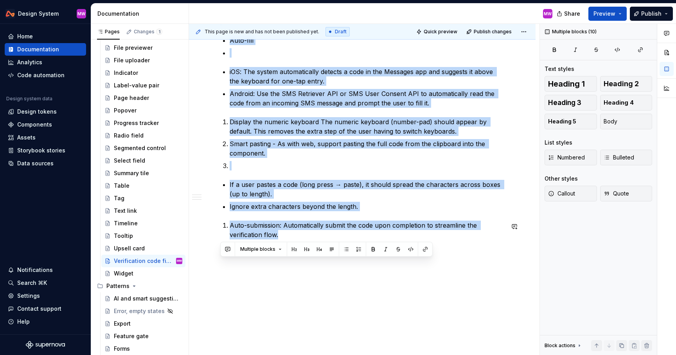
drag, startPoint x: 221, startPoint y: 146, endPoint x: 451, endPoint y: 278, distance: 265.8
click at [617, 126] on button "Body" at bounding box center [626, 122] width 52 height 16
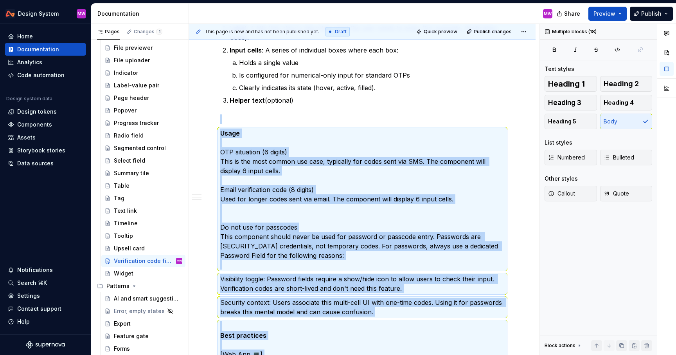
scroll to position [249, 0]
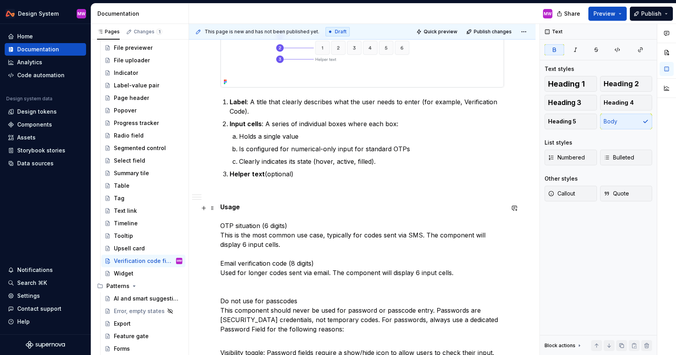
click at [267, 203] on p "Usage OTP situation (6 digits) This is the most common use case, typically for …" at bounding box center [362, 272] width 284 height 141
click at [221, 228] on p "Usage OTP situation (6 digits) This is the most common use case, typically for …" at bounding box center [362, 272] width 284 height 141
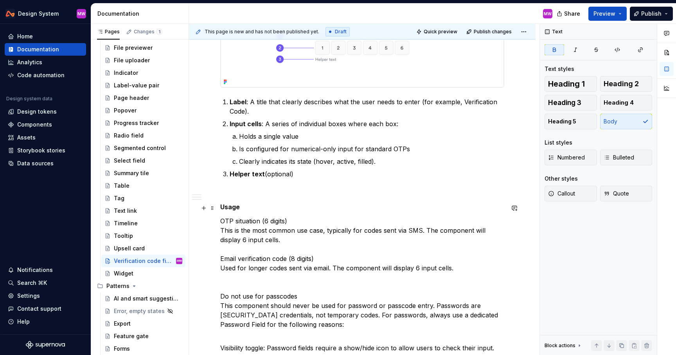
click at [247, 209] on p "Usage" at bounding box center [362, 206] width 284 height 9
click at [618, 78] on button "Heading 2" at bounding box center [626, 84] width 52 height 16
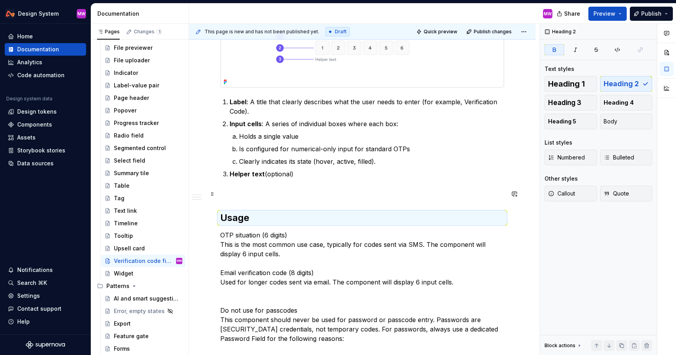
click at [255, 201] on div "Overview The verification code field enhances security by providing a second fa…" at bounding box center [362, 337] width 284 height 848
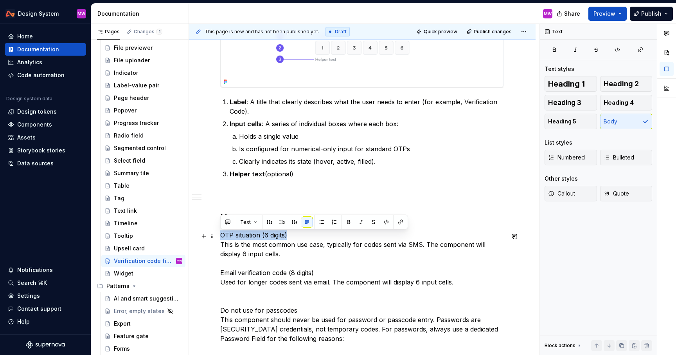
drag, startPoint x: 292, startPoint y: 237, endPoint x: 218, endPoint y: 237, distance: 74.8
click at [609, 101] on span "Heading 4" at bounding box center [619, 103] width 30 height 8
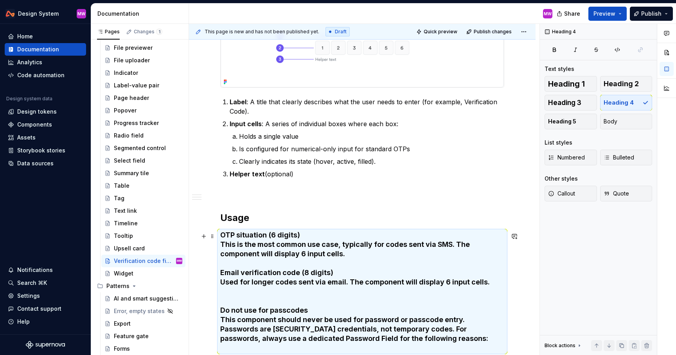
click at [327, 244] on h4 "OTP situation (6 digits) This is the most common use case, typically for codes …" at bounding box center [362, 291] width 284 height 122
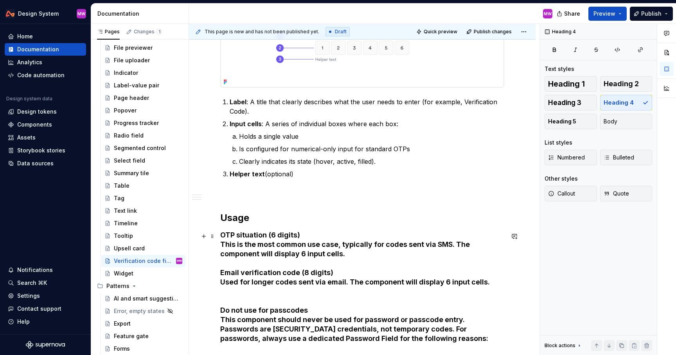
click at [304, 239] on h4 "OTP situation (6 digits) This is the most common use case, typically for codes …" at bounding box center [362, 291] width 284 height 122
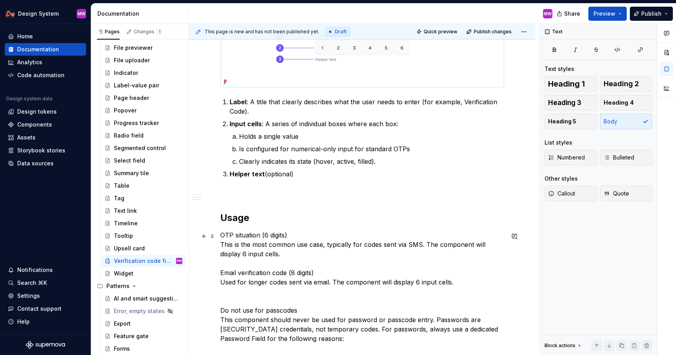
click at [221, 245] on p "OTP situation (6 digits) This is the most common use case, typically for codes …" at bounding box center [362, 291] width 284 height 122
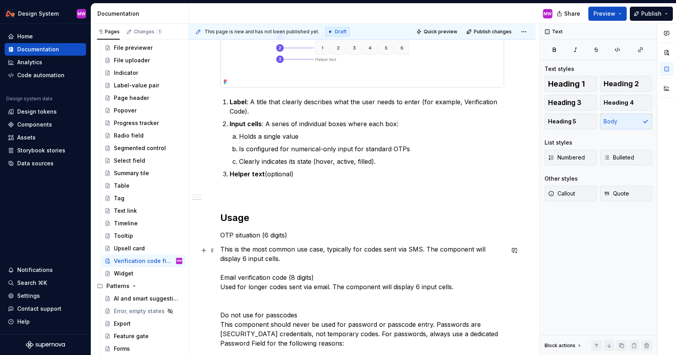
click at [221, 286] on p "This is the most common use case, typically for codes sent via SMS. The compone…" at bounding box center [362, 300] width 284 height 113
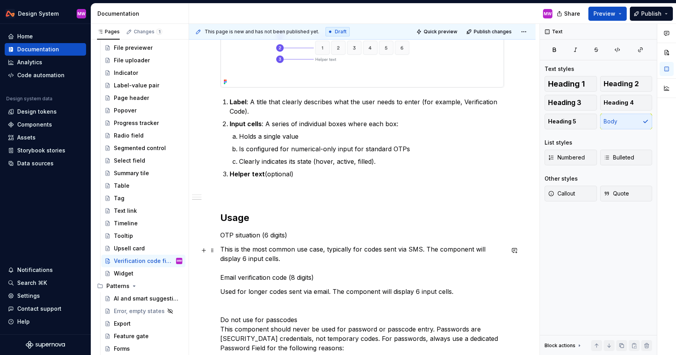
click at [220, 277] on p "This is the most common use case, typically for codes sent via SMS. The compone…" at bounding box center [362, 263] width 284 height 38
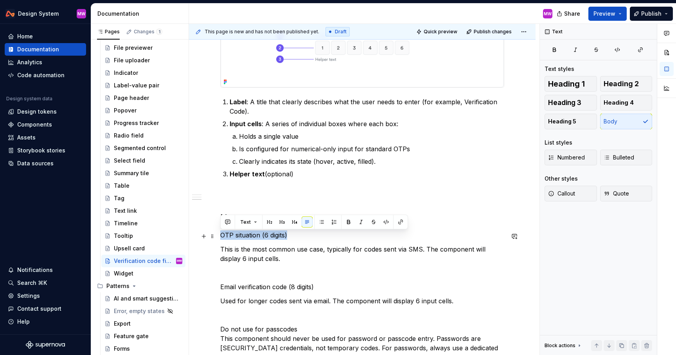
drag, startPoint x: 294, startPoint y: 238, endPoint x: 221, endPoint y: 236, distance: 72.8
click at [221, 236] on p "OTP situation (6 digits)" at bounding box center [362, 234] width 284 height 9
click at [573, 103] on span "Heading 3" at bounding box center [564, 103] width 33 height 8
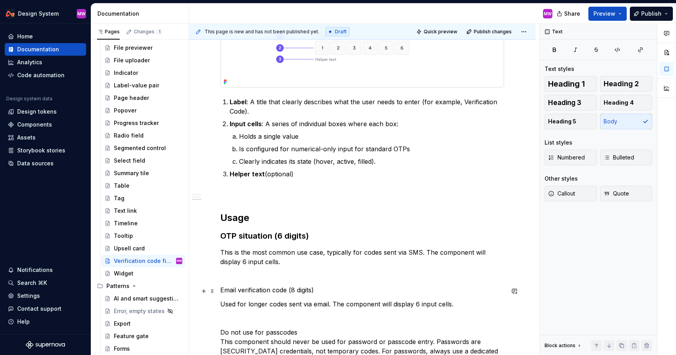
click at [331, 291] on p "Email verification code (8 digits)" at bounding box center [362, 289] width 284 height 9
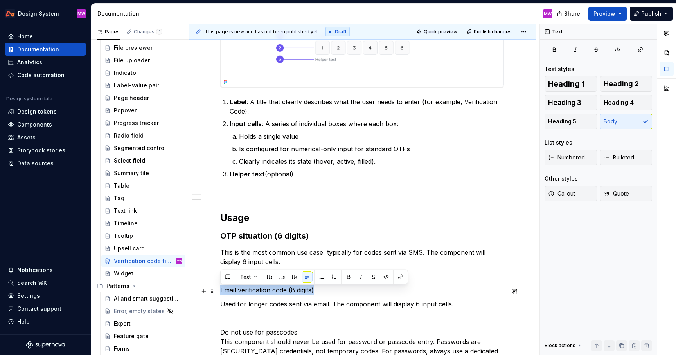
drag, startPoint x: 331, startPoint y: 291, endPoint x: 219, endPoint y: 290, distance: 112.7
click at [579, 104] on span "Heading 3" at bounding box center [564, 103] width 33 height 8
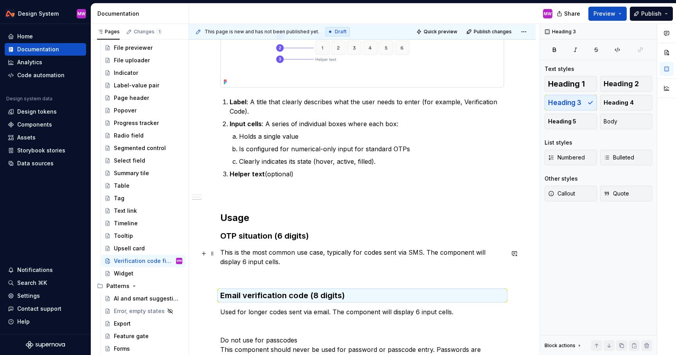
click at [317, 261] on p "This is the most common use case, typically for codes sent via SMS. The compone…" at bounding box center [362, 256] width 284 height 19
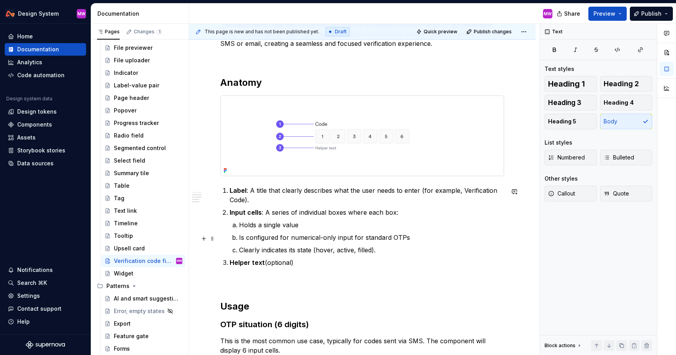
scroll to position [130, 0]
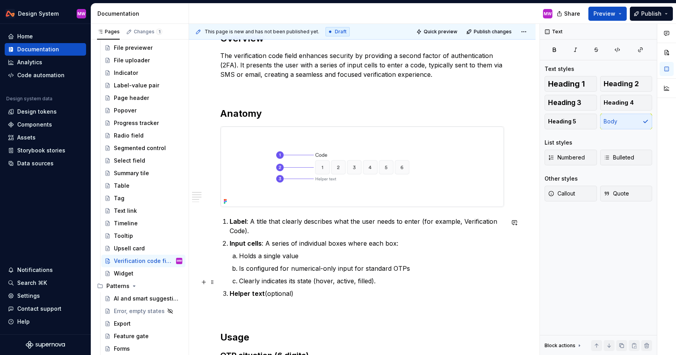
click at [337, 292] on p "Helper text (optional)" at bounding box center [367, 292] width 275 height 9
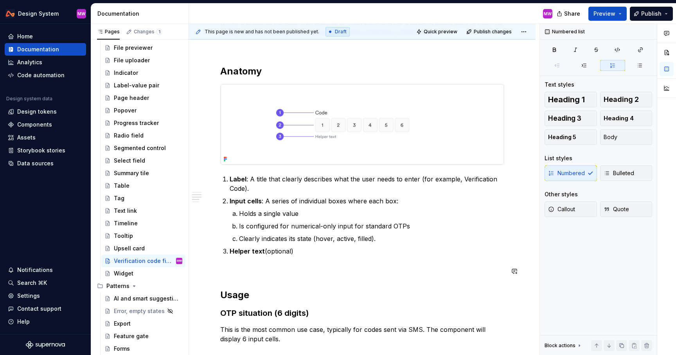
scroll to position [276, 0]
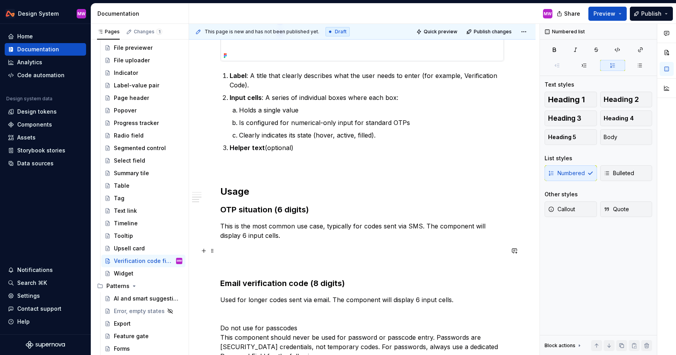
click at [267, 245] on div "Overview The verification code field enhances security by providing a second fa…" at bounding box center [362, 332] width 284 height 892
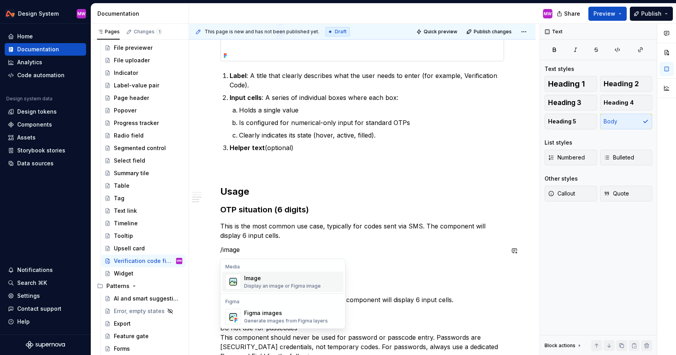
click at [261, 279] on div "Image" at bounding box center [282, 278] width 77 height 8
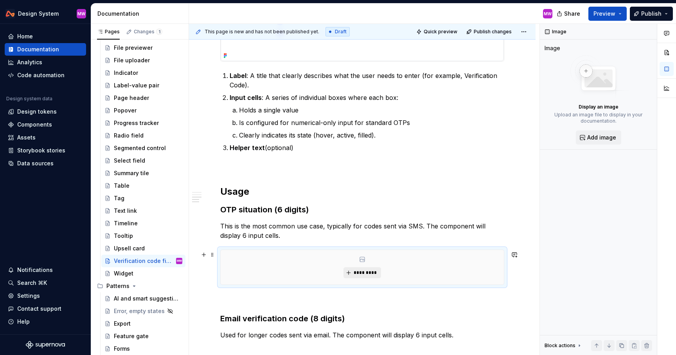
click at [358, 274] on span "*********" at bounding box center [365, 272] width 24 height 6
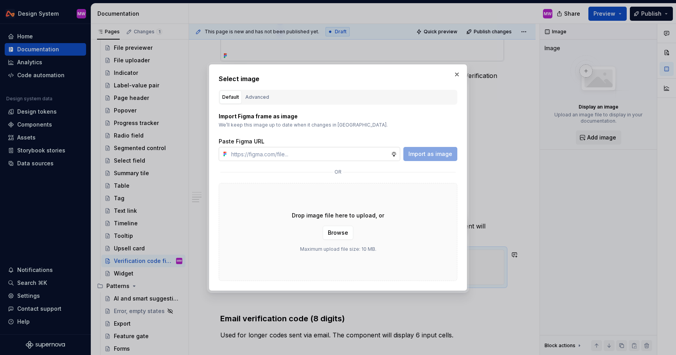
click at [338, 152] on input "text" at bounding box center [309, 154] width 163 height 14
click at [431, 150] on span "Import as image" at bounding box center [431, 154] width 44 height 8
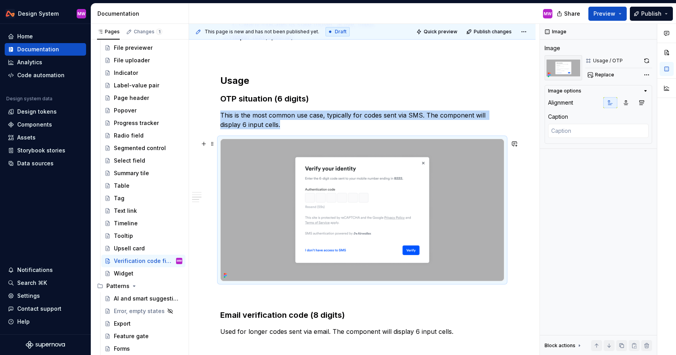
scroll to position [477, 0]
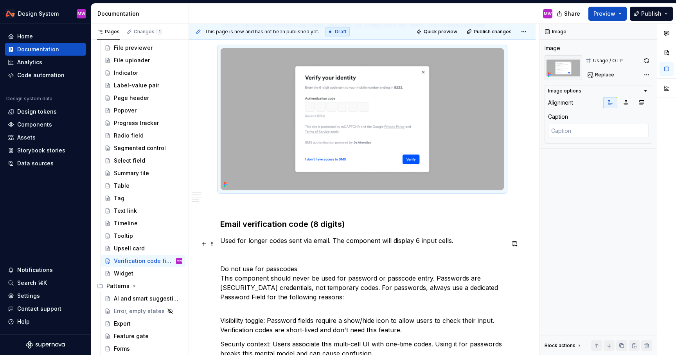
click at [418, 243] on p "Used for longer codes sent via email. The component will display 6 input cells.…" at bounding box center [362, 273] width 284 height 75
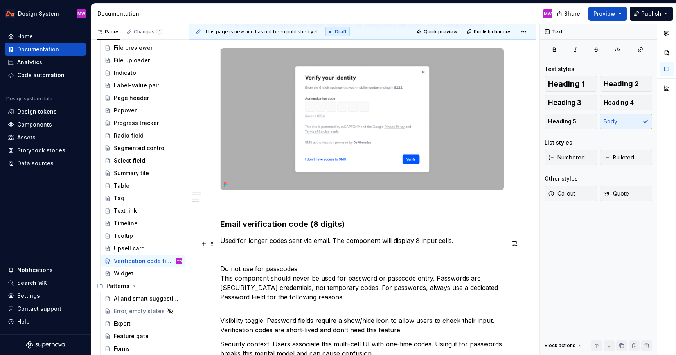
click at [474, 242] on p "Used for longer codes sent via email. The component will display 8 input cells.…" at bounding box center [362, 273] width 284 height 75
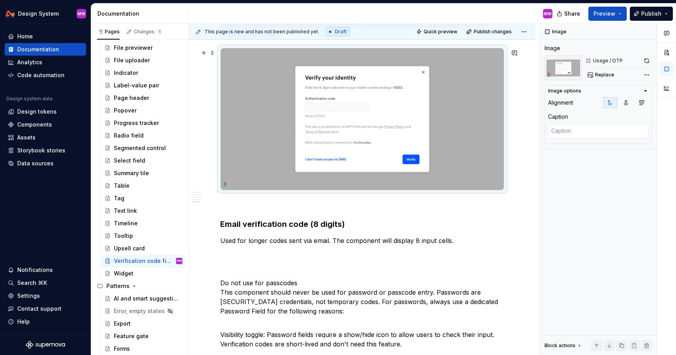
click at [422, 155] on img at bounding box center [362, 119] width 283 height 142
click at [271, 255] on p "Do not use for passcodes This component should never be used for password or pa…" at bounding box center [362, 287] width 284 height 75
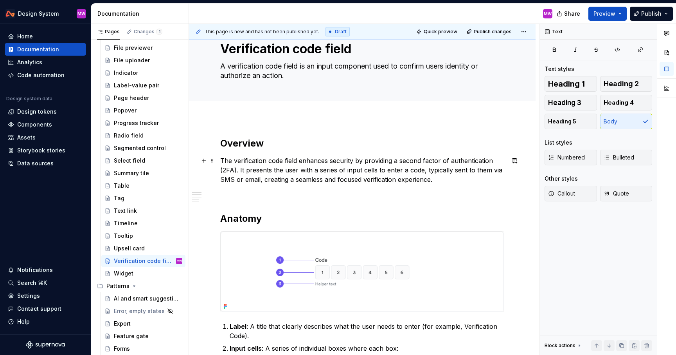
scroll to position [0, 0]
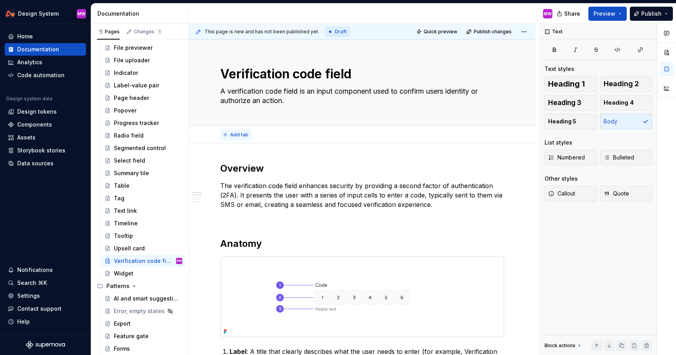
click at [237, 133] on span "Add tab" at bounding box center [239, 135] width 18 height 6
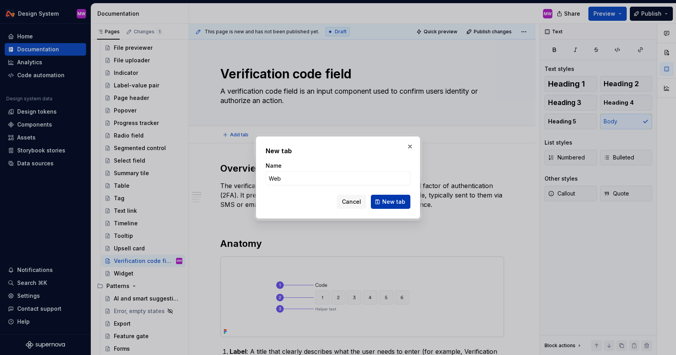
click at [387, 199] on span "New tab" at bounding box center [393, 202] width 23 height 8
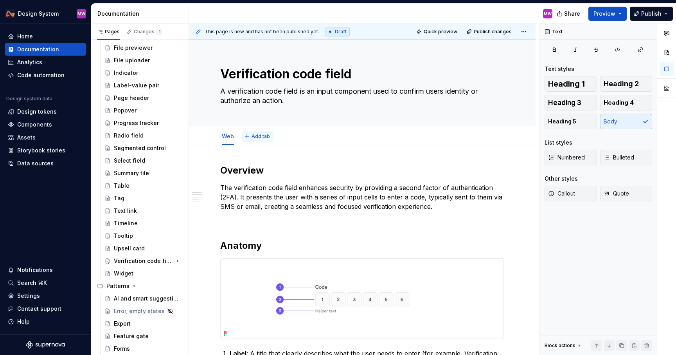
click at [263, 137] on span "Add tab" at bounding box center [261, 136] width 18 height 6
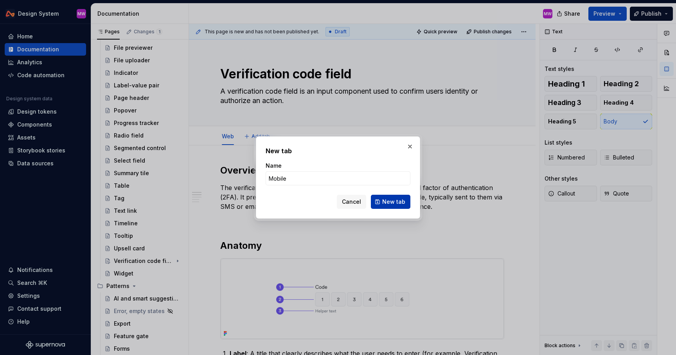
click at [389, 202] on span "New tab" at bounding box center [393, 202] width 23 height 8
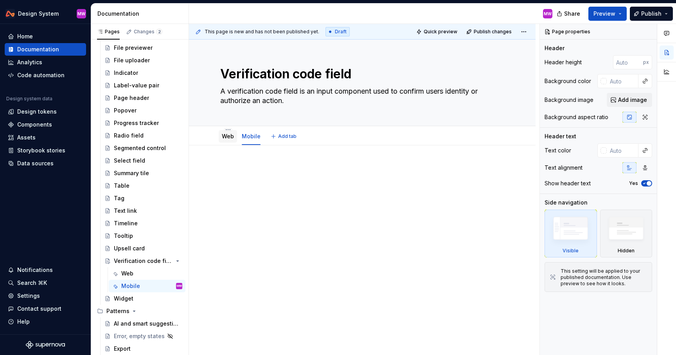
click at [227, 135] on link "Web" at bounding box center [228, 136] width 12 height 7
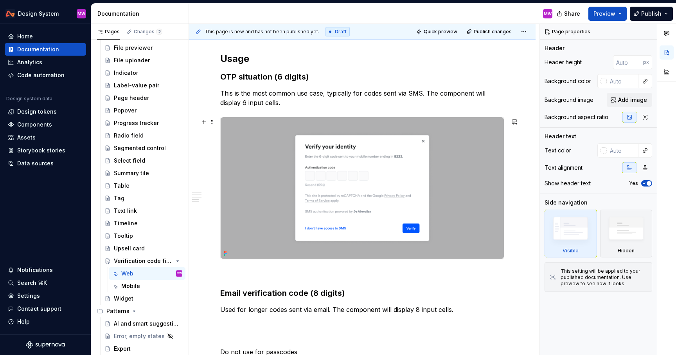
scroll to position [467, 0]
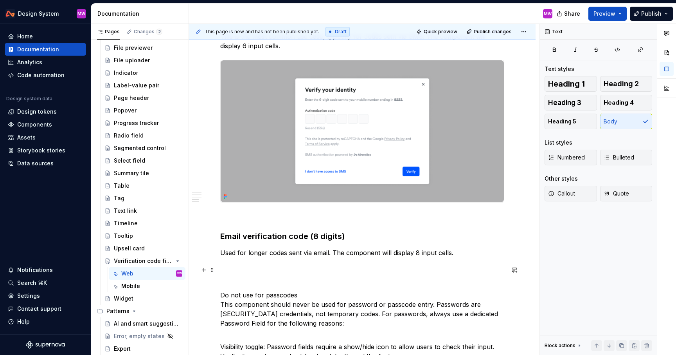
click at [342, 266] on p "Do not use for passcodes This component should never be used for password or pa…" at bounding box center [362, 299] width 284 height 75
click at [208, 271] on button "button" at bounding box center [203, 269] width 11 height 11
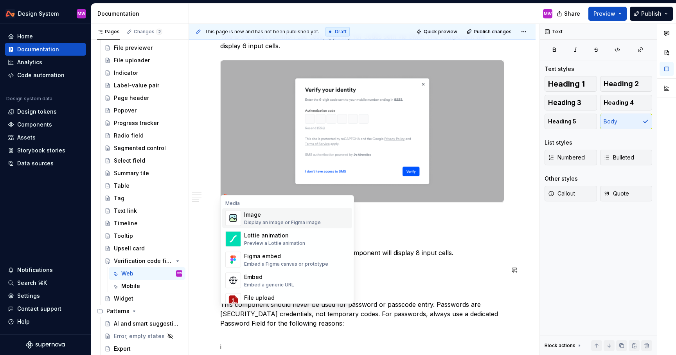
scroll to position [504, 0]
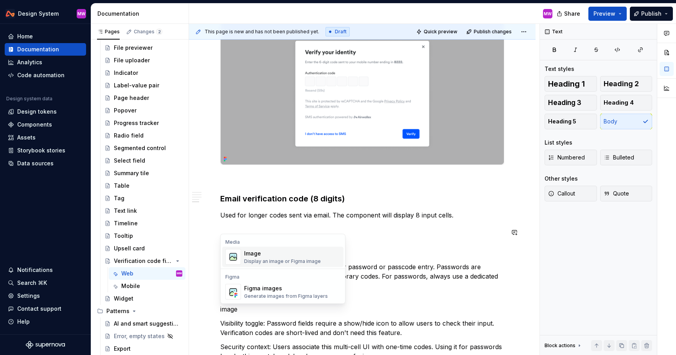
click at [258, 254] on div "Image" at bounding box center [282, 253] width 77 height 8
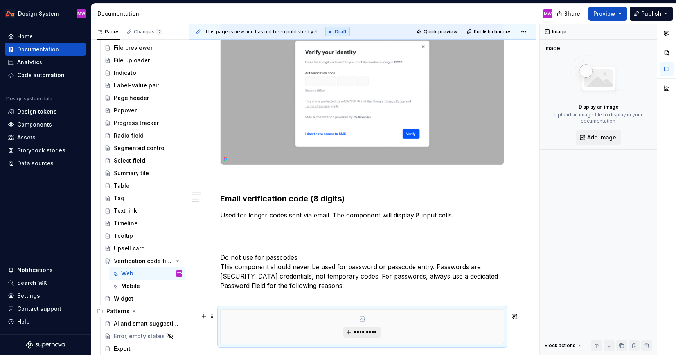
click at [352, 334] on button "*********" at bounding box center [362, 331] width 37 height 11
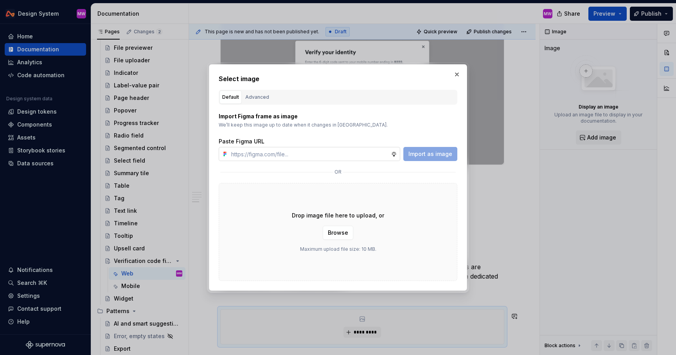
click at [317, 153] on input "text" at bounding box center [309, 154] width 163 height 14
click at [436, 154] on span "Import as image" at bounding box center [431, 154] width 44 height 8
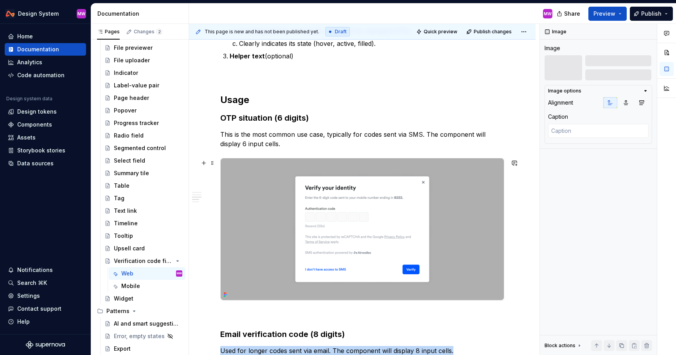
scroll to position [319, 0]
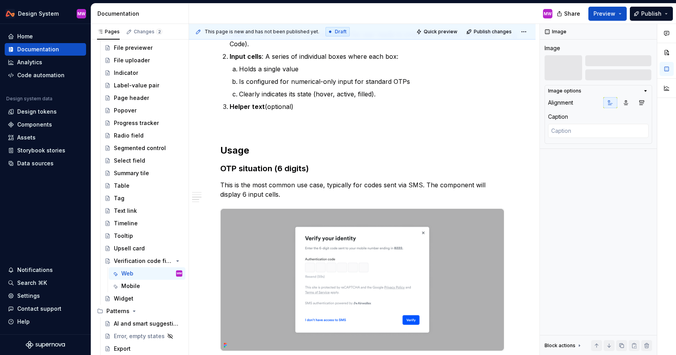
drag, startPoint x: 211, startPoint y: 278, endPoint x: 358, endPoint y: 7, distance: 308.9
click at [328, 168] on h3 "OTP situation (6 digits)" at bounding box center [362, 168] width 284 height 11
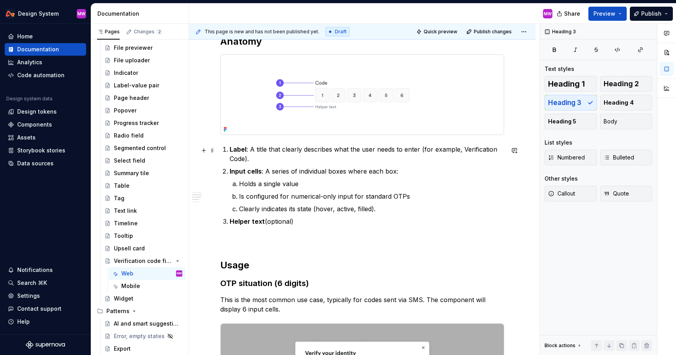
scroll to position [195, 0]
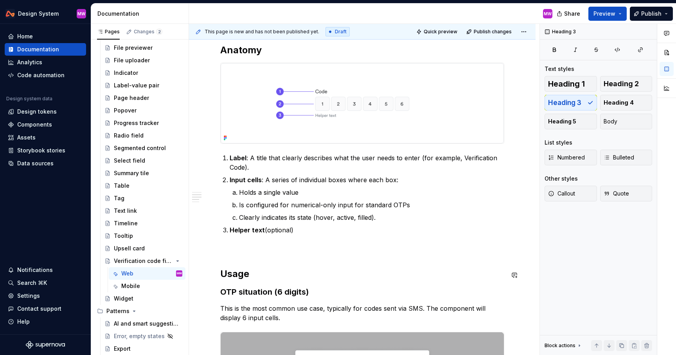
click at [237, 249] on p at bounding box center [362, 248] width 284 height 9
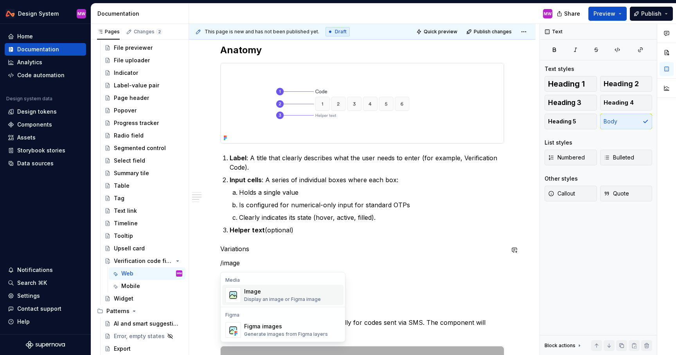
click at [263, 296] on div "Display an image or Figma image" at bounding box center [282, 299] width 77 height 6
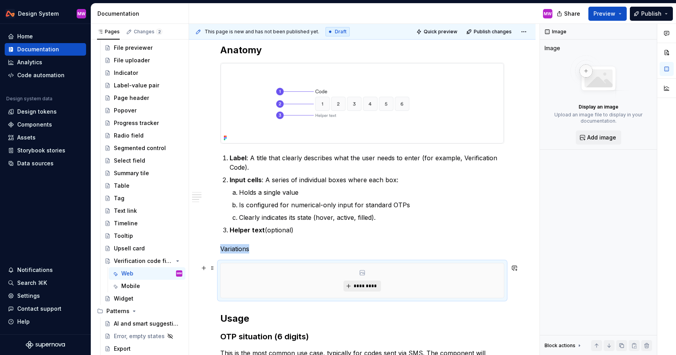
click at [368, 283] on button "*********" at bounding box center [362, 285] width 37 height 11
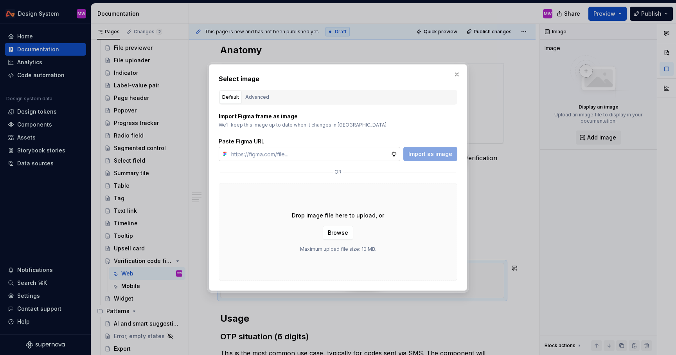
click at [353, 151] on input "text" at bounding box center [309, 154] width 163 height 14
click at [442, 164] on div "Import Figma frame as image We’ll keep this image up to date when it changes in…" at bounding box center [338, 192] width 239 height 176
click at [440, 157] on span "Import as image" at bounding box center [431, 154] width 44 height 8
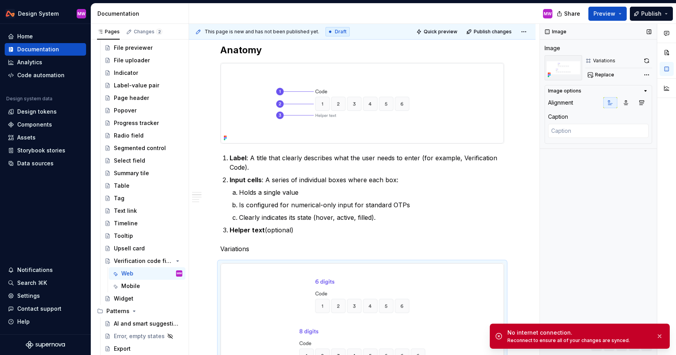
click at [656, 199] on div "Image Image Variations Replace Image options Alignment Caption Block actions Mo…" at bounding box center [598, 189] width 117 height 331
click at [576, 340] on div "Reconnect to ensure all of your changes are synced." at bounding box center [579, 340] width 142 height 6
click at [391, 171] on p "Label : A title that clearly describes what the user needs to enter (for exampl…" at bounding box center [367, 162] width 275 height 19
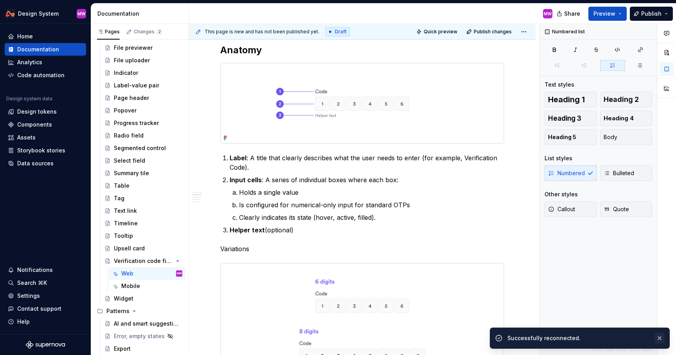
click at [659, 338] on button "button" at bounding box center [660, 337] width 10 height 11
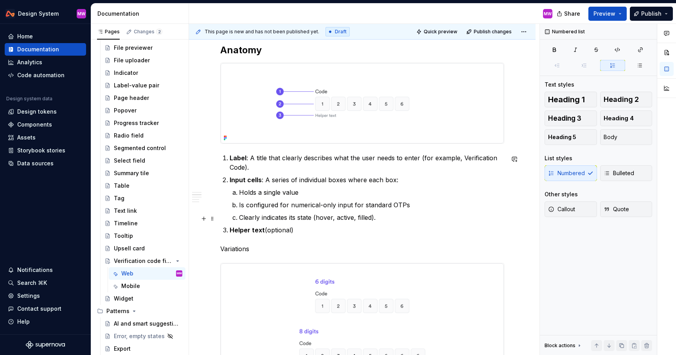
click at [410, 216] on p "Clearly indicates its state (hover, active, filled)." at bounding box center [371, 217] width 265 height 9
click at [272, 250] on p "Variations" at bounding box center [362, 248] width 284 height 9
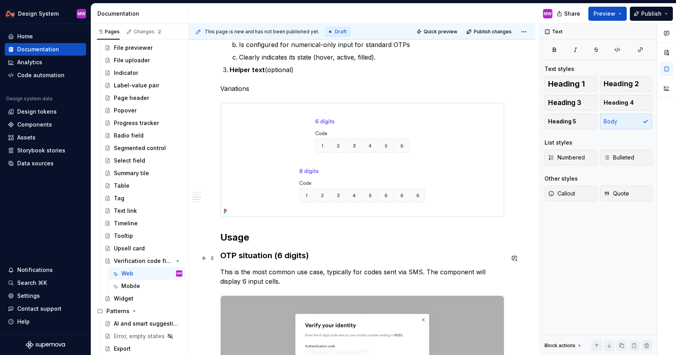
scroll to position [360, 0]
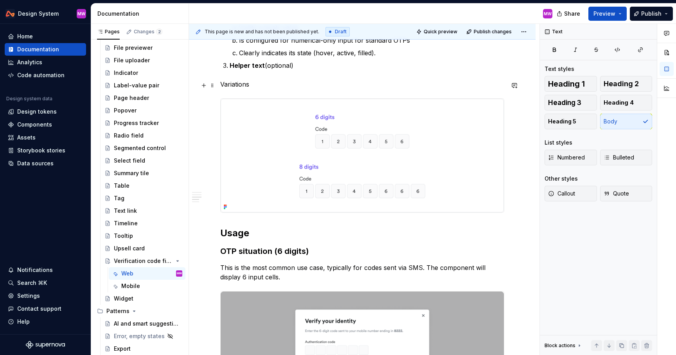
click at [265, 87] on p "Variations" at bounding box center [362, 83] width 284 height 9
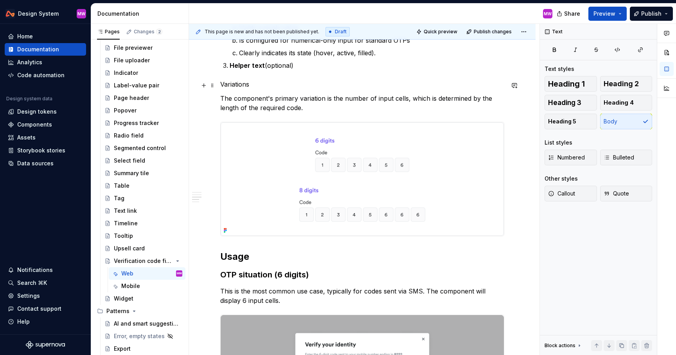
click at [254, 86] on p "Variations" at bounding box center [362, 83] width 284 height 9
click at [618, 90] on button "Heading 2" at bounding box center [626, 84] width 52 height 16
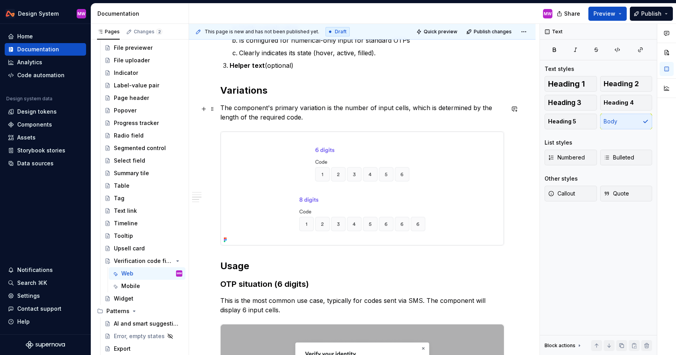
click at [322, 116] on p "The component's primary variation is the number of input cells, which is determ…" at bounding box center [362, 112] width 284 height 19
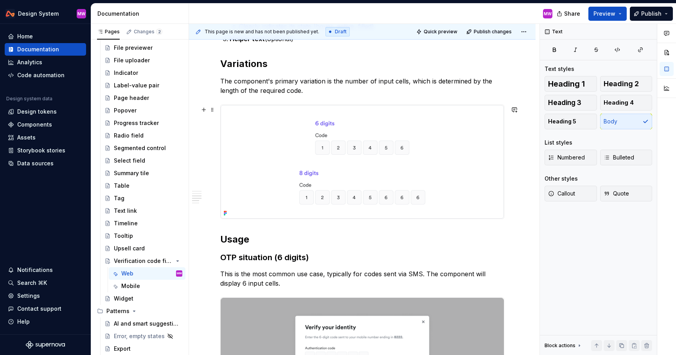
scroll to position [372, 0]
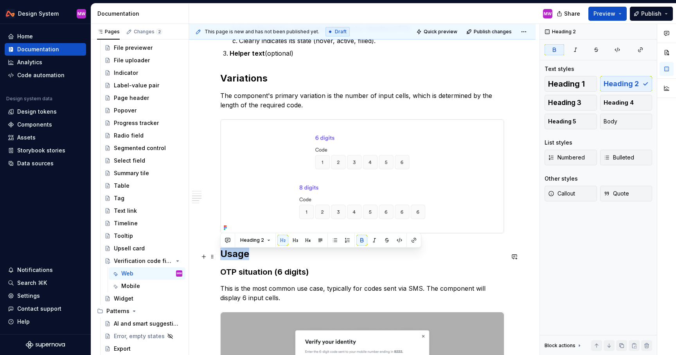
drag, startPoint x: 264, startPoint y: 258, endPoint x: 218, endPoint y: 258, distance: 46.6
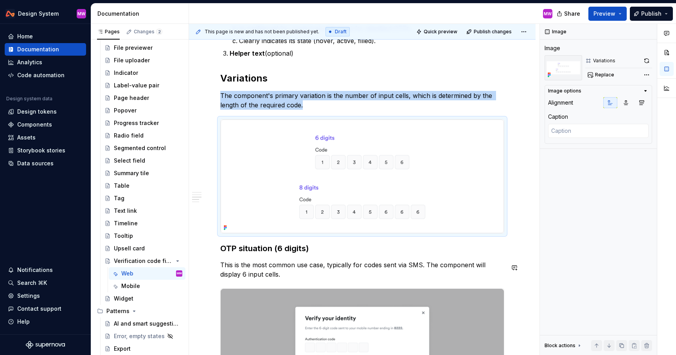
click at [221, 250] on h3 "OTP situation (6 digits)" at bounding box center [362, 248] width 284 height 11
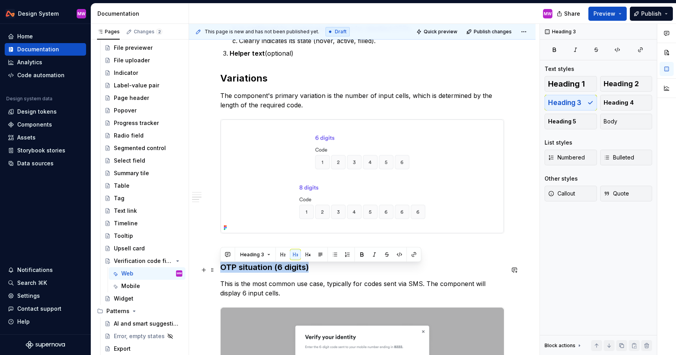
drag, startPoint x: 316, startPoint y: 270, endPoint x: 220, endPoint y: 268, distance: 96.3
click at [220, 268] on h3 "OTP situation (6 digits)" at bounding box center [362, 266] width 284 height 11
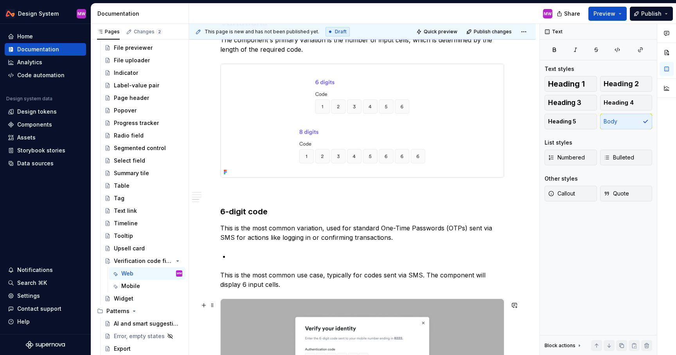
scroll to position [458, 0]
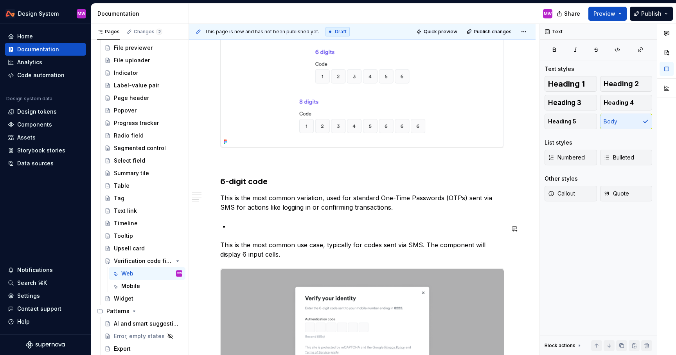
click at [285, 229] on p at bounding box center [367, 225] width 275 height 9
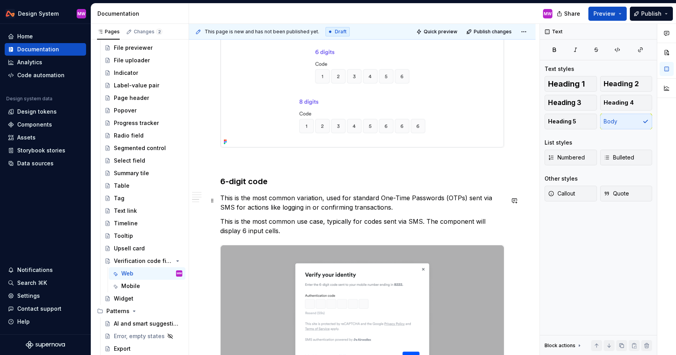
click at [302, 211] on p "This is the most common variation, used for standard One-Time Passwords (OTPs) …" at bounding box center [362, 202] width 284 height 19
click at [394, 209] on p "This is the most common variation, used for standard One-Time Passwords (OTPs) …" at bounding box center [362, 202] width 284 height 19
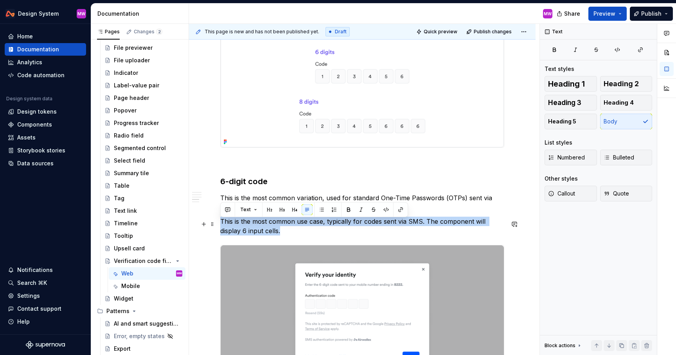
drag, startPoint x: 283, startPoint y: 232, endPoint x: 219, endPoint y: 223, distance: 64.4
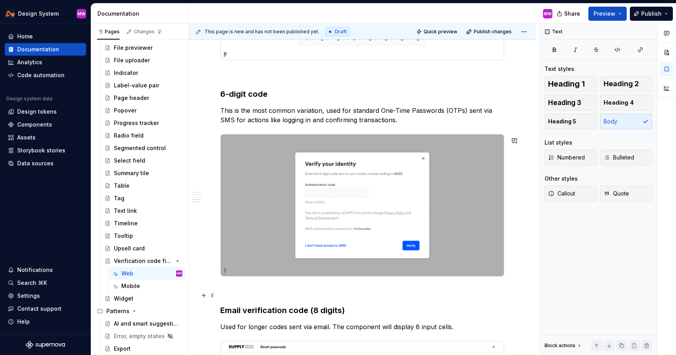
scroll to position [568, 0]
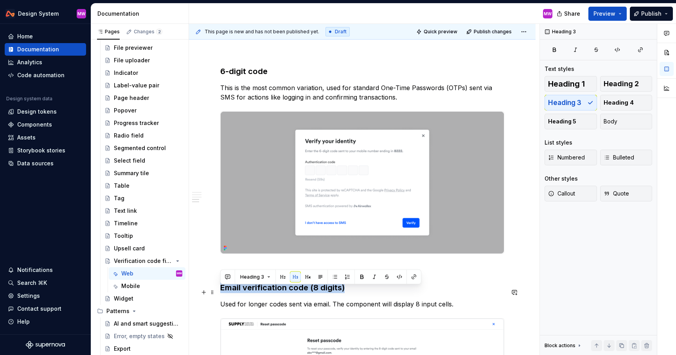
drag, startPoint x: 361, startPoint y: 292, endPoint x: 217, endPoint y: 293, distance: 144.4
click at [217, 293] on div "Overview The verification code field enhances security by providing a second fa…" at bounding box center [362, 322] width 347 height 1488
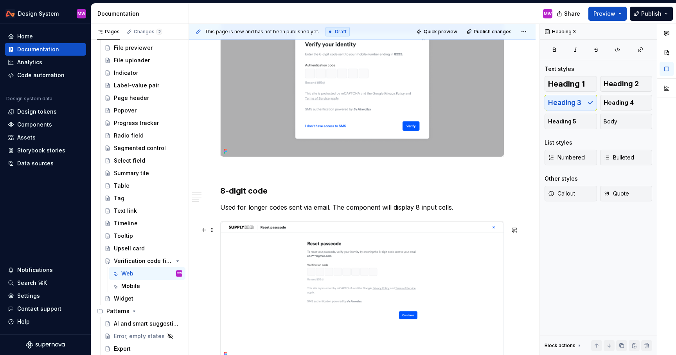
scroll to position [685, 0]
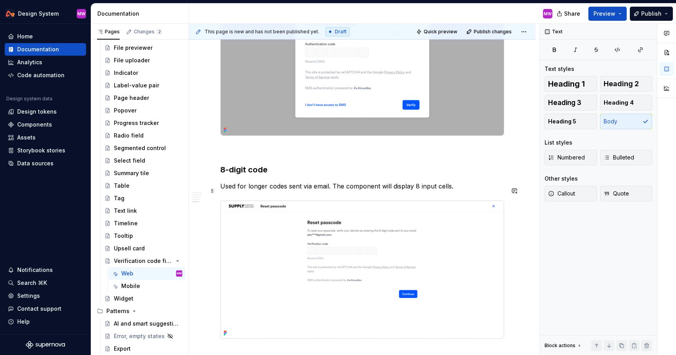
click at [461, 190] on p "Used for longer codes sent via email. The component will display 8 input cells." at bounding box center [362, 185] width 284 height 9
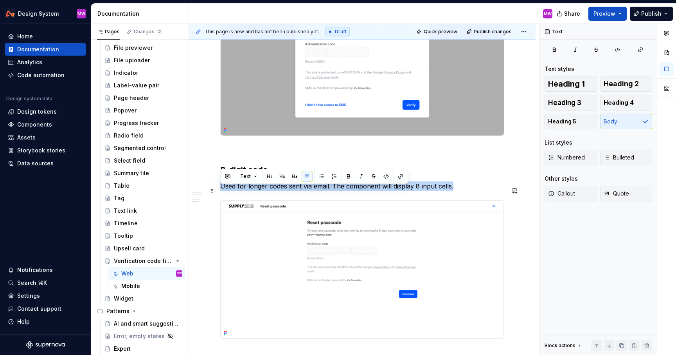
drag, startPoint x: 470, startPoint y: 191, endPoint x: 220, endPoint y: 191, distance: 249.3
click at [220, 191] on p "Used for longer codes sent via email. The component will display 8 input cells." at bounding box center [362, 185] width 284 height 9
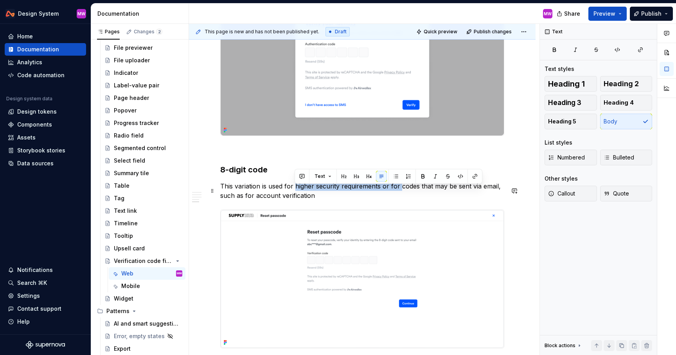
drag, startPoint x: 295, startPoint y: 191, endPoint x: 399, endPoint y: 189, distance: 103.3
click at [399, 189] on p "This variation is used for higher security requirements or for codes that may b…" at bounding box center [362, 190] width 284 height 19
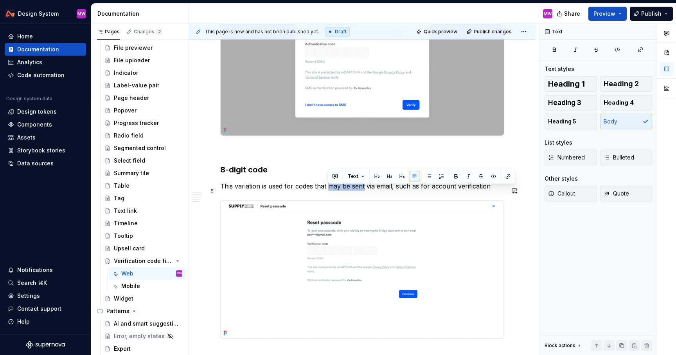
drag, startPoint x: 328, startPoint y: 190, endPoint x: 364, endPoint y: 191, distance: 36.0
click at [364, 191] on p "This variation is used for codes that may be sent via email, such as for accoun…" at bounding box center [362, 185] width 284 height 9
click at [494, 189] on p "This variation is used for codes that are sent via email, such as for account v…" at bounding box center [362, 185] width 284 height 9
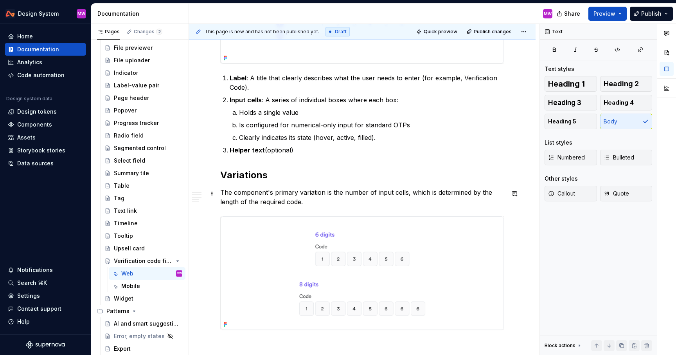
scroll to position [254, 0]
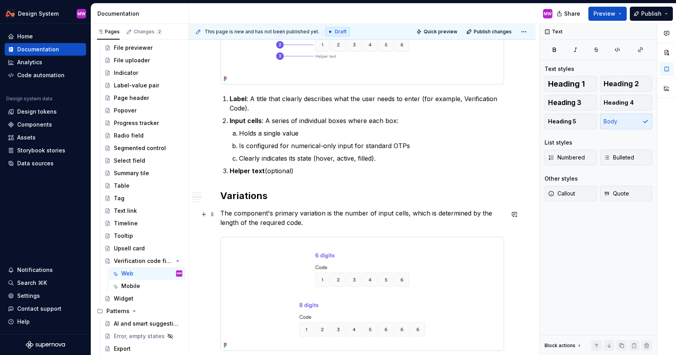
click at [368, 223] on p "The component's primary variation is the number of input cells, which is determ…" at bounding box center [362, 217] width 284 height 19
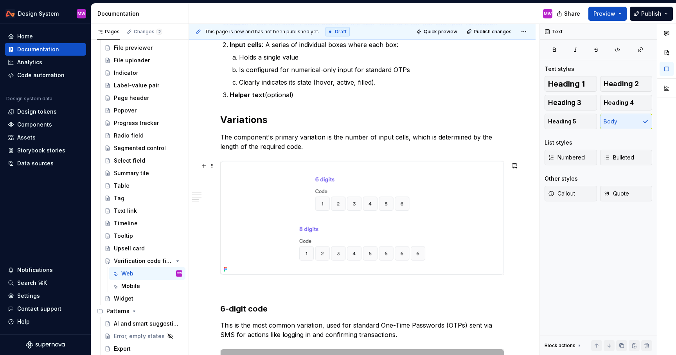
scroll to position [368, 0]
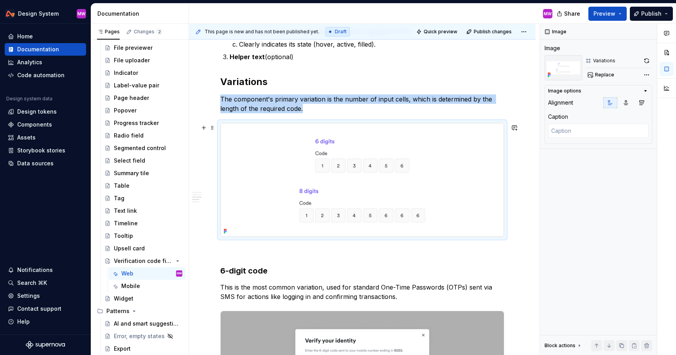
click at [353, 185] on img at bounding box center [362, 180] width 283 height 114
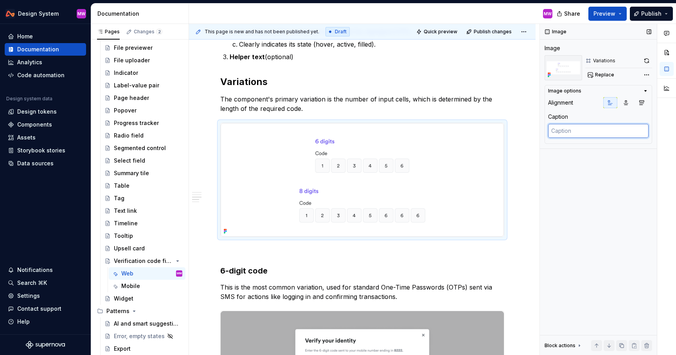
click at [591, 132] on textarea at bounding box center [598, 131] width 101 height 14
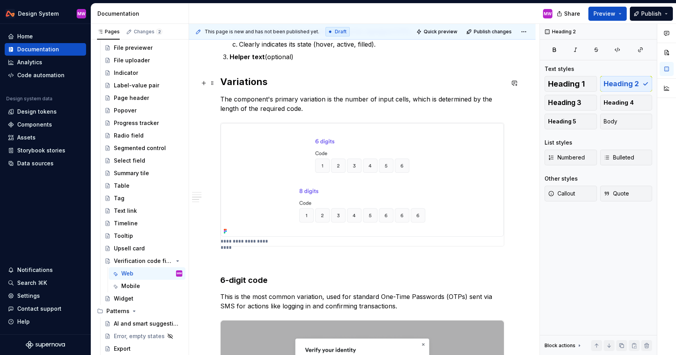
click at [471, 79] on h2 "Variations" at bounding box center [362, 82] width 284 height 13
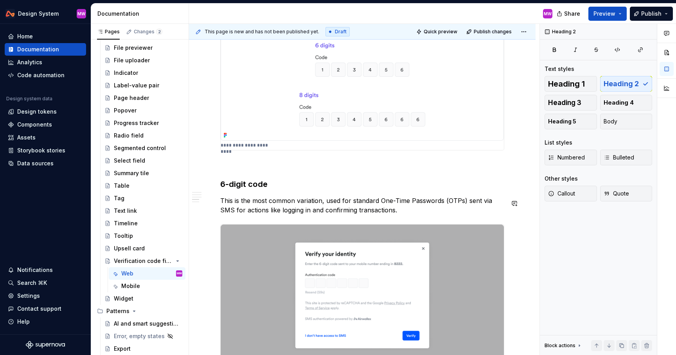
scroll to position [485, 0]
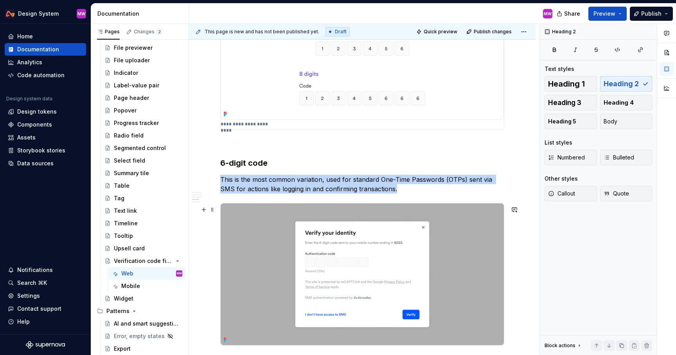
click at [352, 272] on img at bounding box center [362, 274] width 283 height 142
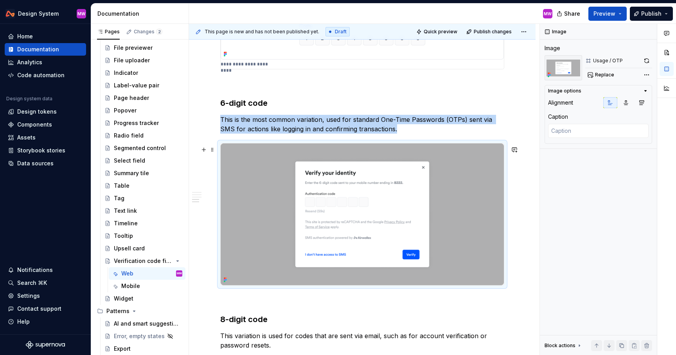
scroll to position [601, 0]
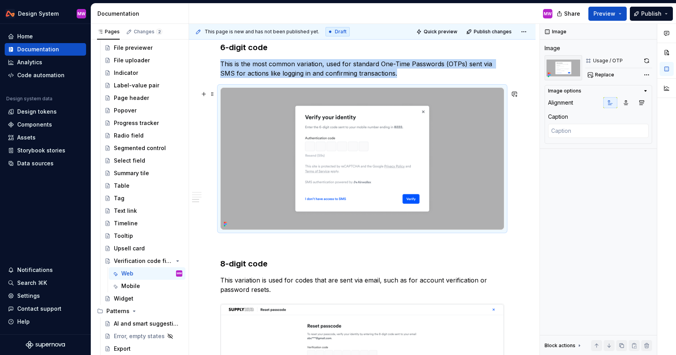
click at [346, 173] on img at bounding box center [362, 159] width 283 height 142
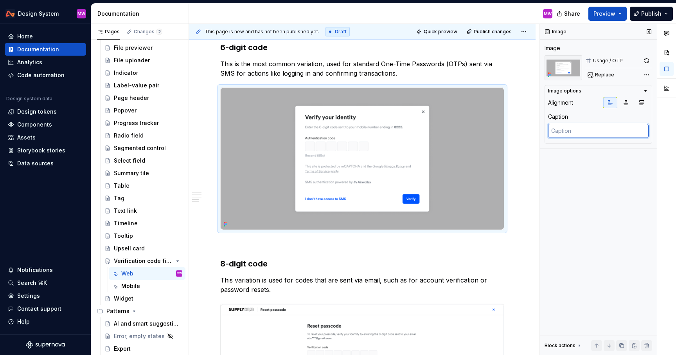
click at [570, 132] on textarea at bounding box center [598, 131] width 101 height 14
paste textarea "SMS authentication, login 2FA."
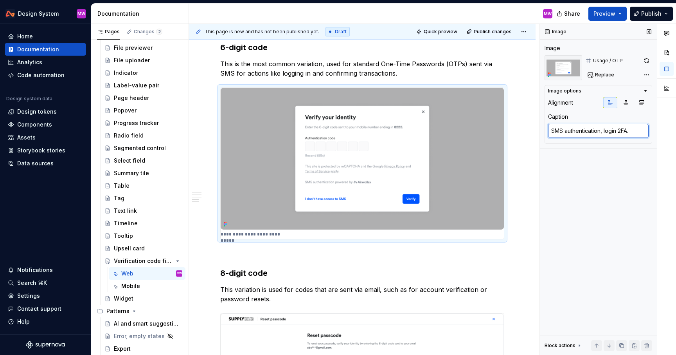
click at [553, 131] on textarea "SMS authentication, login 2FA." at bounding box center [598, 131] width 101 height 14
click at [580, 188] on div "Image Image Usage / OTP Replace Image options Alignment Caption OTP use case Bl…" at bounding box center [598, 189] width 117 height 331
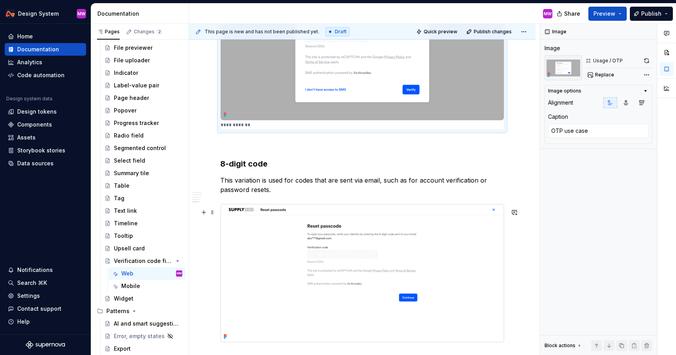
scroll to position [742, 0]
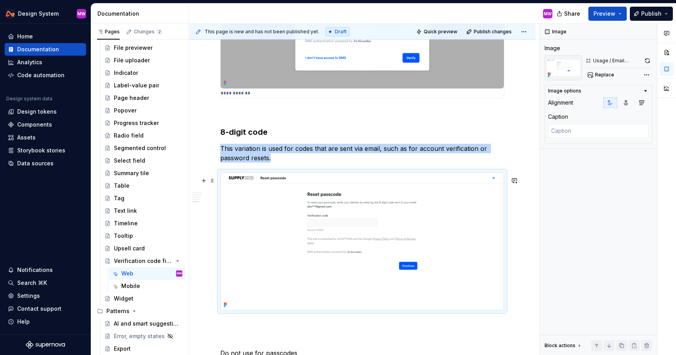
click at [364, 209] on img at bounding box center [362, 241] width 283 height 138
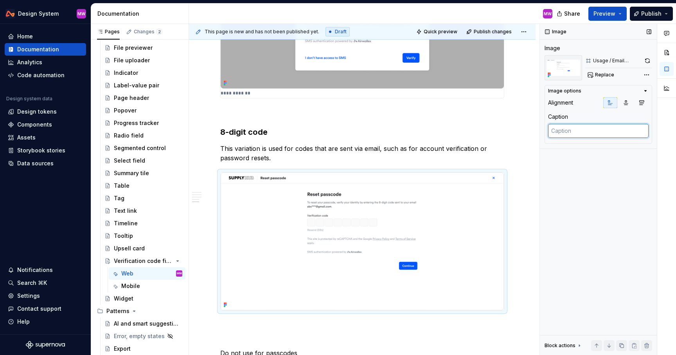
click at [586, 129] on textarea at bounding box center [598, 131] width 101 height 14
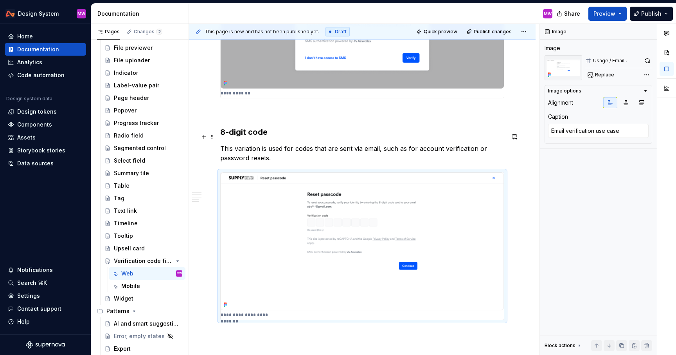
click at [497, 125] on div "**********" at bounding box center [362, 117] width 284 height 1391
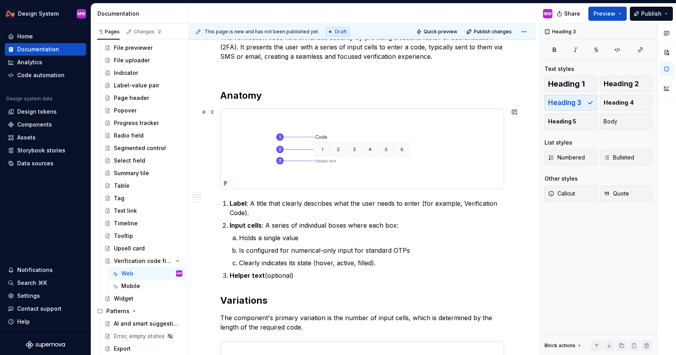
scroll to position [170, 0]
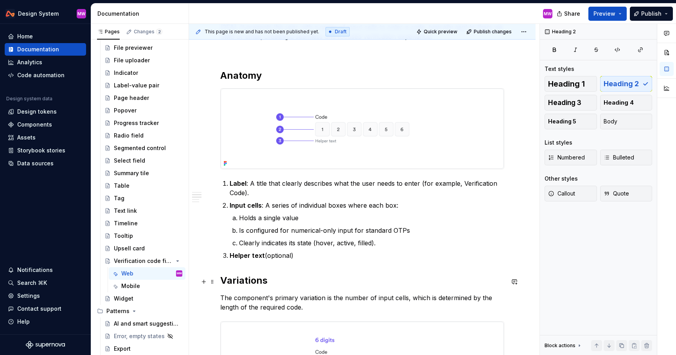
click at [221, 279] on h2 "Variations" at bounding box center [362, 280] width 284 height 13
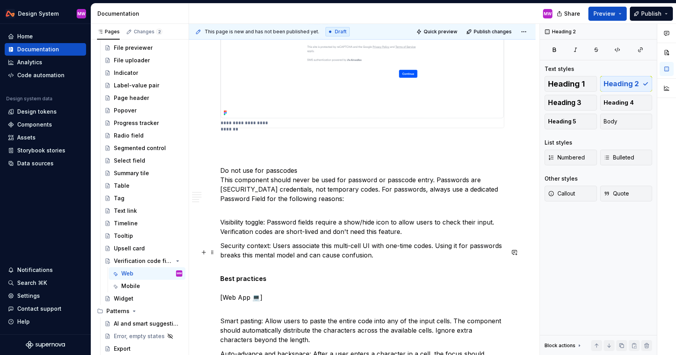
scroll to position [958, 0]
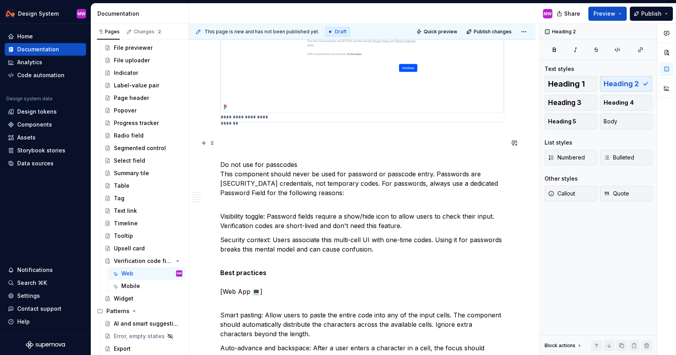
click at [220, 170] on p "Do not use for passcodes This component should never be used for password or pa…" at bounding box center [362, 169] width 284 height 75
click at [220, 180] on p "Do not use for passcodes This component should never be used for password or pa…" at bounding box center [362, 169] width 284 height 75
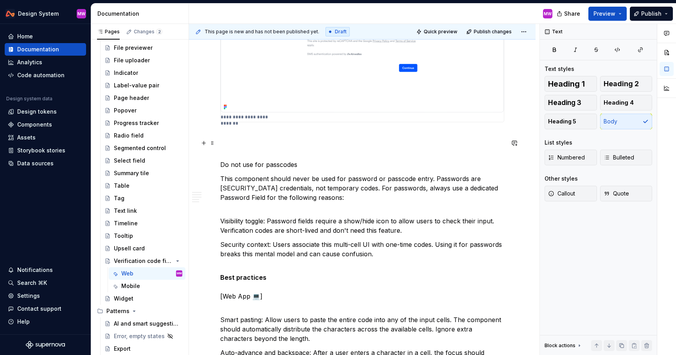
click at [222, 169] on p "Do not use for passcodes" at bounding box center [362, 151] width 284 height 38
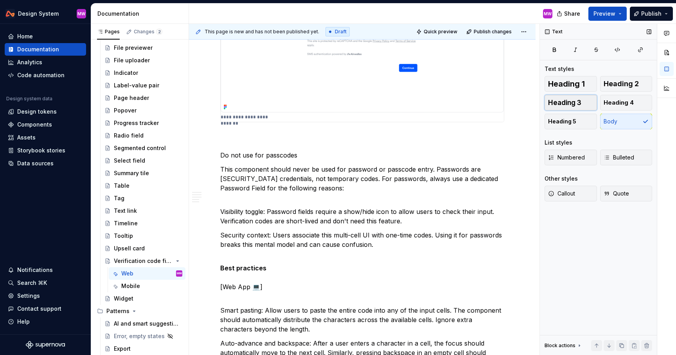
click at [589, 97] on button "Heading 3" at bounding box center [571, 103] width 52 height 16
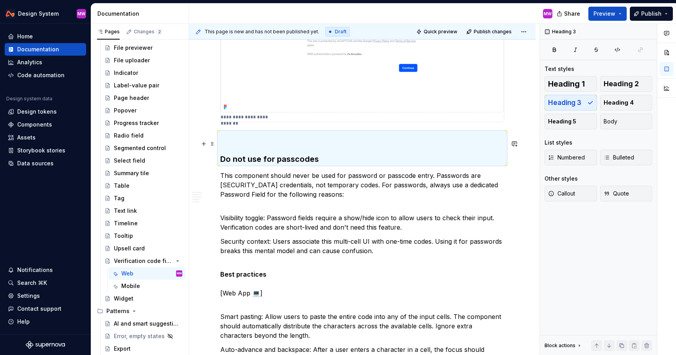
click at [220, 164] on h3 "Do not use for passcodes" at bounding box center [362, 148] width 284 height 33
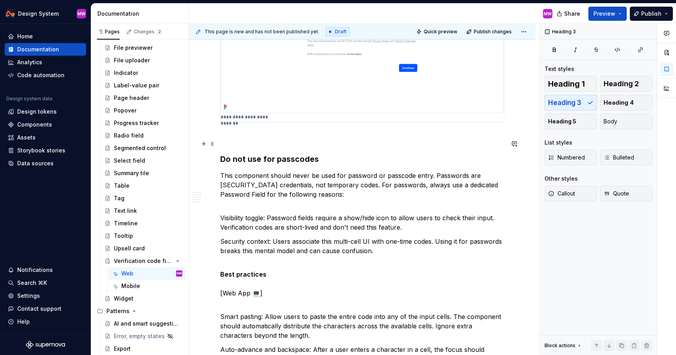
click at [222, 164] on h3 "Do not use for passcodes" at bounding box center [362, 148] width 284 height 33
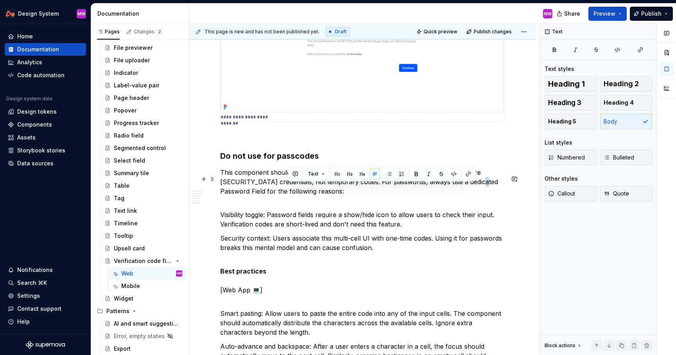
click at [472, 190] on p "This component should never be used for password or passcode entry. Passwords a…" at bounding box center [362, 187] width 284 height 38
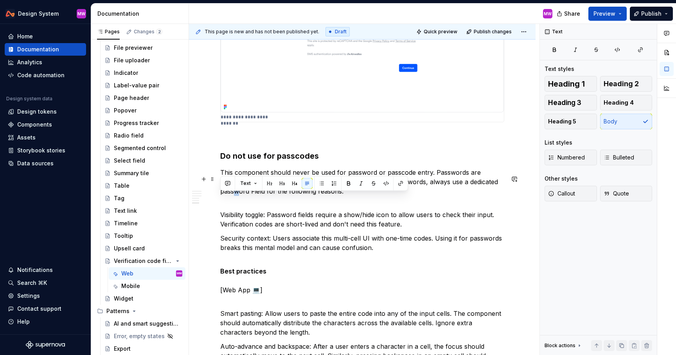
click at [221, 220] on p "Visibility toggle: Password fields require a show/hide icon to allow users to c…" at bounding box center [362, 219] width 284 height 19
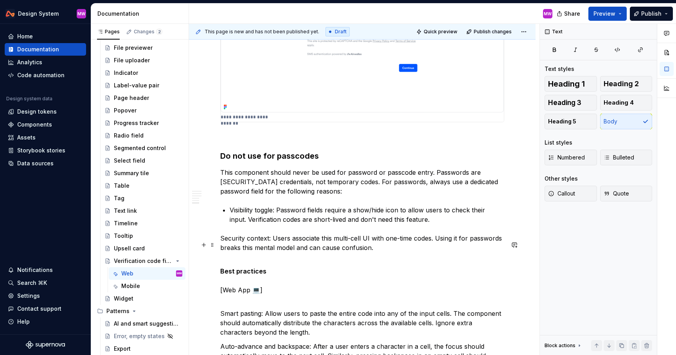
click at [220, 245] on p "Security context: Users associate this multi-cell UI with one-time codes. Using…" at bounding box center [362, 242] width 284 height 19
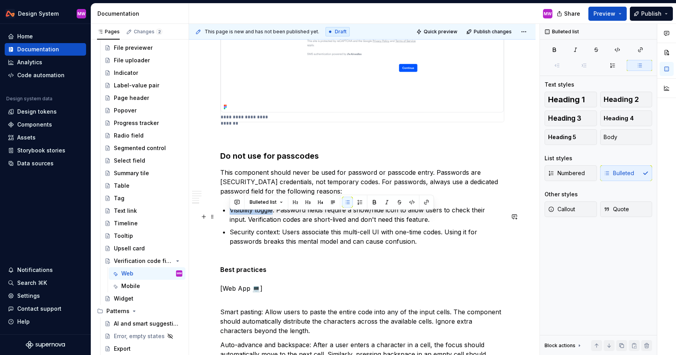
drag, startPoint x: 275, startPoint y: 216, endPoint x: 231, endPoint y: 216, distance: 43.4
click at [231, 216] on p "Visibility toggle: Password fields require a show/hide icon to allow users to c…" at bounding box center [367, 214] width 275 height 19
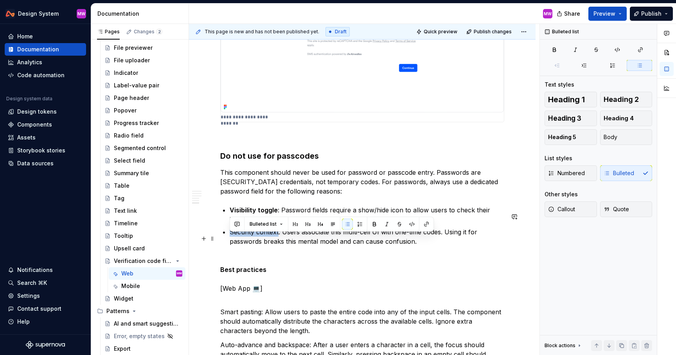
drag, startPoint x: 278, startPoint y: 238, endPoint x: 225, endPoint y: 237, distance: 52.8
click at [230, 237] on li "Security context: Users associate this multi-cell UI with one-time codes. Using…" at bounding box center [367, 236] width 275 height 19
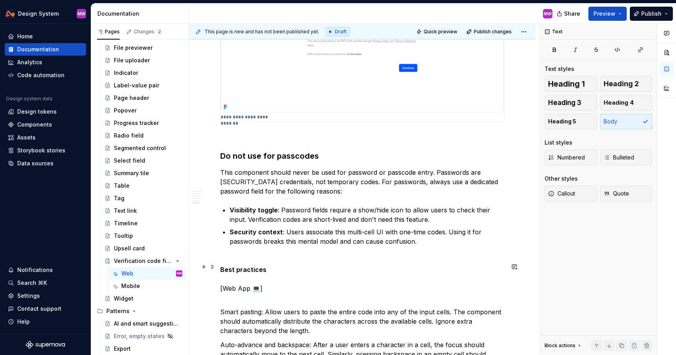
click at [269, 264] on p "Best practices [Web App 💻]" at bounding box center [362, 278] width 284 height 47
click at [222, 273] on strong "Best practices" at bounding box center [243, 269] width 46 height 8
click at [221, 273] on strong "Best practices" at bounding box center [243, 269] width 46 height 8
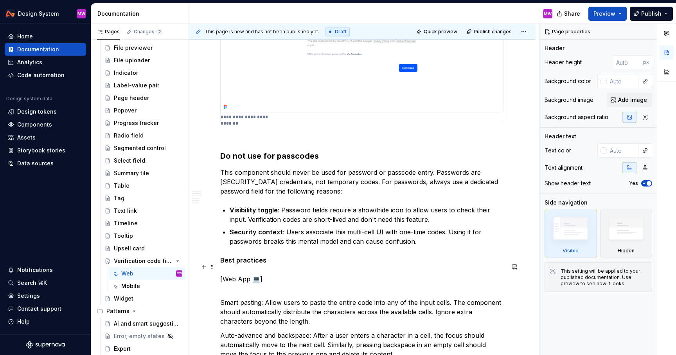
click at [222, 264] on strong "Best practices" at bounding box center [243, 260] width 46 height 8
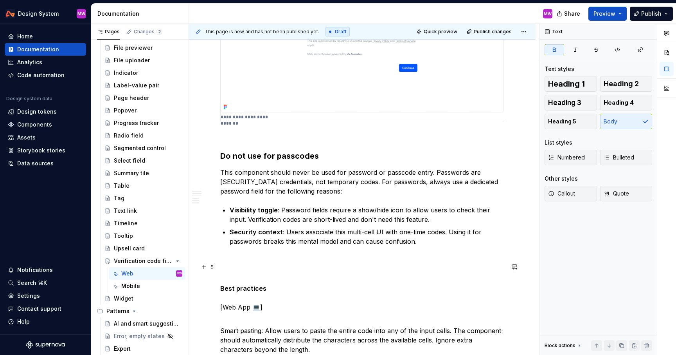
click at [235, 263] on p at bounding box center [362, 259] width 284 height 9
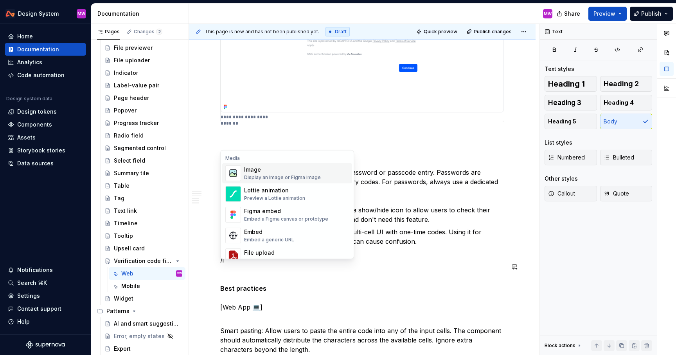
click at [259, 175] on div "Display an image or Figma image" at bounding box center [282, 177] width 77 height 6
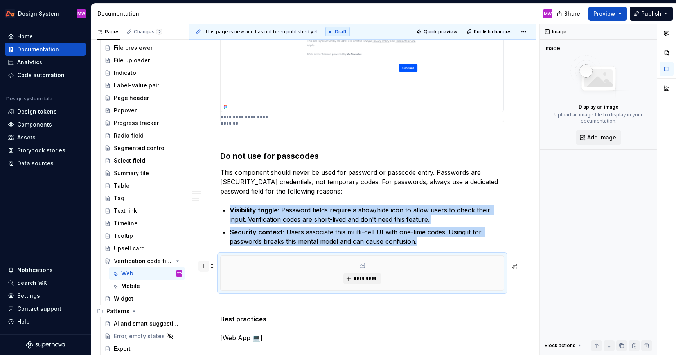
click at [203, 266] on button "button" at bounding box center [203, 265] width 11 height 11
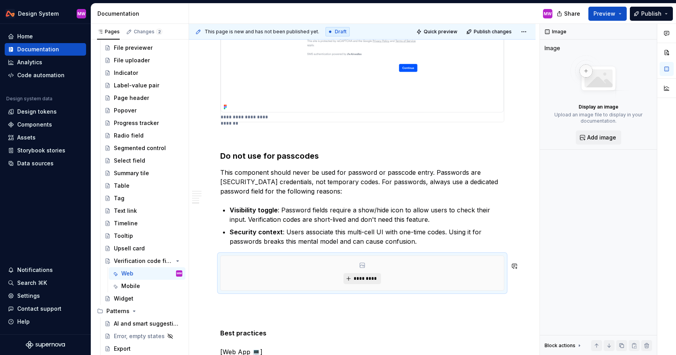
click at [368, 281] on span "*********" at bounding box center [365, 278] width 24 height 6
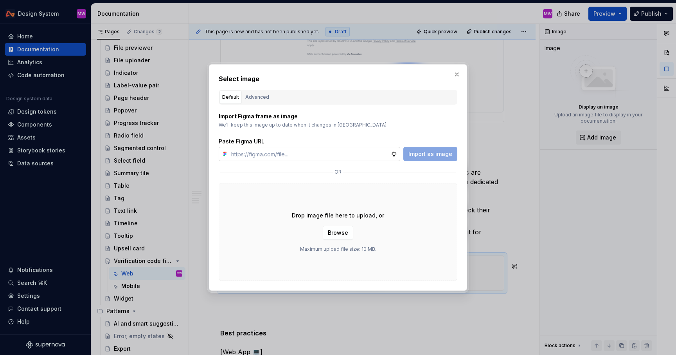
click at [302, 154] on input "text" at bounding box center [309, 154] width 163 height 14
click at [436, 151] on span "Import as image" at bounding box center [431, 154] width 44 height 8
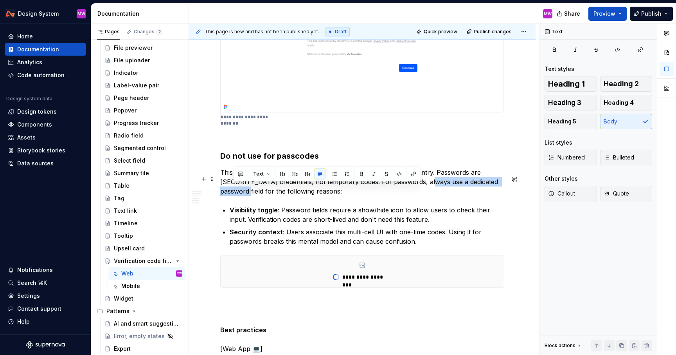
drag, startPoint x: 422, startPoint y: 187, endPoint x: 233, endPoint y: 197, distance: 188.9
click at [233, 196] on p "This component should never be used for password or passcode entry. Passwords a…" at bounding box center [362, 182] width 284 height 28
copy p "use a dedicated password field"
click at [392, 280] on p "**********" at bounding box center [366, 277] width 49 height 8
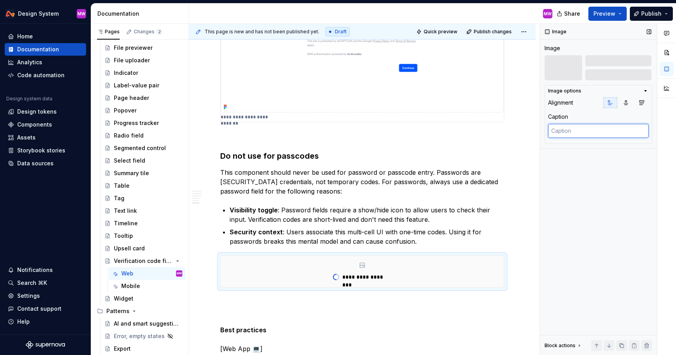
click at [587, 126] on textarea at bounding box center [598, 131] width 101 height 14
paste textarea "use a dedicated password field"
drag, startPoint x: 554, startPoint y: 130, endPoint x: 548, endPoint y: 130, distance: 5.5
click at [548, 130] on textarea "use a dedicated password field" at bounding box center [598, 131] width 101 height 14
drag, startPoint x: 595, startPoint y: 131, endPoint x: 562, endPoint y: 132, distance: 32.9
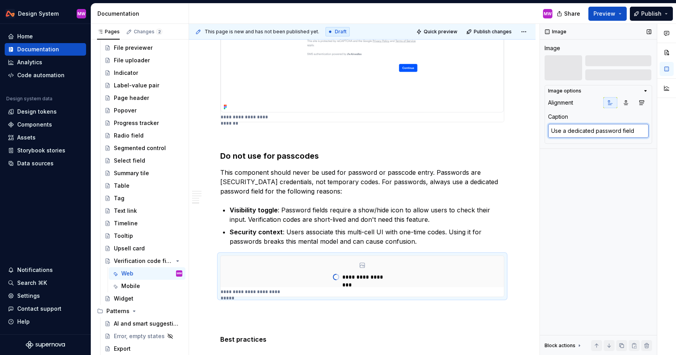
click at [562, 132] on textarea "Use a dedicated password field" at bounding box center [598, 131] width 101 height 14
click at [613, 130] on textarea "Use password field" at bounding box center [598, 131] width 101 height 14
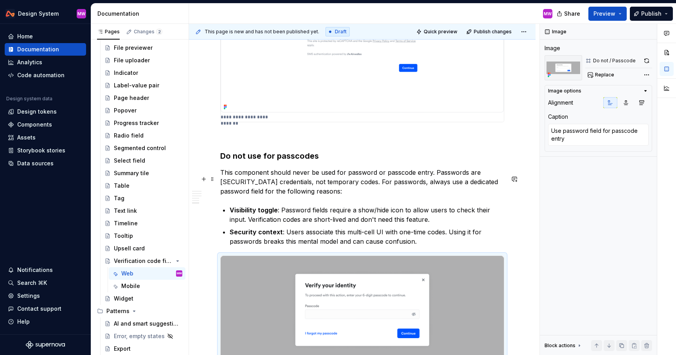
click at [511, 205] on div "**********" at bounding box center [362, 30] width 347 height 1687
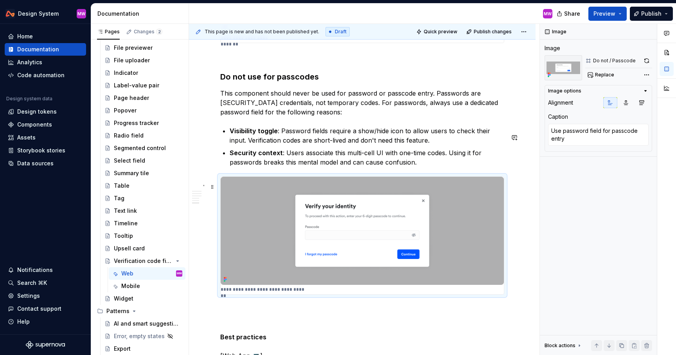
scroll to position [1082, 0]
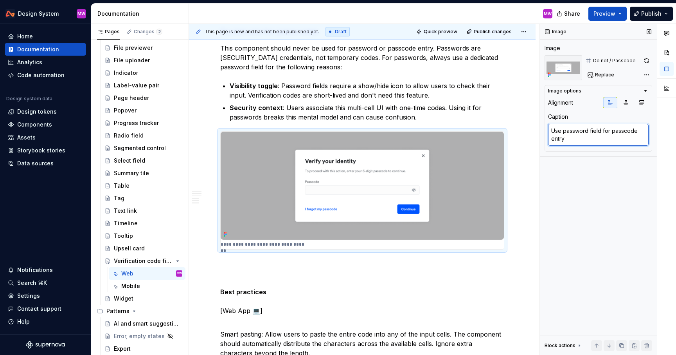
click at [563, 132] on textarea "Use password field for passcode entry" at bounding box center [598, 135] width 101 height 22
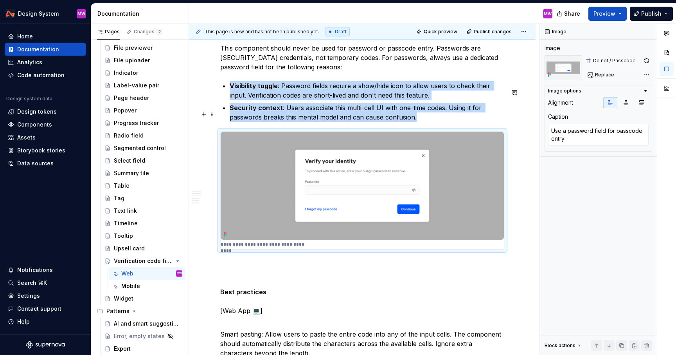
click at [470, 121] on p "Security context : Users associate this multi-cell UI with one-time codes. Usin…" at bounding box center [367, 112] width 275 height 19
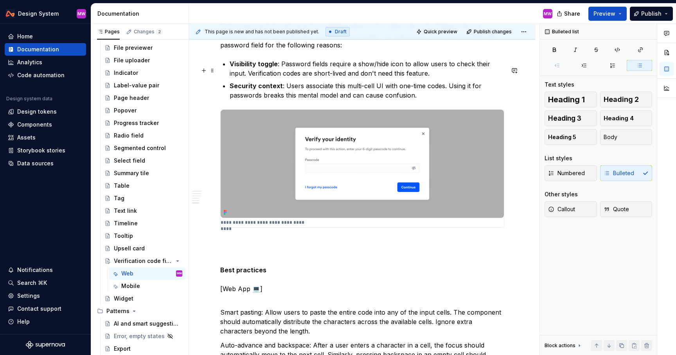
scroll to position [1175, 0]
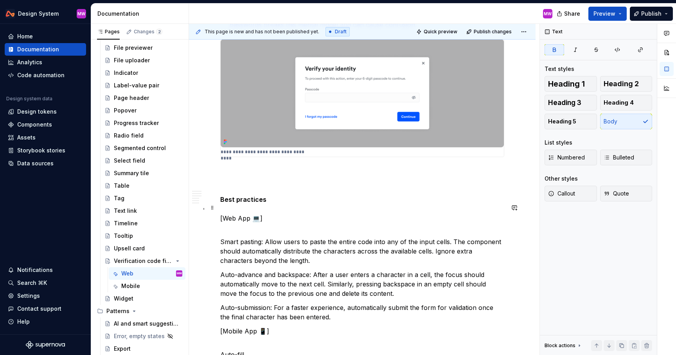
click at [223, 203] on strong "Best practices" at bounding box center [243, 199] width 46 height 8
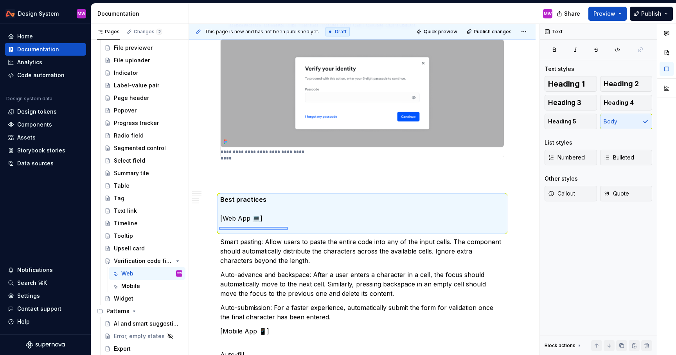
drag, startPoint x: 219, startPoint y: 227, endPoint x: 288, endPoint y: 230, distance: 69.0
click at [288, 230] on div "**********" at bounding box center [364, 189] width 351 height 331
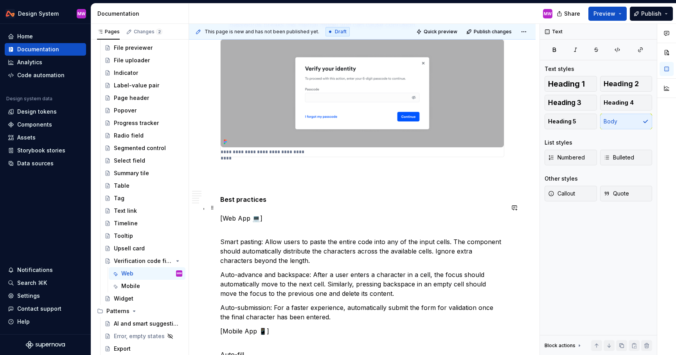
click at [253, 226] on p "Best practices [Web App 💻]" at bounding box center [362, 214] width 284 height 38
drag, startPoint x: 272, startPoint y: 226, endPoint x: 213, endPoint y: 226, distance: 58.7
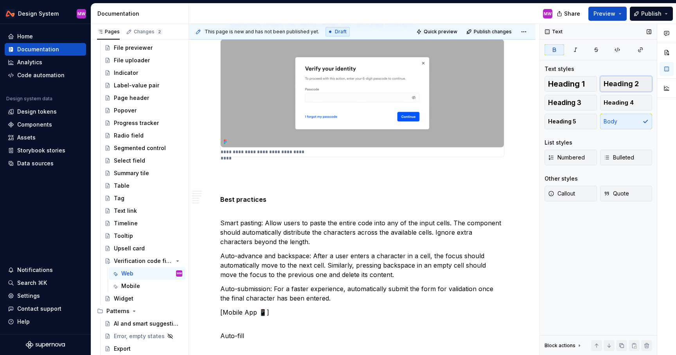
click at [617, 79] on button "Heading 2" at bounding box center [626, 84] width 52 height 16
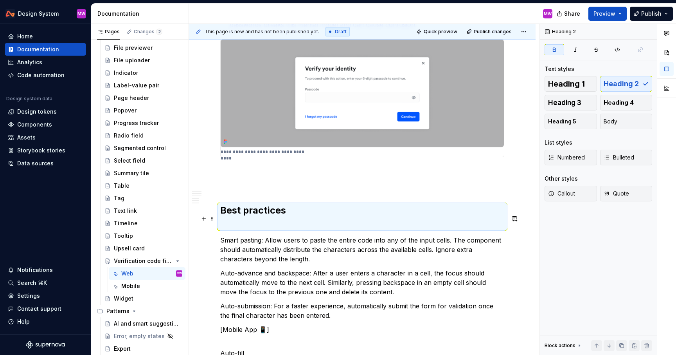
click at [260, 228] on h2 "Best practices" at bounding box center [362, 216] width 284 height 25
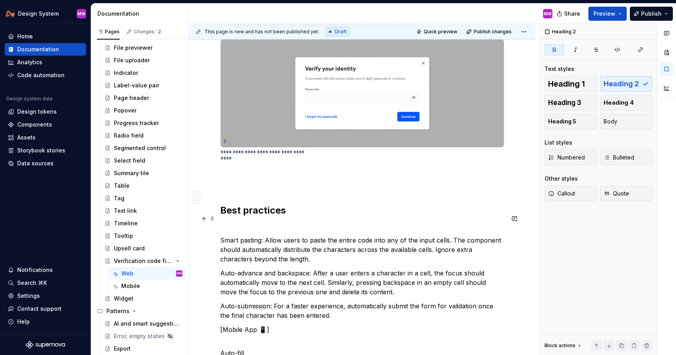
click at [243, 229] on h2 "Best practices" at bounding box center [362, 216] width 284 height 25
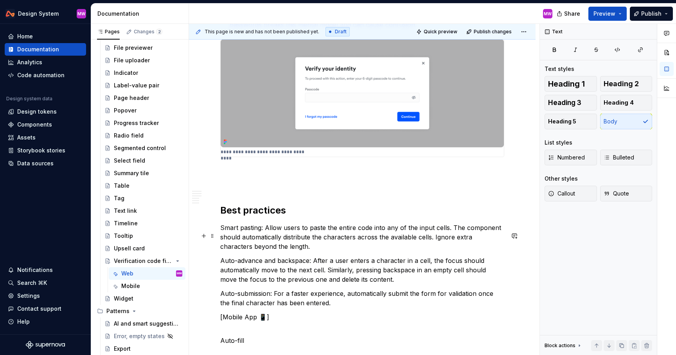
click at [220, 234] on p "Smart pasting: Allow users to paste the entire code into any of the input cells…" at bounding box center [362, 237] width 284 height 28
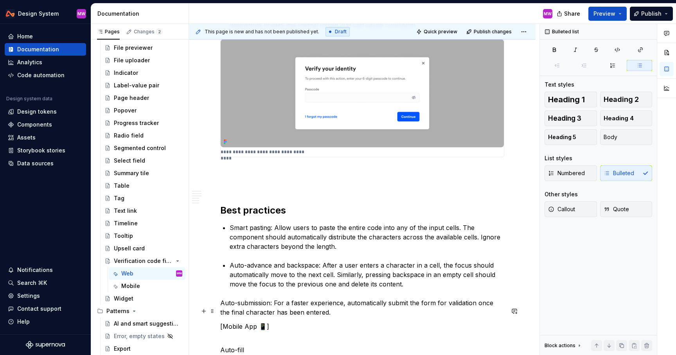
click at [220, 311] on p "Auto-submission: For a faster experience, automatically submit the form for val…" at bounding box center [362, 307] width 284 height 19
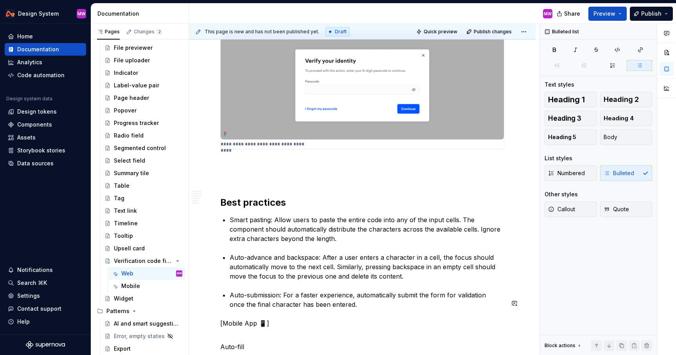
scroll to position [1207, 0]
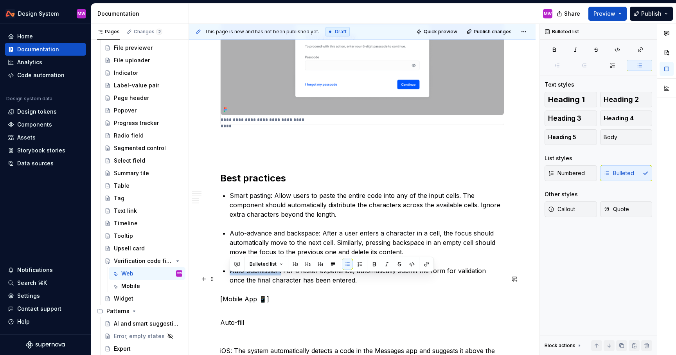
drag, startPoint x: 282, startPoint y: 276, endPoint x: 229, endPoint y: 275, distance: 52.5
click at [380, 262] on div "Bulleted list" at bounding box center [332, 263] width 200 height 11
click at [373, 263] on button "button" at bounding box center [374, 263] width 11 height 11
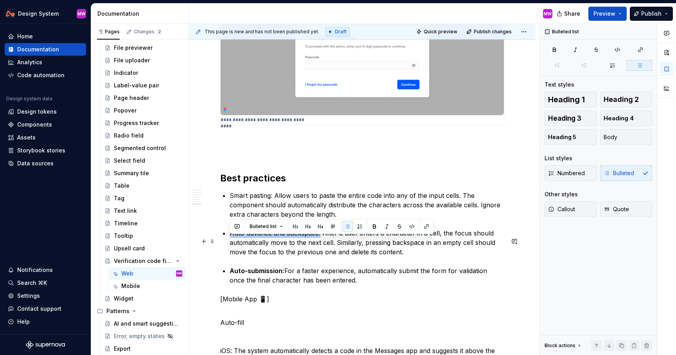
drag, startPoint x: 321, startPoint y: 240, endPoint x: 230, endPoint y: 238, distance: 90.4
click at [230, 238] on p "Auto-advance and backspace: After a user enters a character in a cell, the focu…" at bounding box center [367, 242] width 275 height 28
click at [370, 222] on button "button" at bounding box center [374, 226] width 11 height 11
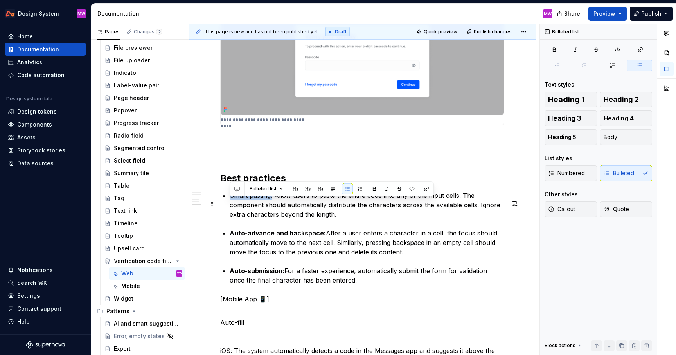
drag, startPoint x: 273, startPoint y: 203, endPoint x: 228, endPoint y: 203, distance: 45.4
click at [373, 187] on button "button" at bounding box center [374, 188] width 11 height 11
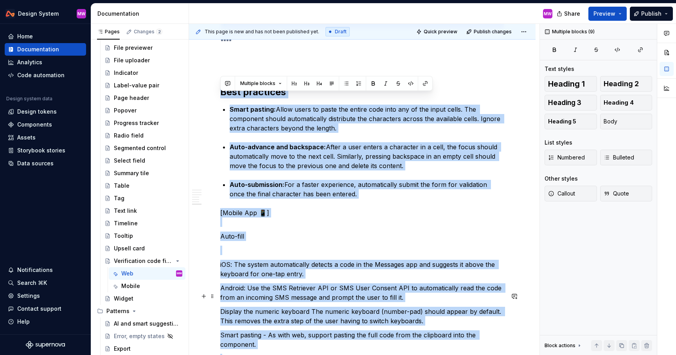
scroll to position [1485, 0]
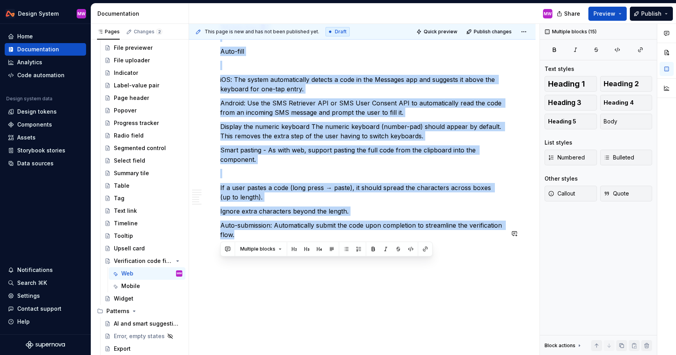
drag, startPoint x: 221, startPoint y: 99, endPoint x: 278, endPoint y: 347, distance: 254.6
copy div "Lore ipsumdolo Sitam consect: Adipi elits do eiusm tem incidi utla etdo mag al …"
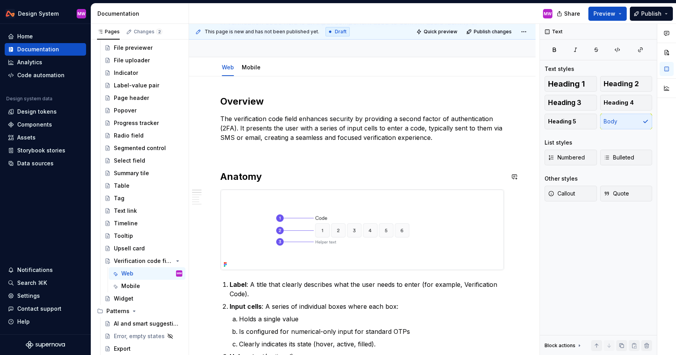
scroll to position [0, 0]
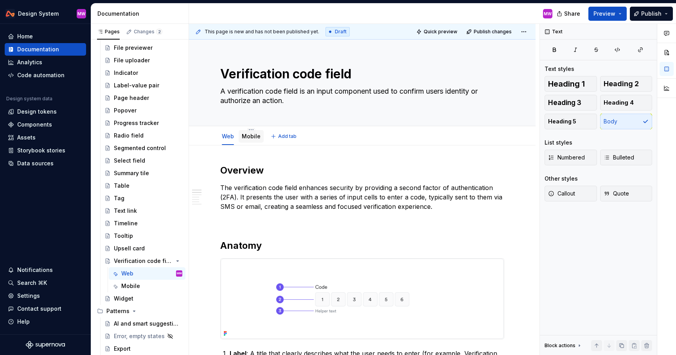
click at [248, 139] on link "Mobile" at bounding box center [251, 136] width 19 height 7
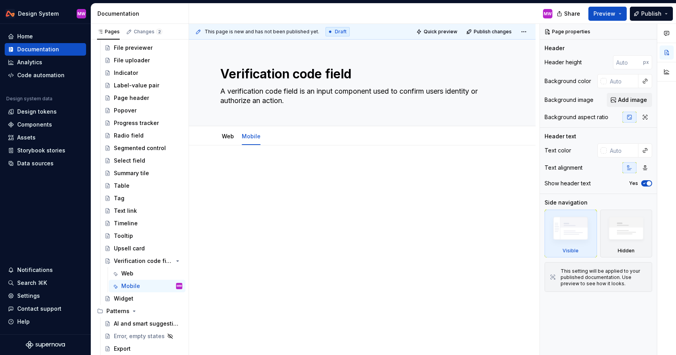
click at [242, 170] on p at bounding box center [362, 168] width 284 height 9
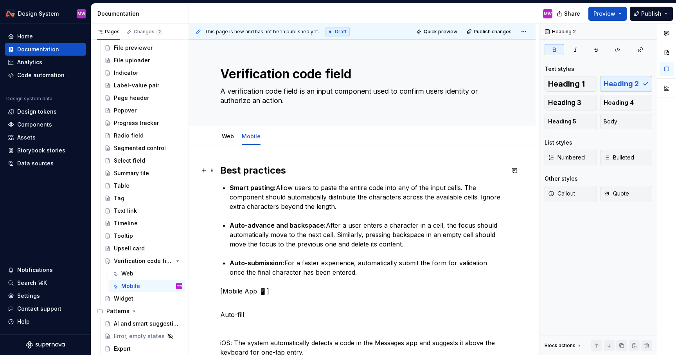
click at [307, 172] on h2 "Best practices" at bounding box center [362, 170] width 284 height 13
click at [222, 313] on p "Auto-fill" at bounding box center [362, 314] width 284 height 9
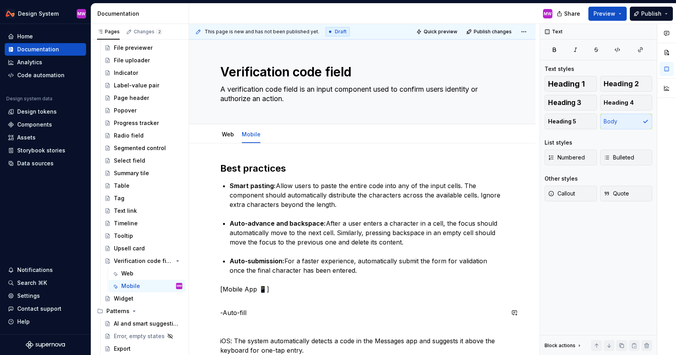
scroll to position [7, 0]
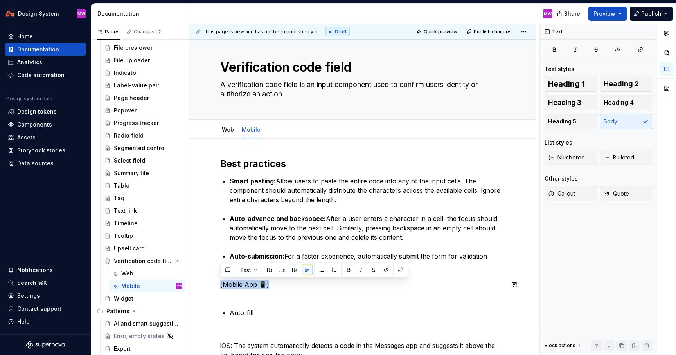
drag, startPoint x: 283, startPoint y: 283, endPoint x: 218, endPoint y: 279, distance: 64.7
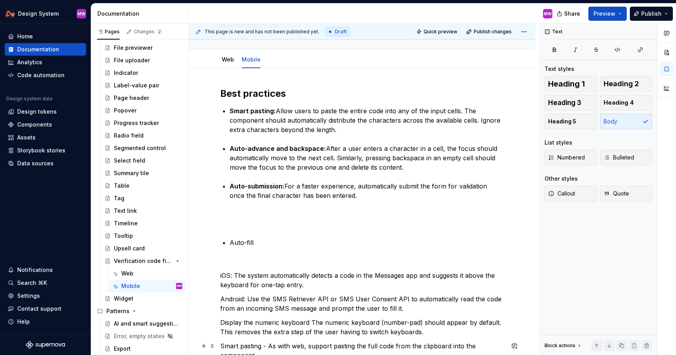
scroll to position [114, 0]
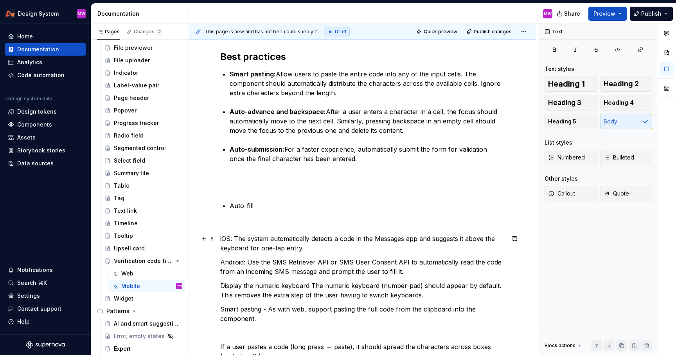
click at [220, 236] on p "iOS: The system automatically detects a code in the Messages app and suggests i…" at bounding box center [362, 243] width 284 height 19
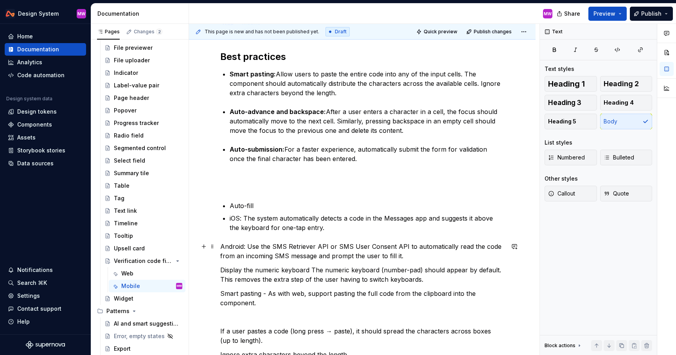
click at [222, 245] on p "Android: Use the SMS Retriever API or SMS User Consent API to automatically rea…" at bounding box center [362, 250] width 284 height 19
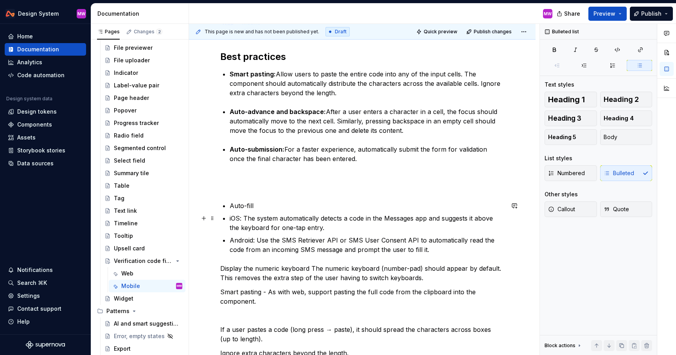
click at [230, 217] on p "iOS: The system automatically detects a code in the Messages app and suggests i…" at bounding box center [367, 222] width 275 height 19
click at [230, 238] on p "Android: Use the SMS Retriever API or SMS User Consent API to automatically rea…" at bounding box center [367, 244] width 275 height 19
click at [220, 267] on div "Best practices Smart pasting: Allow users to paste the entire code into any of …" at bounding box center [362, 264] width 347 height 465
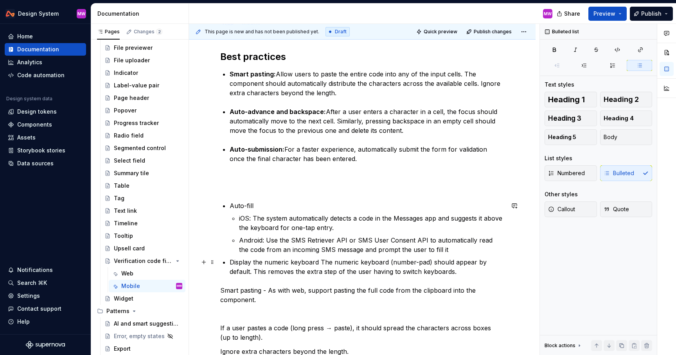
click at [320, 259] on p "Display the numeric keyboard The numeric keyboard (number-pad) should appear by…" at bounding box center [367, 266] width 275 height 19
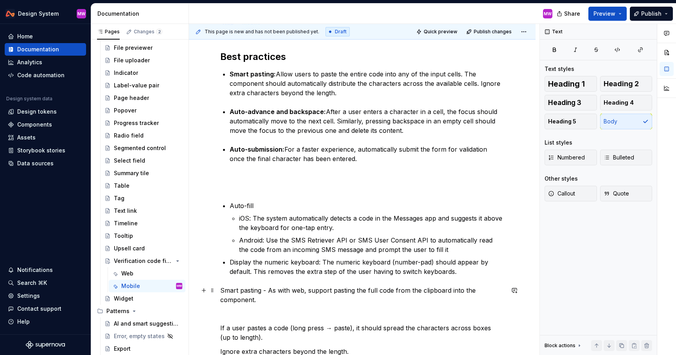
click at [221, 290] on p "Smart pasting - As with web, support pasting the full code from the clipboard i…" at bounding box center [362, 294] width 284 height 19
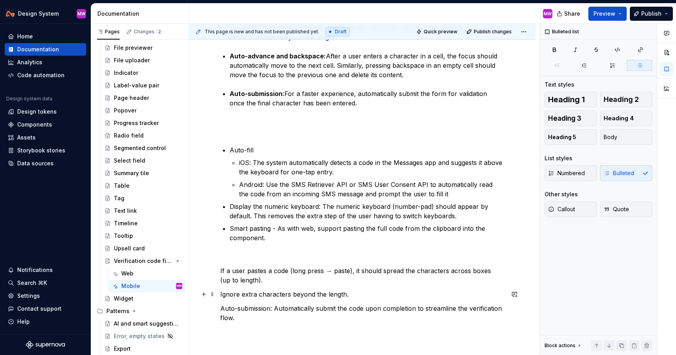
scroll to position [176, 0]
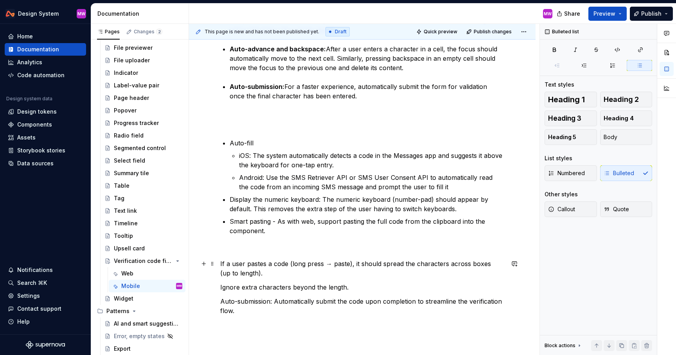
click at [217, 262] on div "Best practices Smart pasting: Allow users to paste the entire code into any of …" at bounding box center [362, 200] width 347 height 462
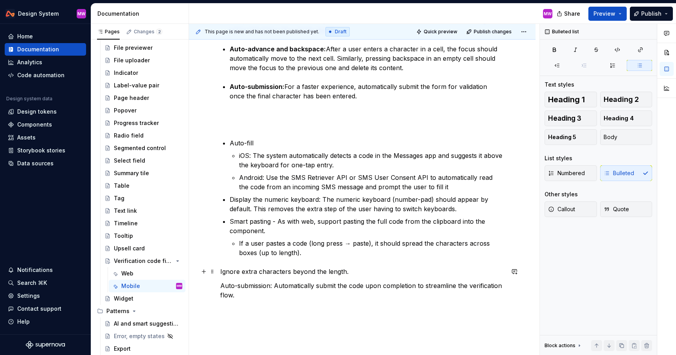
click at [220, 270] on p "Ignore extra characters beyond the length." at bounding box center [362, 271] width 284 height 9
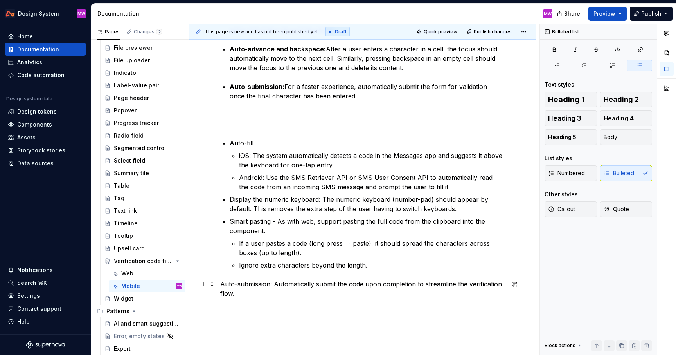
click at [221, 283] on p "Auto-submission: Automatically submit the code upon completion to streamline th…" at bounding box center [362, 288] width 284 height 19
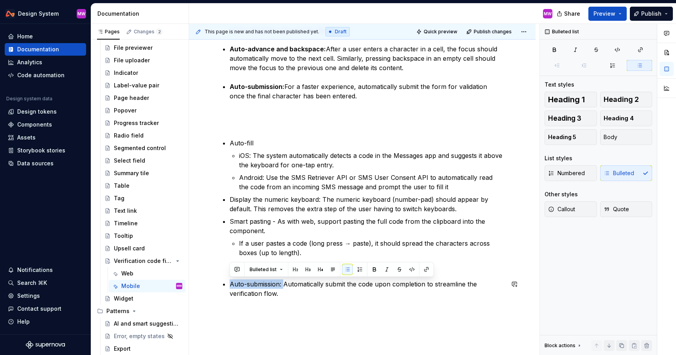
drag, startPoint x: 283, startPoint y: 283, endPoint x: 227, endPoint y: 279, distance: 56.5
click at [227, 279] on div "Best practices Smart pasting: Allow users to paste the entire code into any of …" at bounding box center [362, 143] width 284 height 310
click at [371, 268] on button "button" at bounding box center [374, 269] width 11 height 11
click at [278, 221] on p "Smart pasting - As with web, support pasting the full code from the clipboard i…" at bounding box center [367, 225] width 275 height 19
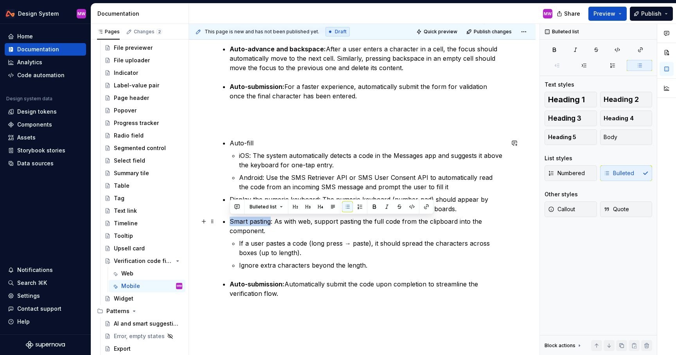
drag, startPoint x: 271, startPoint y: 220, endPoint x: 225, endPoint y: 214, distance: 46.2
click at [225, 214] on div "Best practices Smart pasting: Allow users to paste the entire code into any of …" at bounding box center [362, 143] width 284 height 310
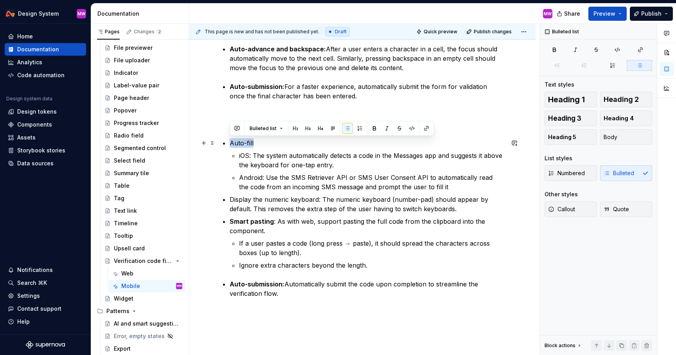
drag, startPoint x: 256, startPoint y: 143, endPoint x: 231, endPoint y: 143, distance: 25.4
click at [231, 143] on p "Auto-fill" at bounding box center [367, 142] width 275 height 9
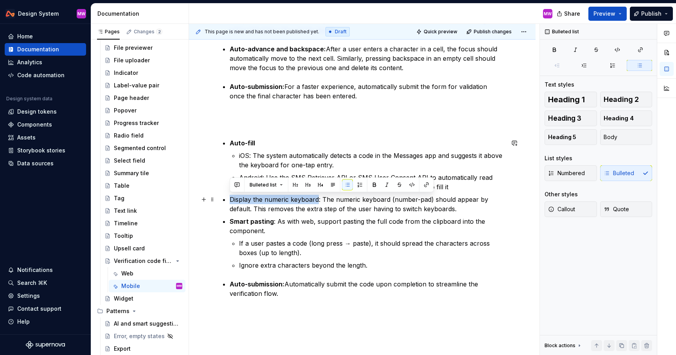
drag, startPoint x: 317, startPoint y: 198, endPoint x: 227, endPoint y: 197, distance: 90.0
click at [227, 197] on div "Best practices Smart pasting: Allow users to paste the entire code into any of …" at bounding box center [362, 143] width 284 height 310
click at [324, 292] on p "Auto-submission: Automatically submit the code upon completion to streamline th…" at bounding box center [367, 288] width 275 height 19
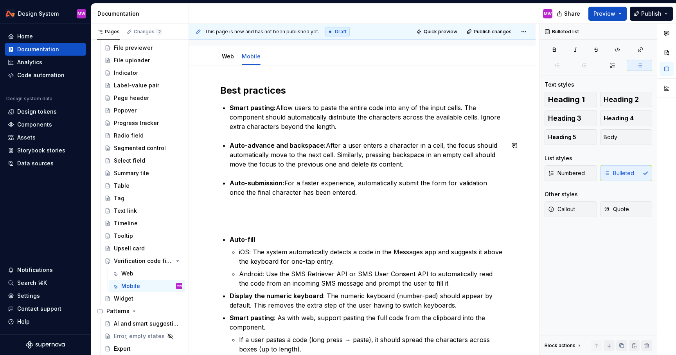
scroll to position [70, 0]
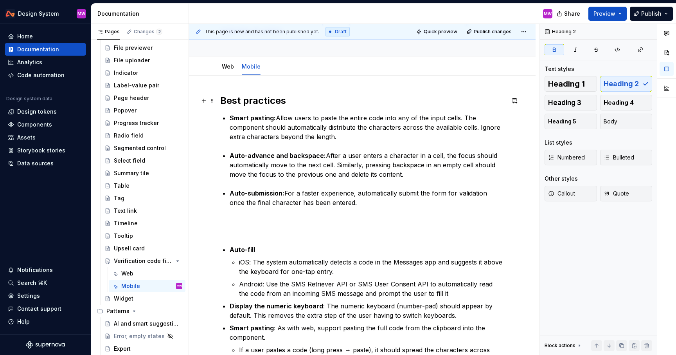
click at [307, 99] on h2 "Best practices" at bounding box center [362, 100] width 284 height 13
drag, startPoint x: 353, startPoint y: 205, endPoint x: 204, endPoint y: 115, distance: 174.9
click at [220, 115] on div "Best practices Smart pasting: Allow users to paste the entire code into any of …" at bounding box center [362, 253] width 284 height 319
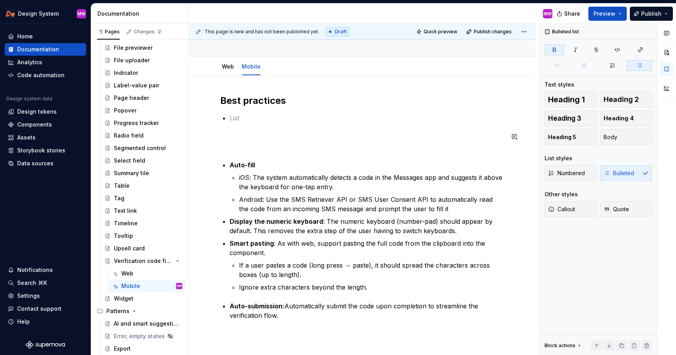
click at [229, 149] on p at bounding box center [362, 141] width 284 height 19
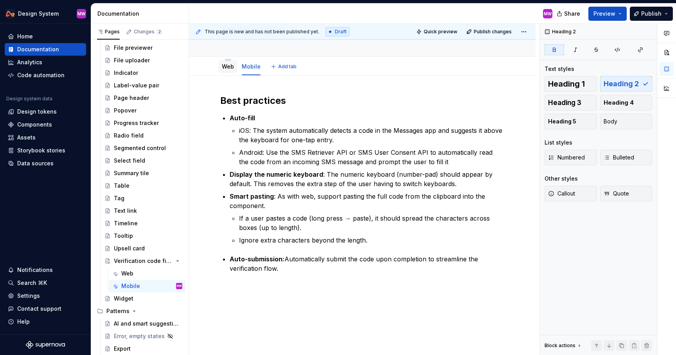
click at [223, 66] on link "Web" at bounding box center [228, 66] width 12 height 7
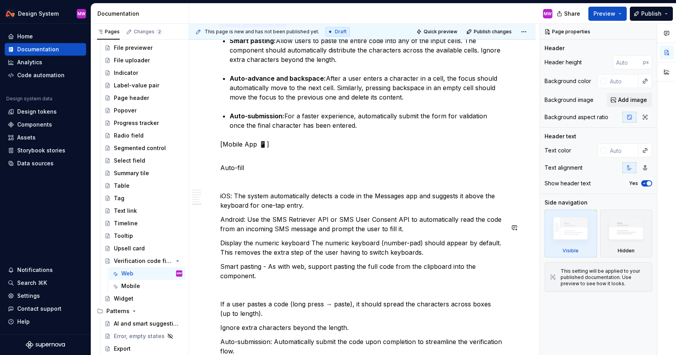
scroll to position [1362, 0]
click at [221, 148] on p "[Mobile App 📱]" at bounding box center [362, 148] width 284 height 19
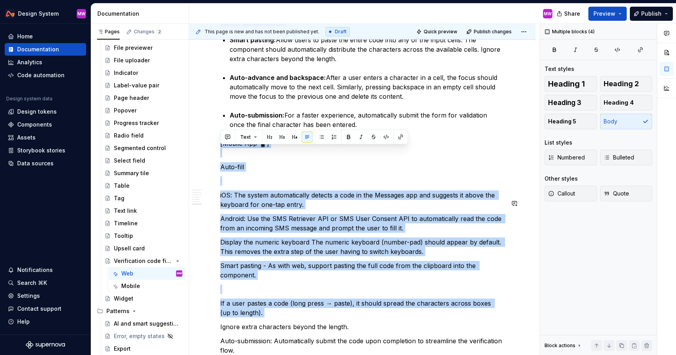
scroll to position [1499, 0]
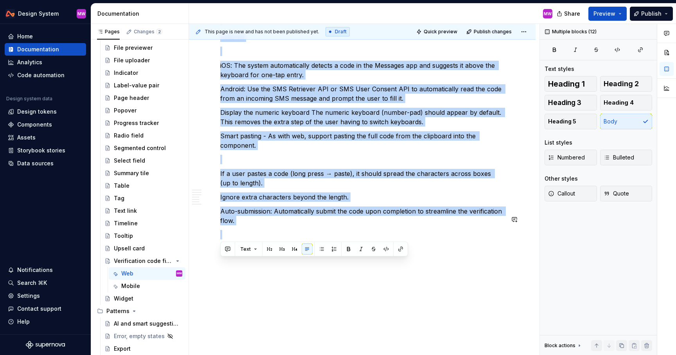
drag, startPoint x: 221, startPoint y: 148, endPoint x: 347, endPoint y: 319, distance: 213.1
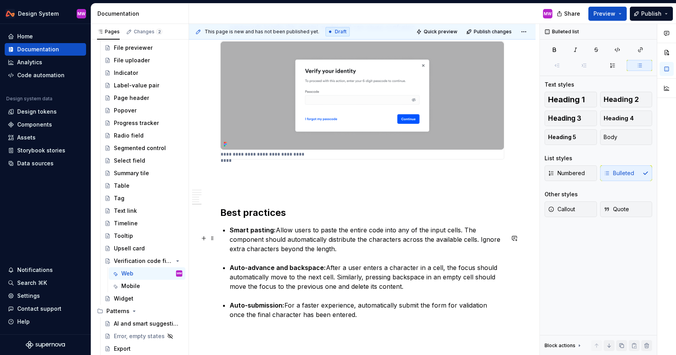
scroll to position [1138, 0]
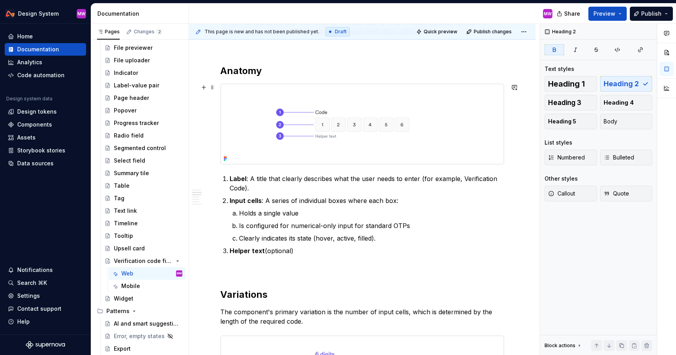
scroll to position [0, 0]
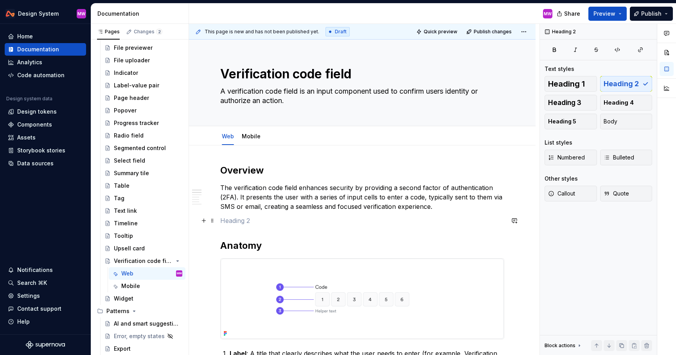
click at [368, 223] on p at bounding box center [362, 220] width 284 height 9
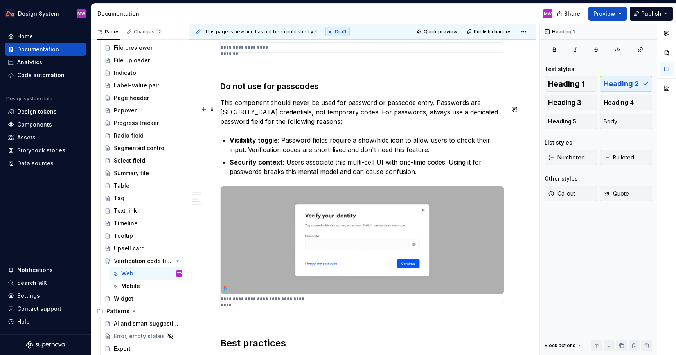
scroll to position [931, 0]
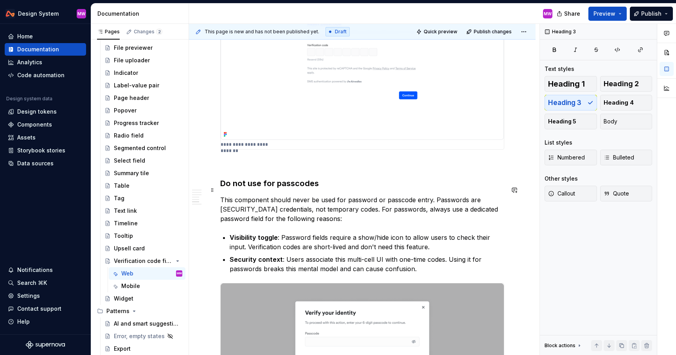
click at [222, 189] on h3 "Do not use for passcodes" at bounding box center [362, 183] width 284 height 11
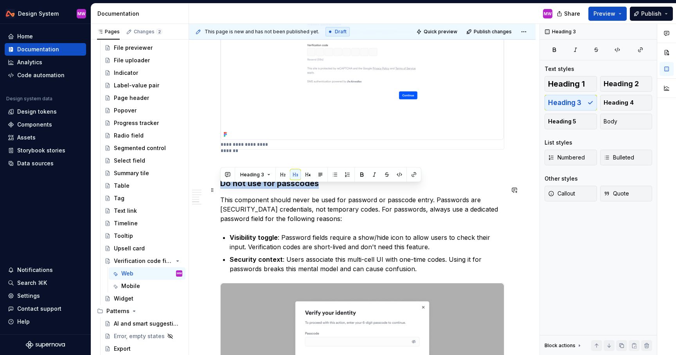
drag, startPoint x: 222, startPoint y: 189, endPoint x: 341, endPoint y: 193, distance: 119.4
click at [341, 189] on h3 "Do not use for passcodes" at bounding box center [362, 183] width 284 height 11
click at [339, 187] on h3 "Do not use for passcodes" at bounding box center [362, 183] width 284 height 11
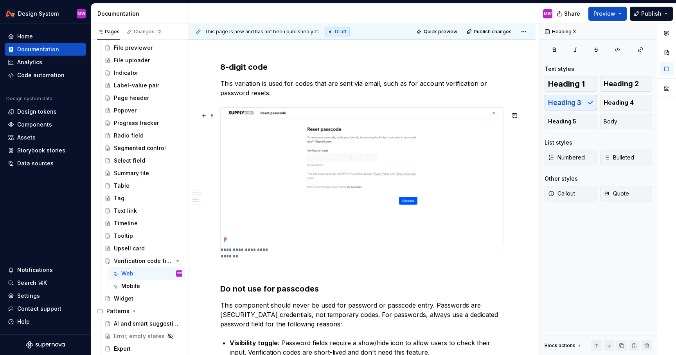
scroll to position [848, 0]
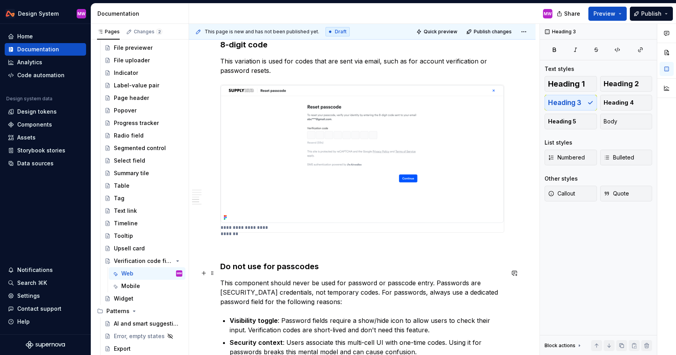
click at [324, 272] on h3 "Do not use for passcodes" at bounding box center [362, 266] width 284 height 11
drag, startPoint x: 324, startPoint y: 274, endPoint x: 218, endPoint y: 272, distance: 106.5
click at [218, 272] on div "**********" at bounding box center [362, 21] width 347 height 1448
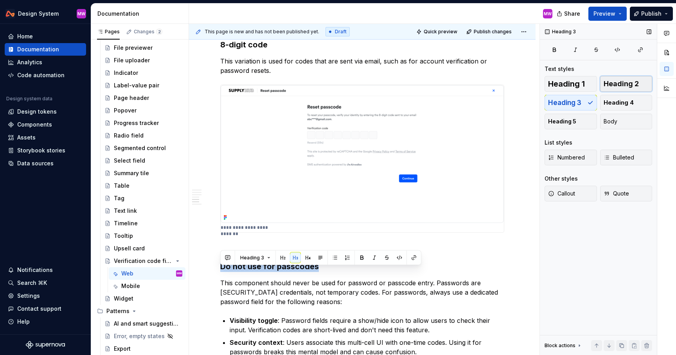
click at [611, 83] on span "Heading 2" at bounding box center [621, 84] width 35 height 8
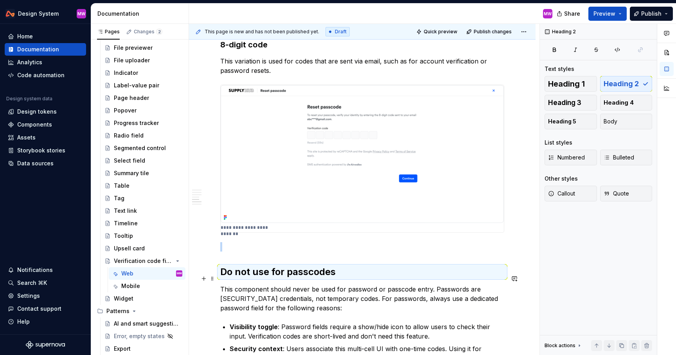
click at [370, 275] on h2 "Do not use for passcodes" at bounding box center [362, 271] width 284 height 13
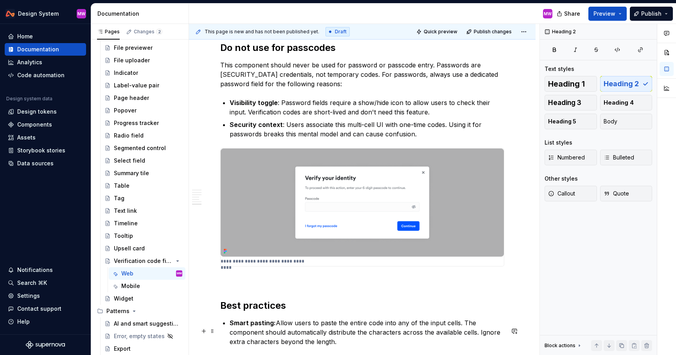
scroll to position [1007, 0]
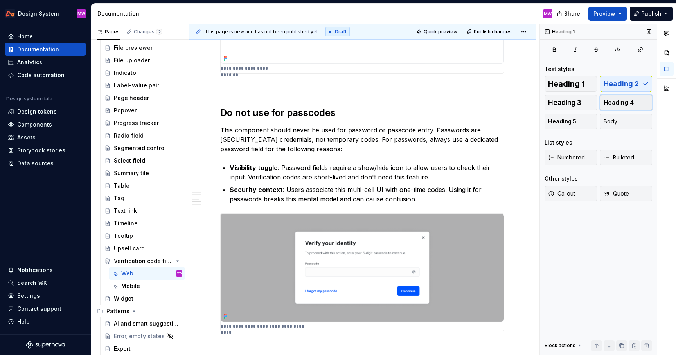
click at [631, 103] on span "Heading 4" at bounding box center [619, 103] width 30 height 8
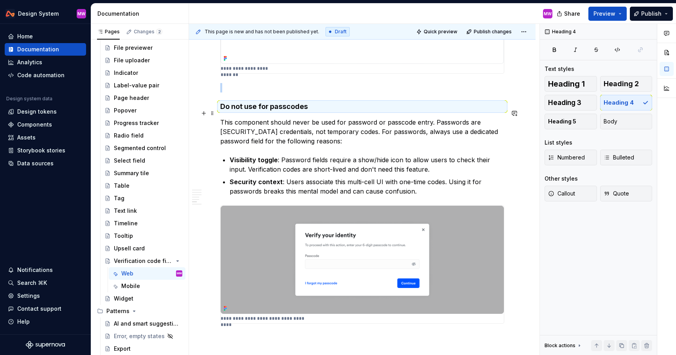
click at [341, 108] on h4 "Do not use for passcodes" at bounding box center [362, 106] width 284 height 9
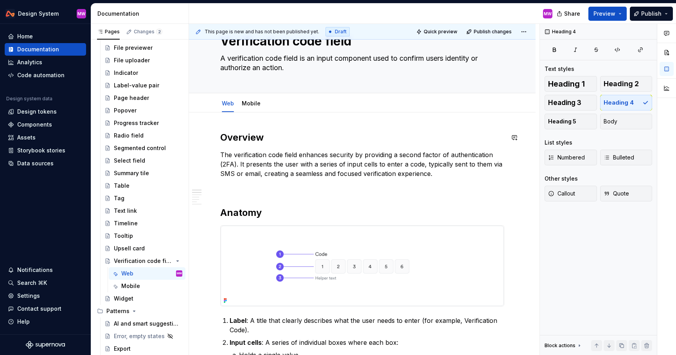
scroll to position [0, 0]
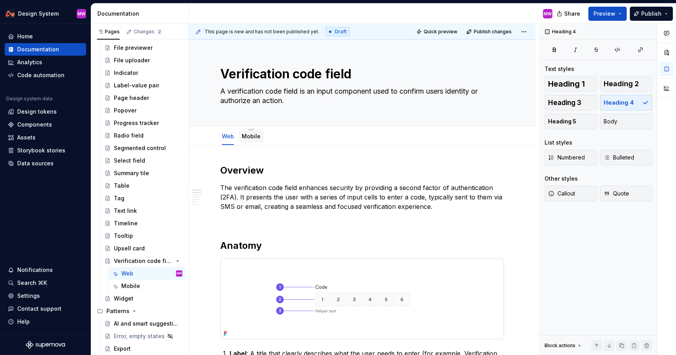
click at [254, 136] on link "Mobile" at bounding box center [251, 136] width 19 height 7
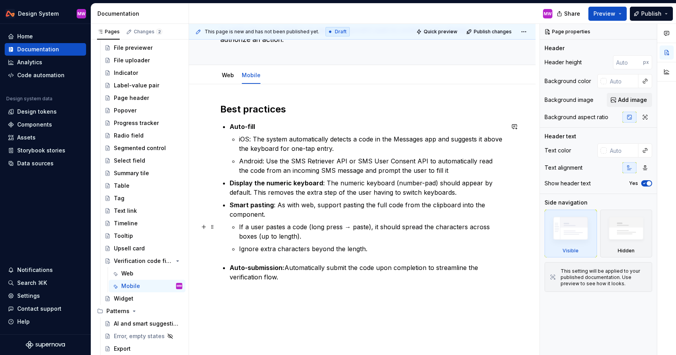
scroll to position [99, 0]
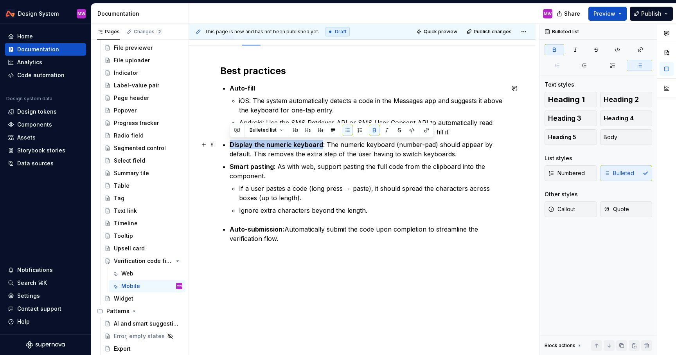
drag, startPoint x: 319, startPoint y: 145, endPoint x: 231, endPoint y: 143, distance: 88.1
click at [231, 143] on strong "Display the numeric keyboard" at bounding box center [277, 145] width 94 height 8
copy strong "Display the numeric keyboard"
click at [295, 235] on p "Auto-submission: Automatically submit the code upon completion to streamline th…" at bounding box center [367, 233] width 275 height 19
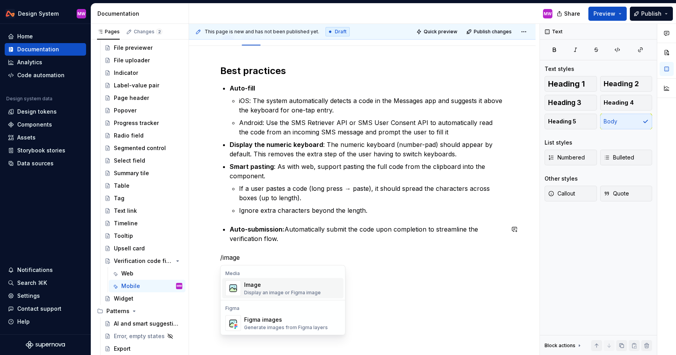
click at [272, 279] on span "Image Display an image or Figma image" at bounding box center [282, 288] width 121 height 20
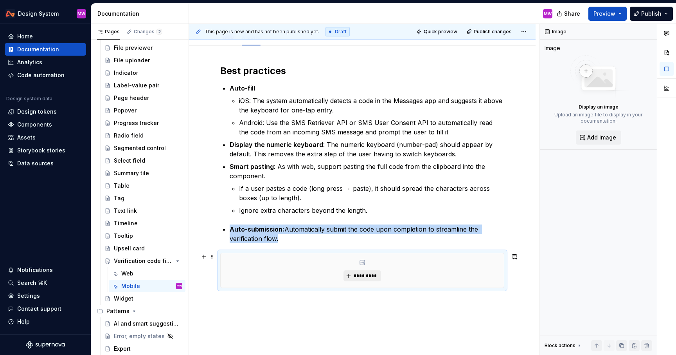
click at [365, 276] on span "*********" at bounding box center [365, 275] width 24 height 6
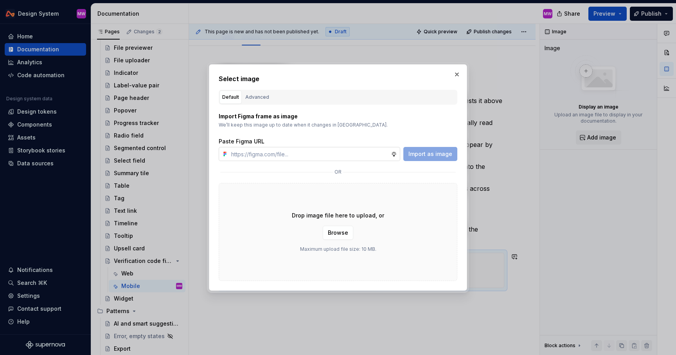
click at [353, 155] on input "text" at bounding box center [309, 154] width 163 height 14
click at [411, 155] on span "Import as image" at bounding box center [431, 154] width 44 height 8
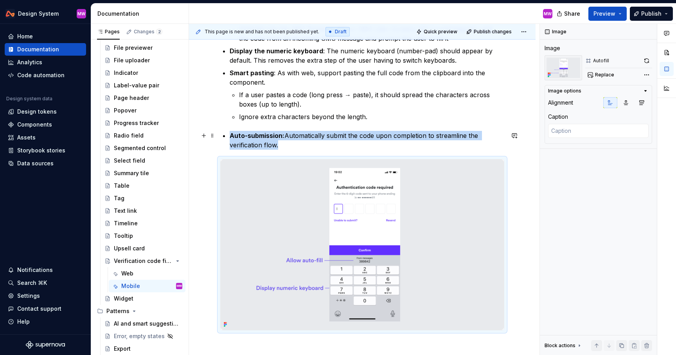
scroll to position [227, 0]
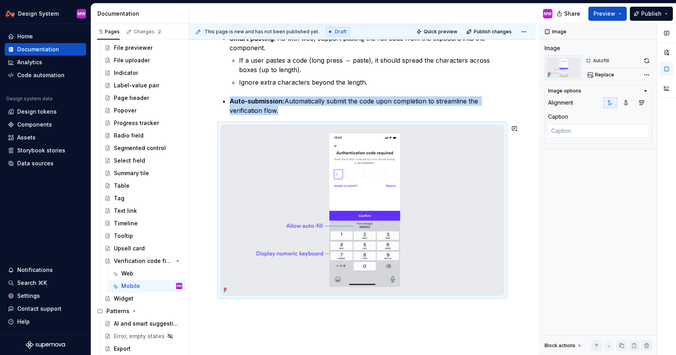
click at [377, 314] on div "Best practices Auto-fill iOS: The system automatically detects a code in the Me…" at bounding box center [362, 165] width 347 height 494
click at [526, 224] on div "Best practices Auto-fill iOS: The system automatically detects a code in the Me…" at bounding box center [362, 165] width 347 height 494
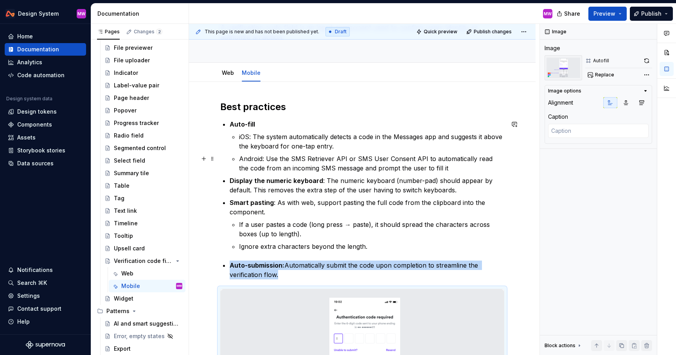
scroll to position [37, 0]
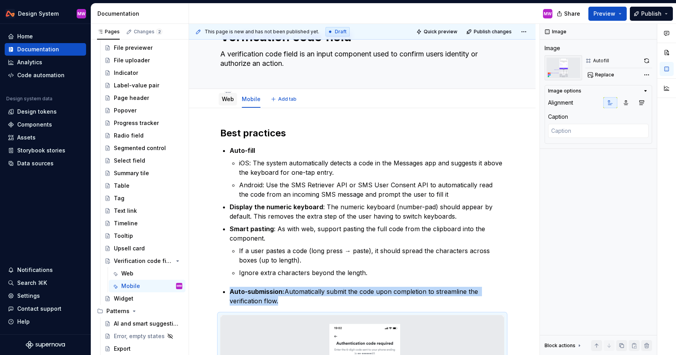
click at [223, 99] on link "Web" at bounding box center [228, 98] width 12 height 7
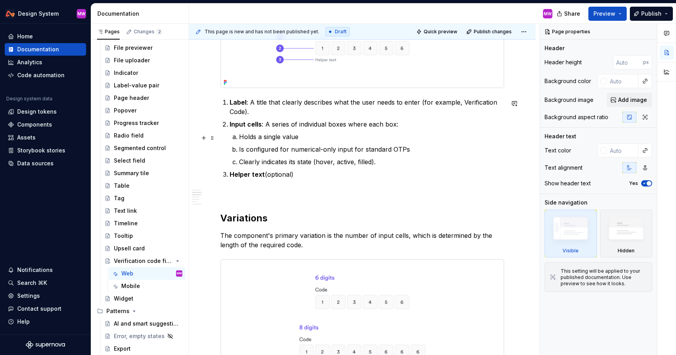
scroll to position [155, 0]
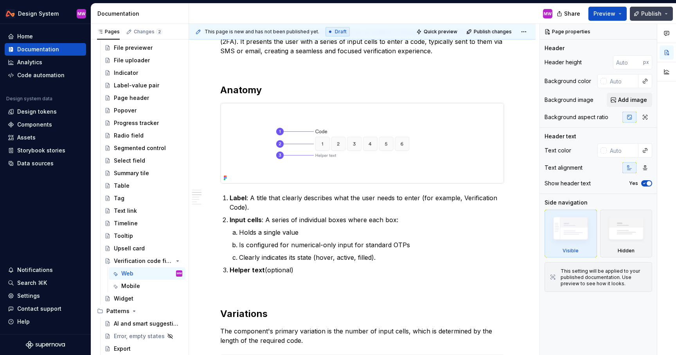
click at [651, 15] on span "Publish" at bounding box center [651, 14] width 20 height 8
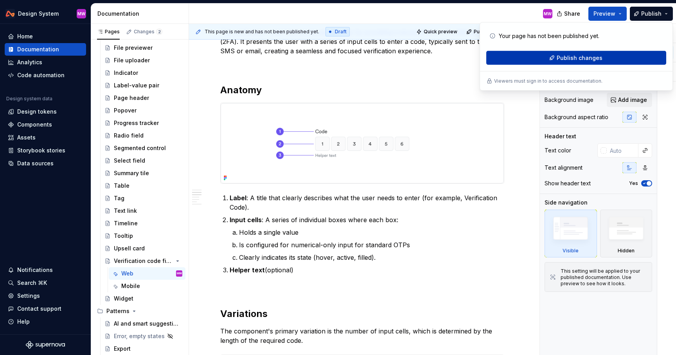
click at [604, 61] on button "Publish changes" at bounding box center [576, 58] width 180 height 14
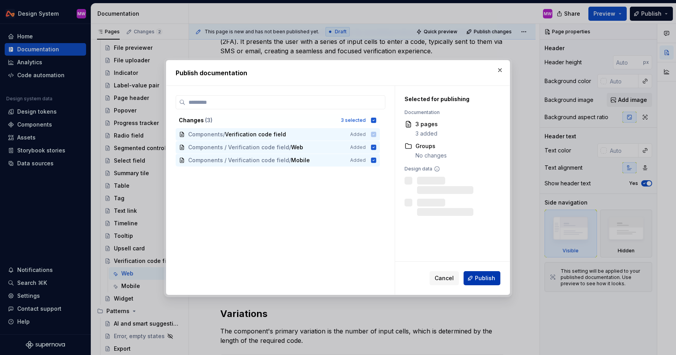
click at [487, 281] on span "Publish" at bounding box center [485, 278] width 20 height 8
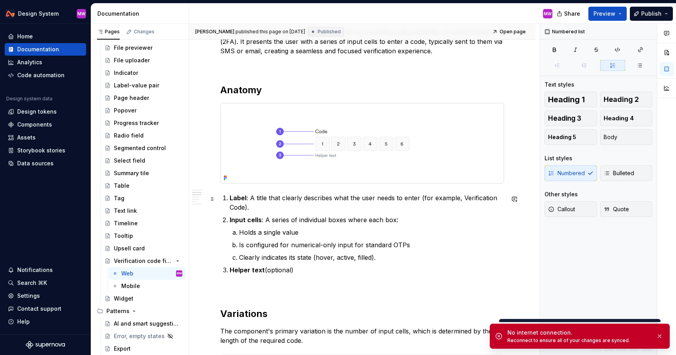
click at [357, 203] on p "Label : A title that clearly describes what the user needs to enter (for exampl…" at bounding box center [367, 202] width 275 height 19
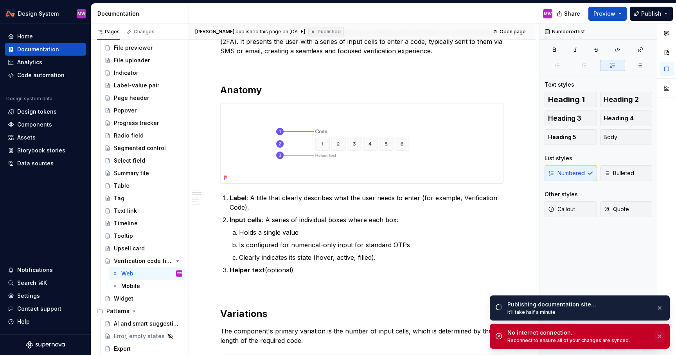
click at [663, 337] on button "button" at bounding box center [660, 335] width 10 height 11
